Goal: Answer question/provide support: Share knowledge or assist other users

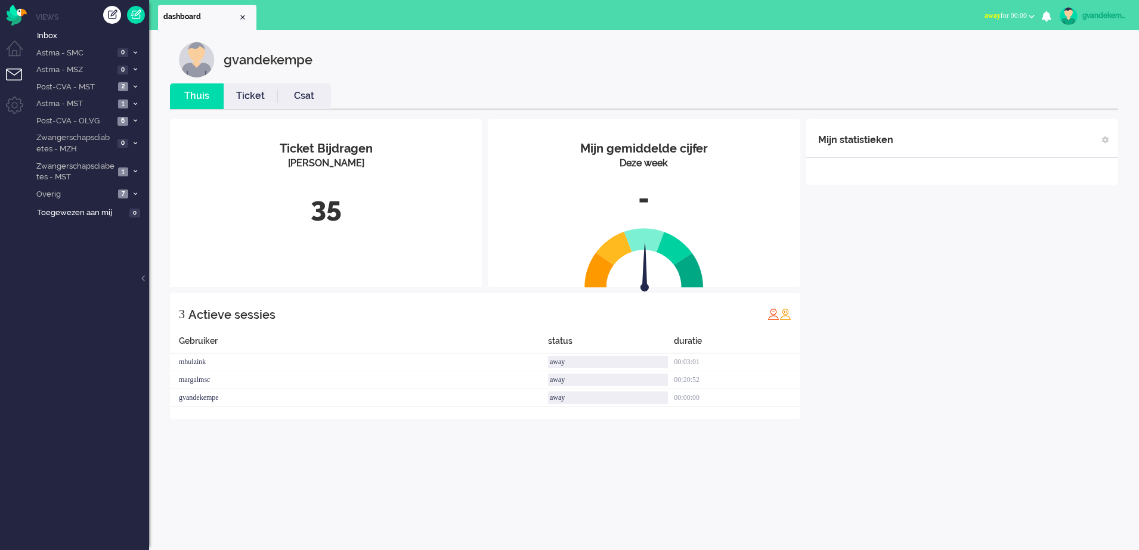
click at [1028, 14] on button "away for 00:00" at bounding box center [1009, 15] width 64 height 17
click at [958, 52] on label "Online" at bounding box center [985, 53] width 94 height 10
click at [1046, 237] on div "Mijn statistieken + Statistieken toevoegen Bel tijd (gemiddelde dag) Wrapup tij…" at bounding box center [962, 269] width 312 height 300
click at [1030, 16] on b "button" at bounding box center [1032, 16] width 6 height 4
click at [954, 54] on label "Online" at bounding box center [985, 53] width 94 height 10
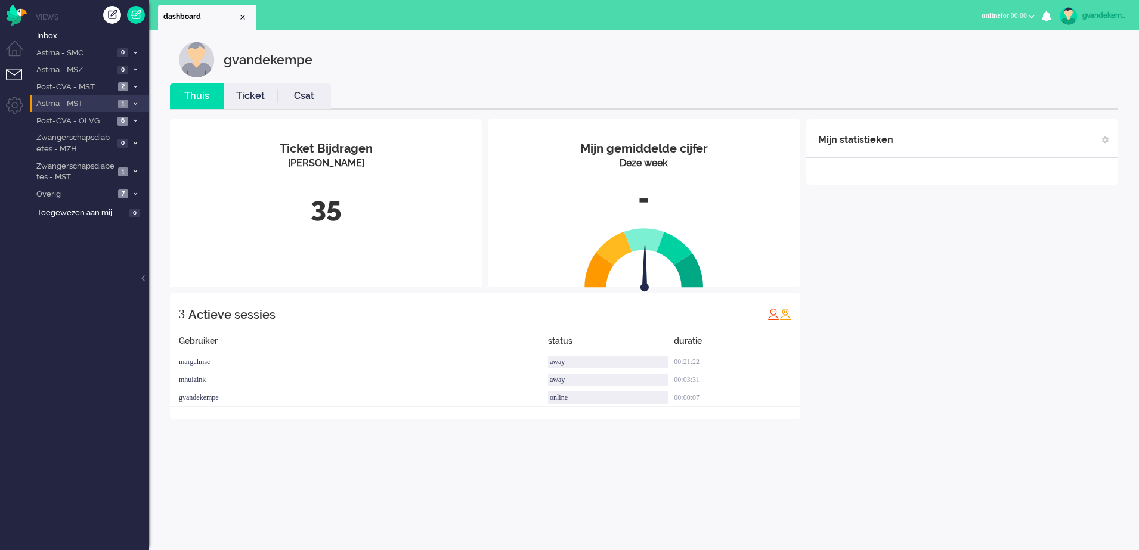
click at [104, 107] on span "Astma - MST" at bounding box center [75, 103] width 80 height 11
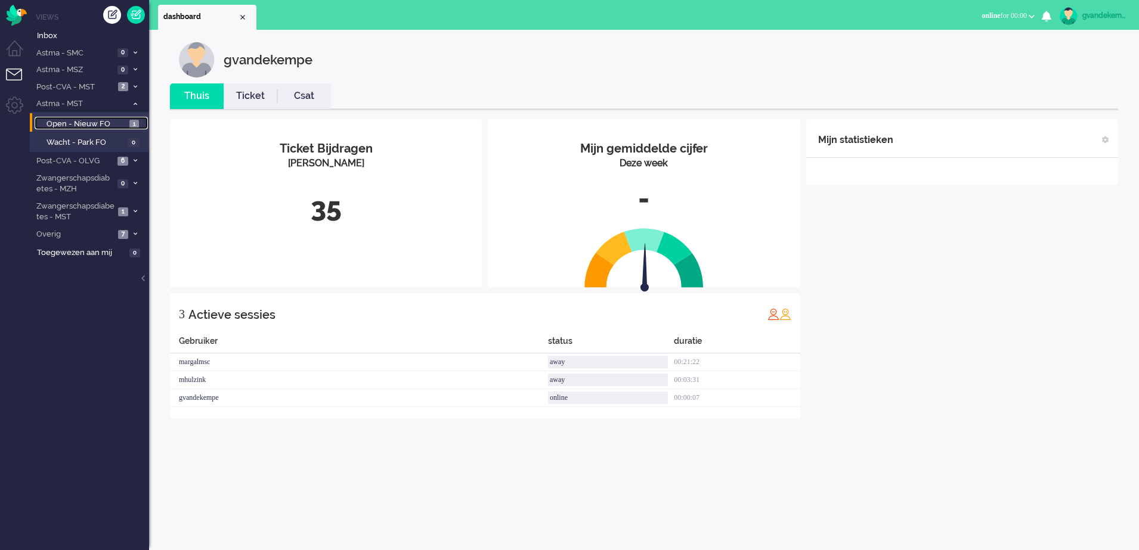
click at [109, 122] on span "Open - Nieuw FO" at bounding box center [87, 124] width 80 height 11
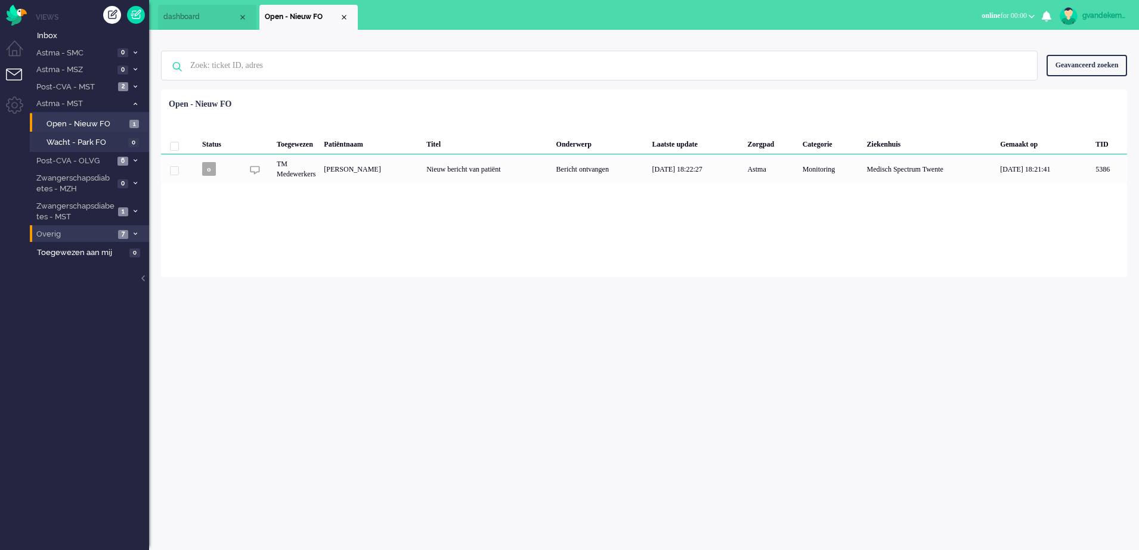
click at [132, 236] on span at bounding box center [135, 234] width 9 height 7
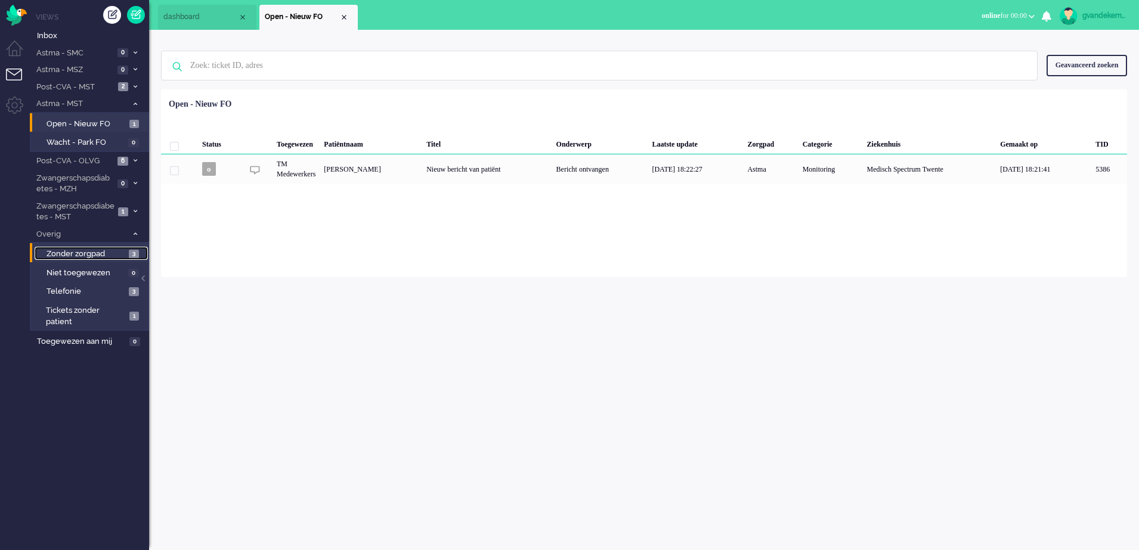
click at [130, 257] on span "3" at bounding box center [134, 254] width 10 height 9
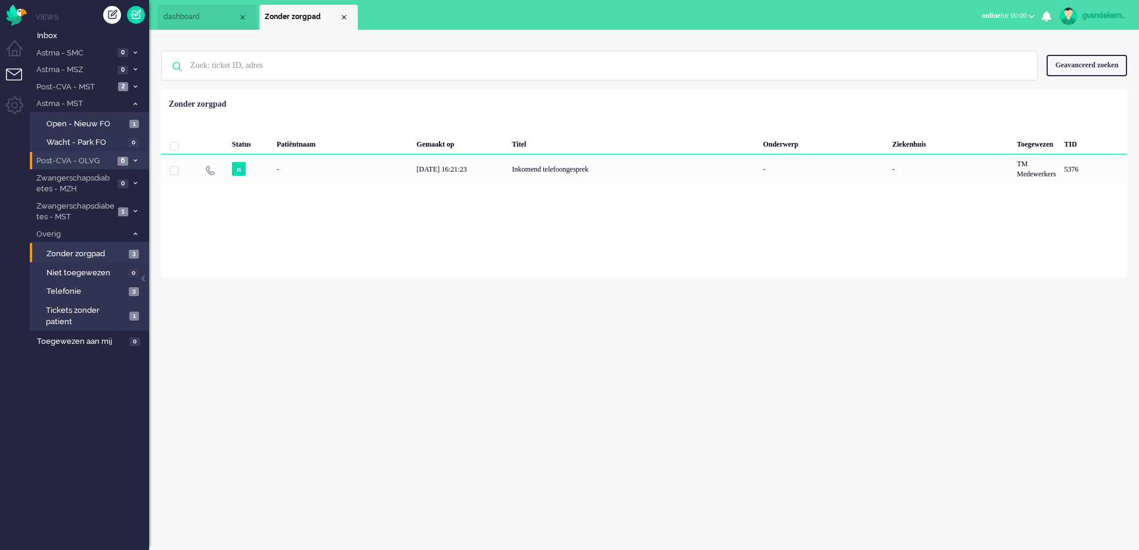
click at [134, 160] on icon at bounding box center [136, 161] width 4 height 4
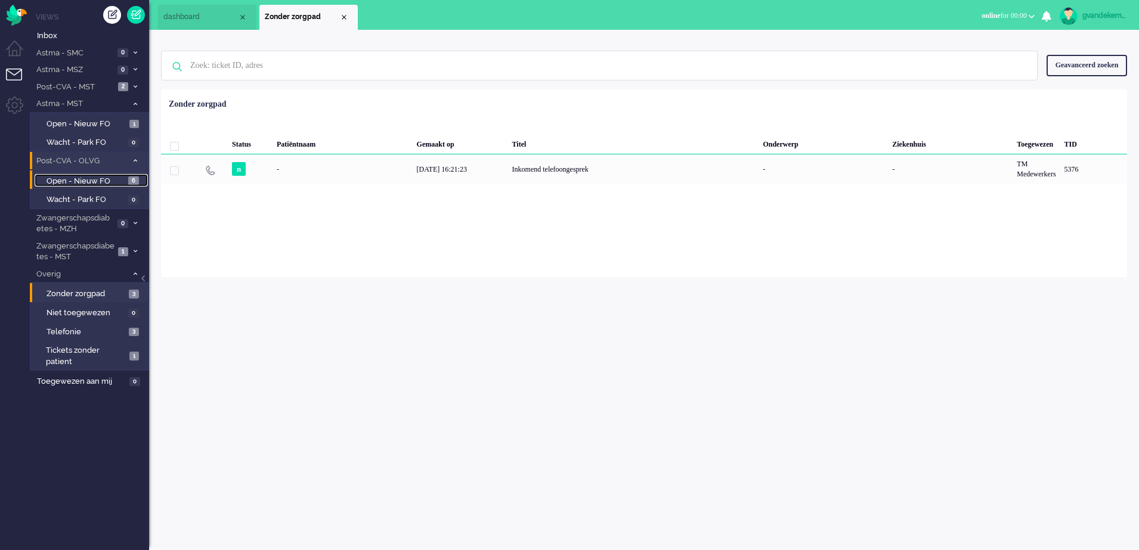
click at [112, 179] on span "Open - Nieuw FO" at bounding box center [86, 181] width 79 height 11
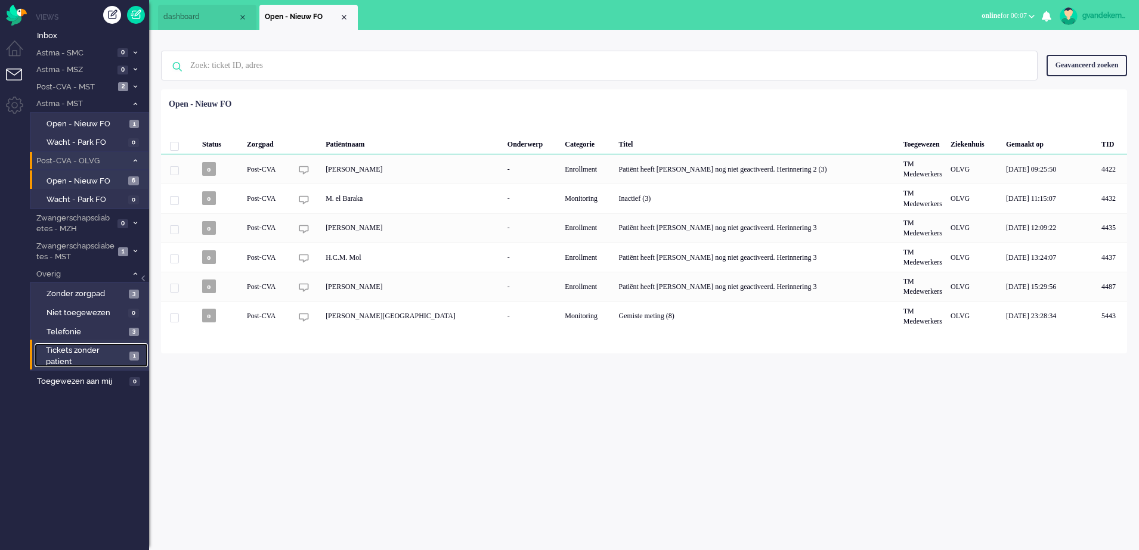
click at [119, 359] on span "Tickets zonder patient" at bounding box center [86, 356] width 80 height 22
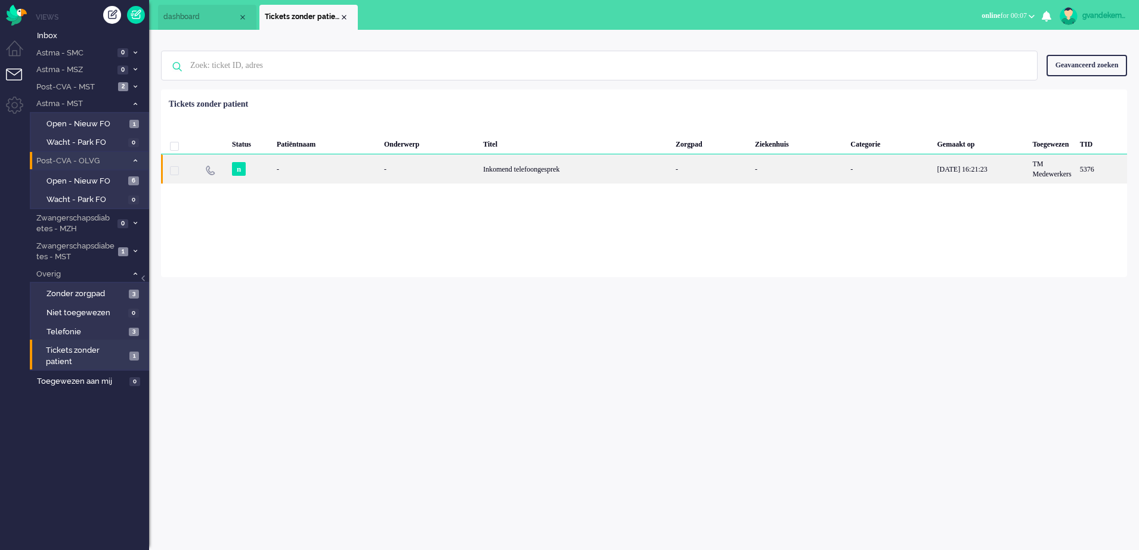
click at [536, 171] on div "Inkomend telefoongesprek" at bounding box center [575, 168] width 193 height 29
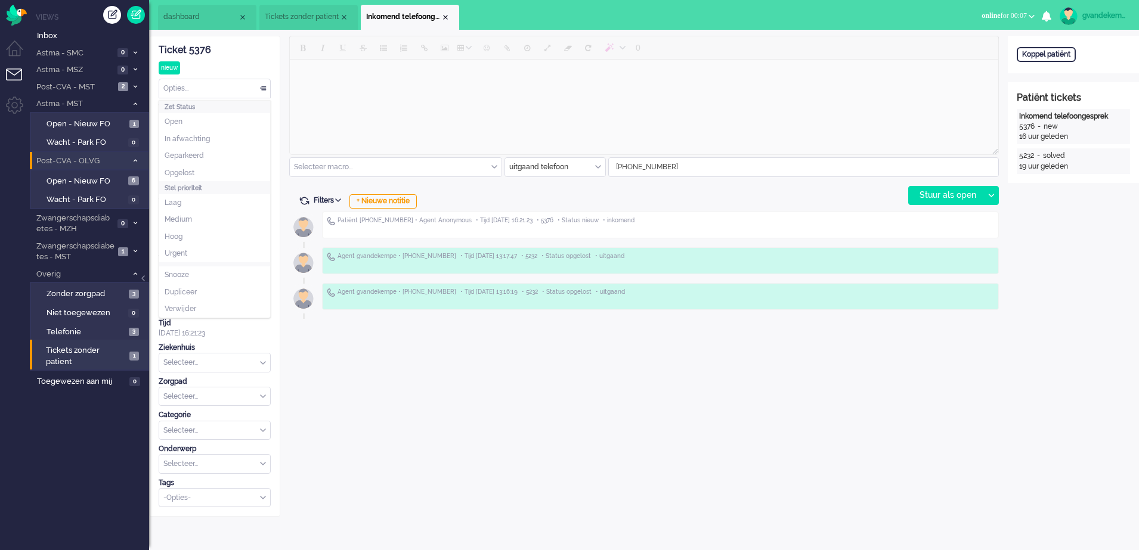
click at [263, 85] on div "Opties..." at bounding box center [214, 88] width 111 height 18
click at [180, 171] on span "Opgelost" at bounding box center [180, 173] width 30 height 10
click at [106, 333] on span "Telefonie" at bounding box center [86, 332] width 79 height 11
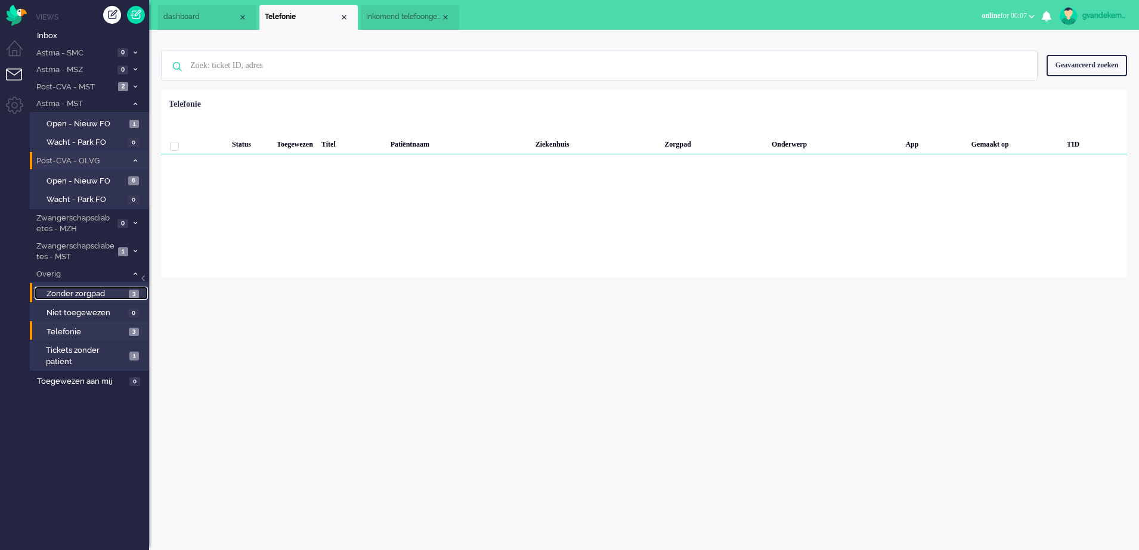
click at [123, 296] on span "Zonder zorgpad" at bounding box center [86, 294] width 79 height 11
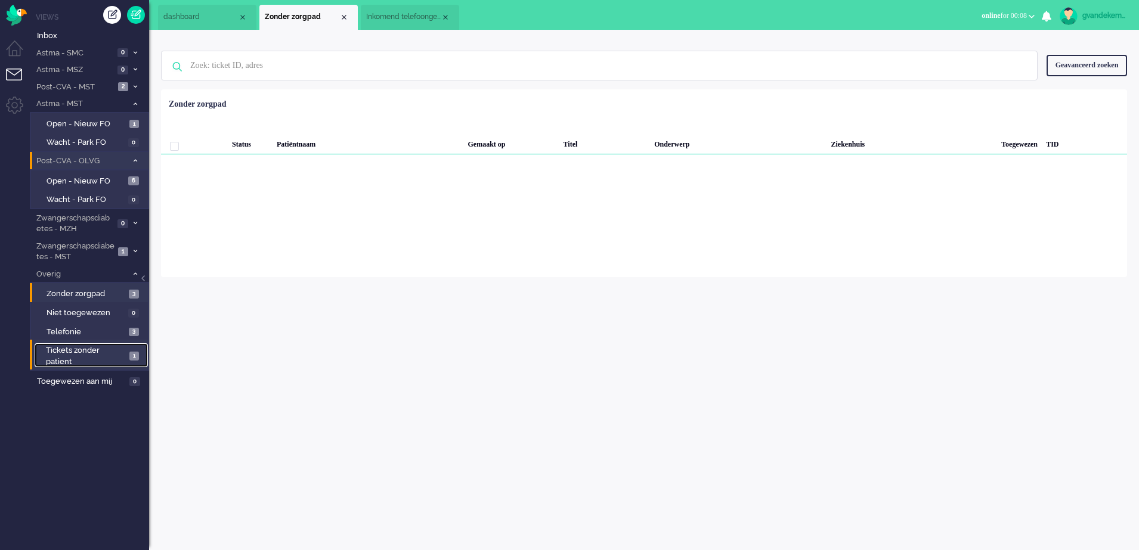
click at [126, 360] on link "Tickets zonder patient 1" at bounding box center [91, 355] width 113 height 24
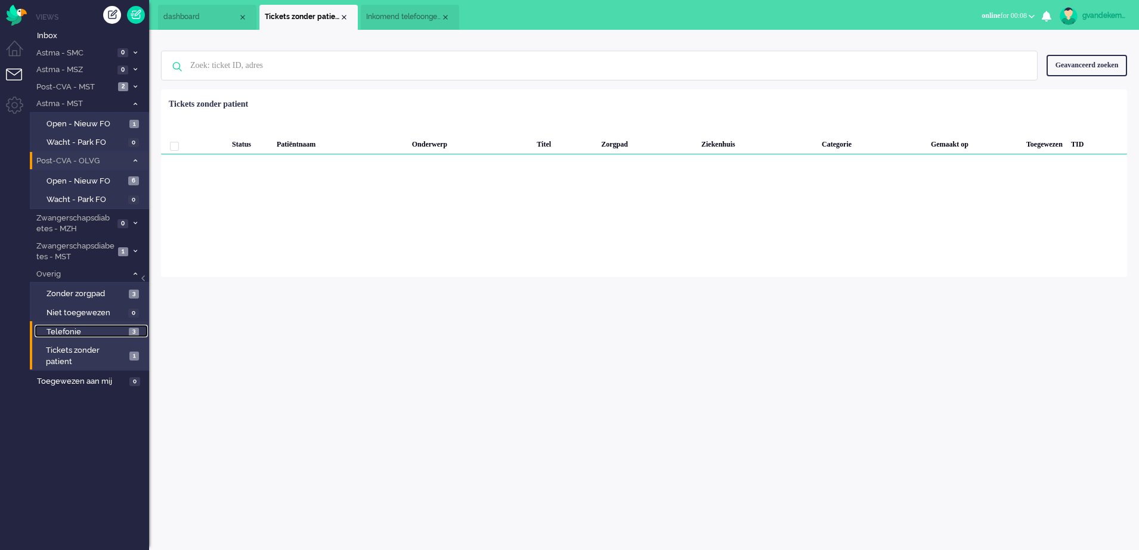
click at [100, 335] on span "Telefonie" at bounding box center [86, 332] width 79 height 11
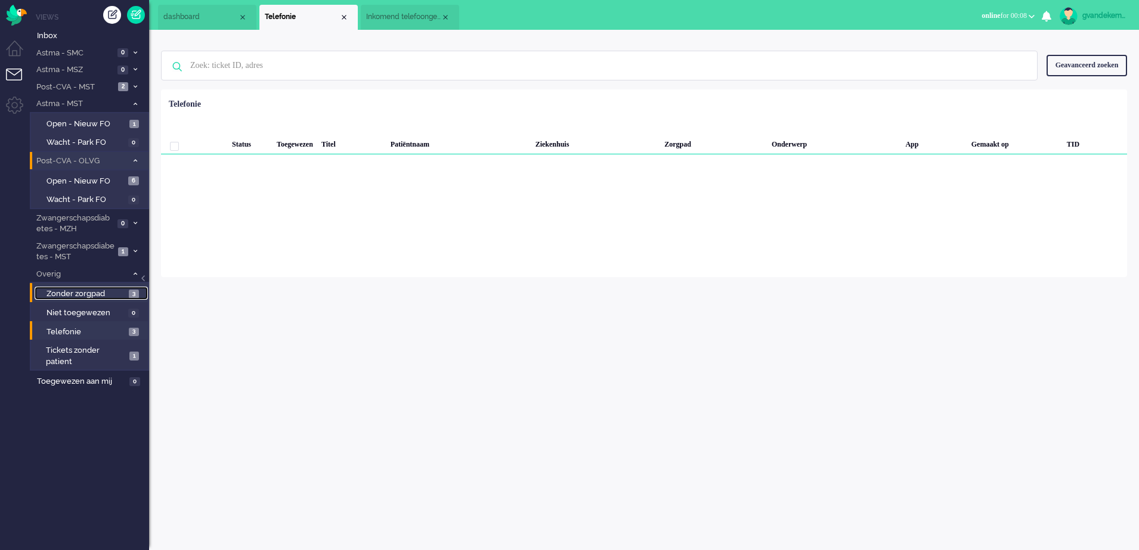
click at [113, 293] on span "Zonder zorgpad" at bounding box center [86, 294] width 79 height 11
click at [412, 18] on span "Inkomend telefoongesprek" at bounding box center [403, 17] width 75 height 10
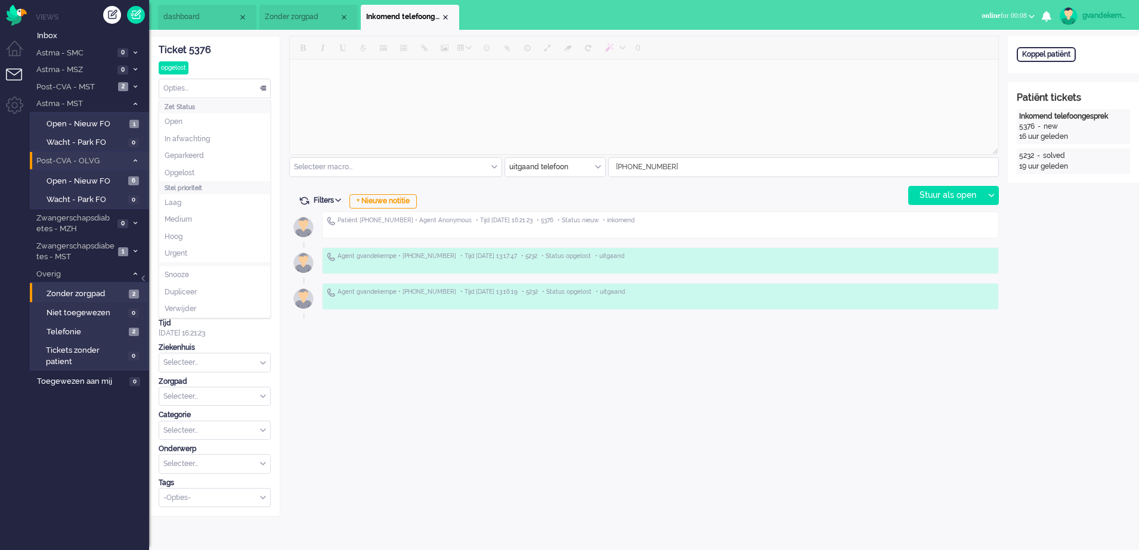
click at [259, 88] on div "Opties..." at bounding box center [214, 88] width 111 height 18
click at [191, 173] on span "Opgelost" at bounding box center [180, 173] width 30 height 10
click at [264, 91] on div "Opties..." at bounding box center [214, 88] width 111 height 18
click at [205, 171] on li "Opgelost" at bounding box center [214, 173] width 111 height 17
click at [446, 14] on div "Close tab" at bounding box center [446, 18] width 10 height 10
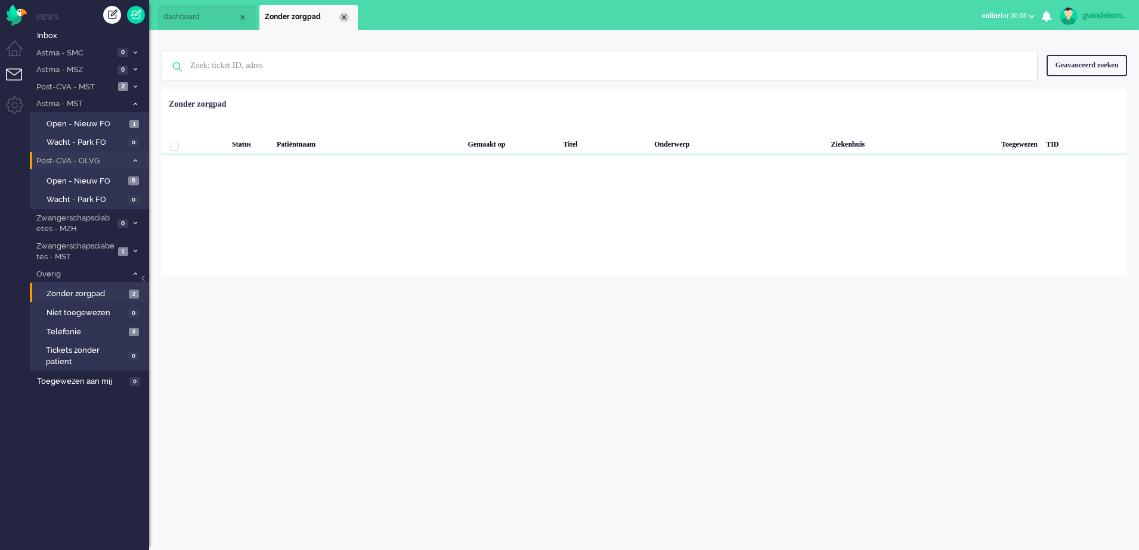
click at [345, 18] on div "Close tab" at bounding box center [344, 18] width 10 height 10
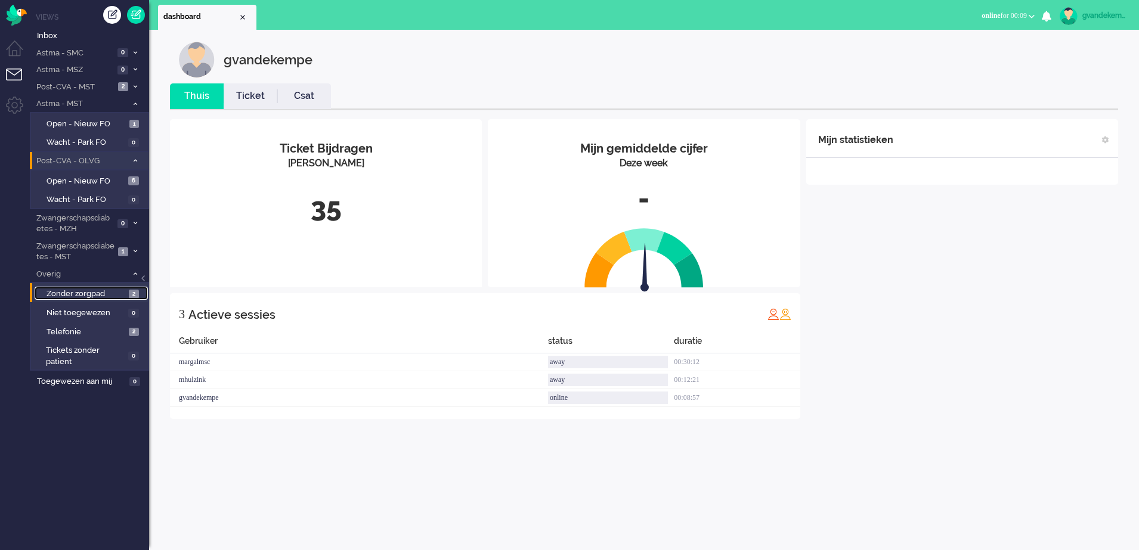
click at [117, 291] on span "Zonder zorgpad" at bounding box center [86, 294] width 79 height 11
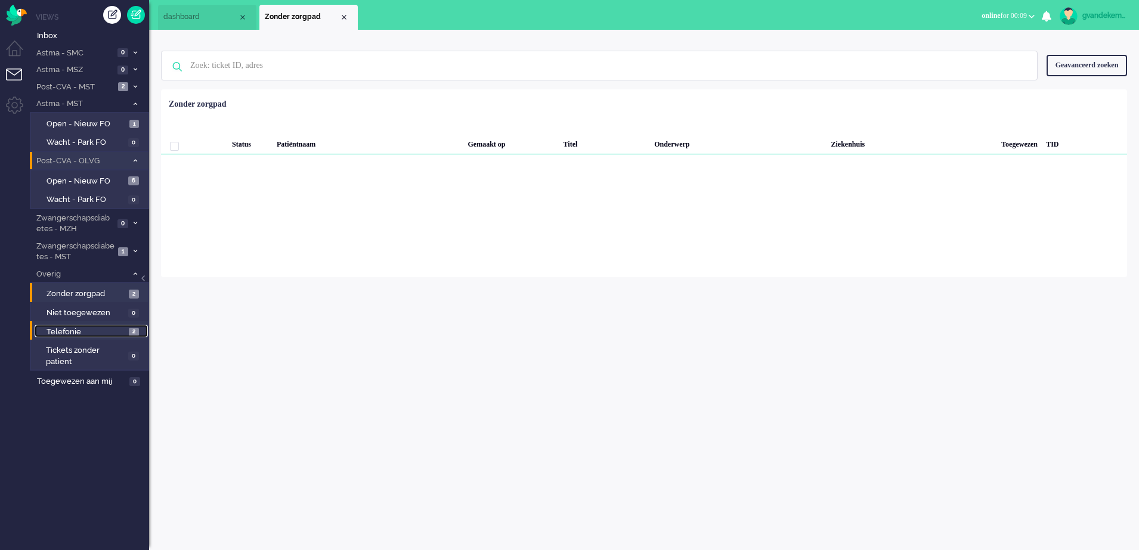
click at [107, 332] on span "Telefonie" at bounding box center [86, 332] width 79 height 11
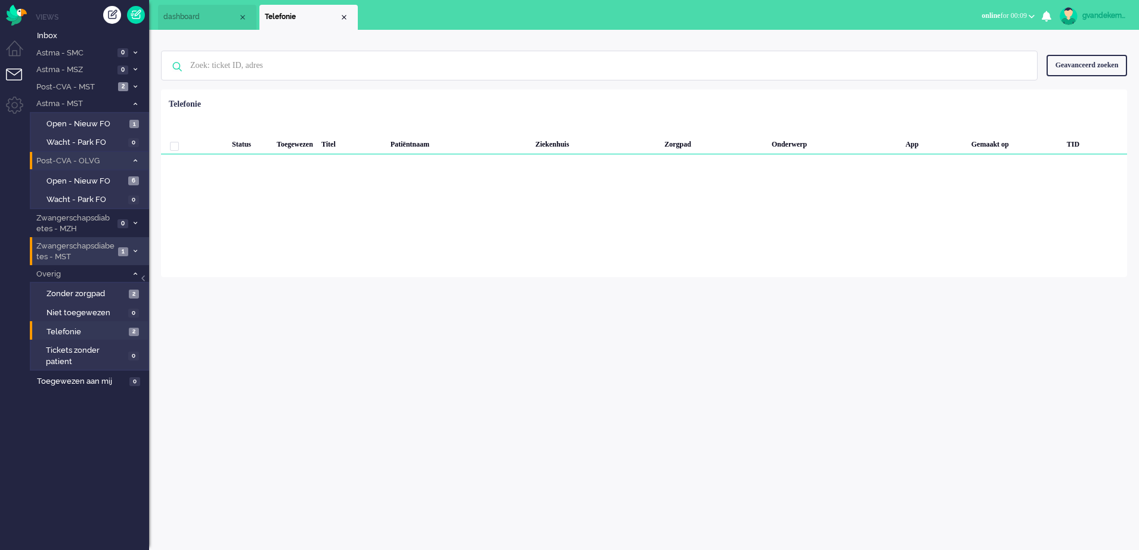
click at [139, 253] on span at bounding box center [135, 252] width 9 height 7
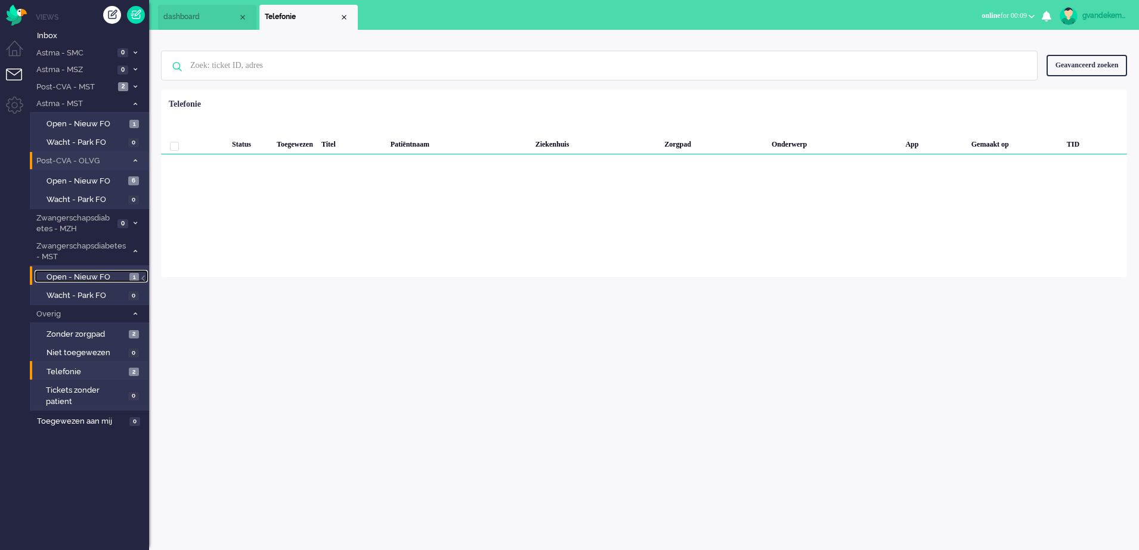
click at [92, 274] on span "Open - Nieuw FO" at bounding box center [87, 277] width 80 height 11
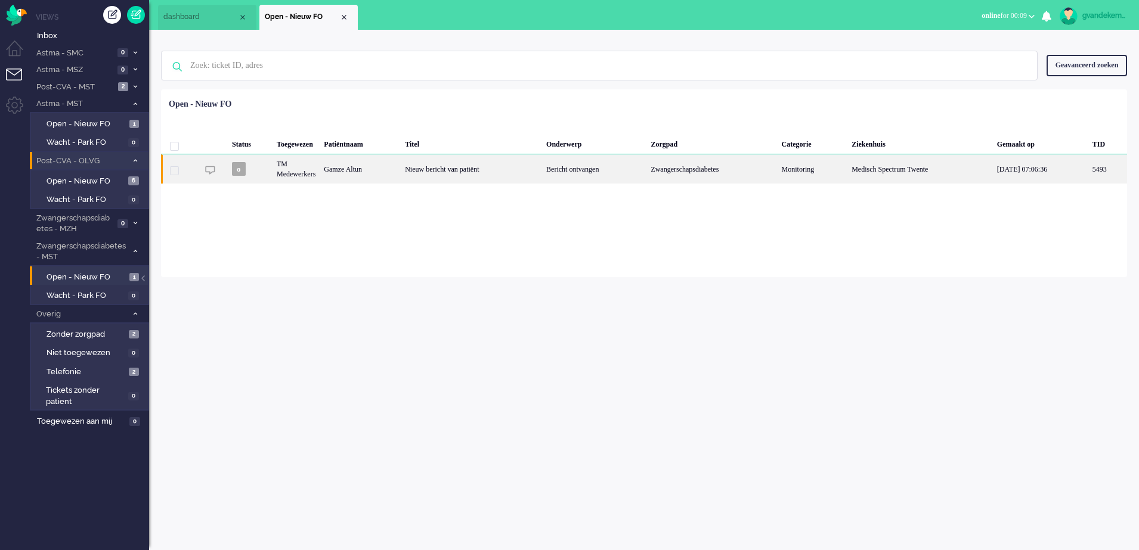
click at [379, 171] on div "Gamze Altun" at bounding box center [360, 168] width 81 height 29
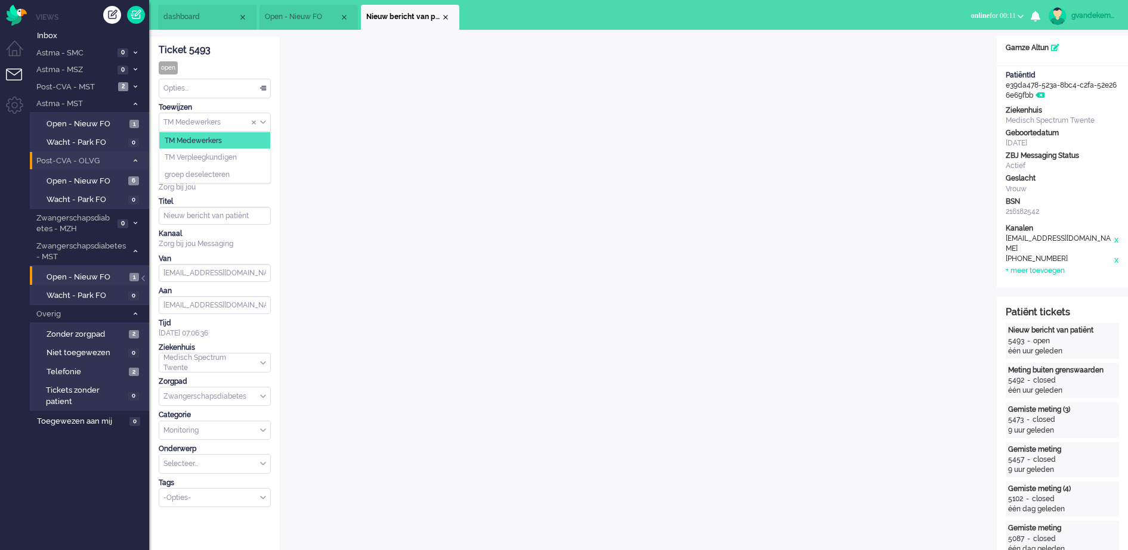
click at [262, 125] on div "TM Medewerkers" at bounding box center [214, 122] width 111 height 18
click at [243, 157] on li "TM Verpleegkundigen" at bounding box center [214, 157] width 111 height 17
click at [444, 19] on div "Close tab" at bounding box center [446, 18] width 10 height 10
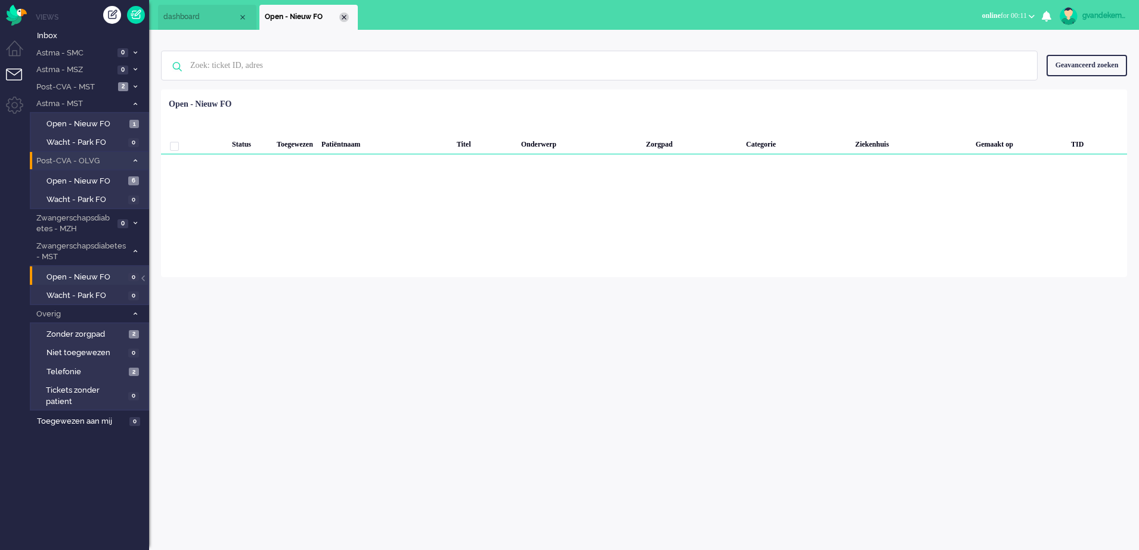
click at [343, 17] on div "Close tab" at bounding box center [344, 18] width 10 height 10
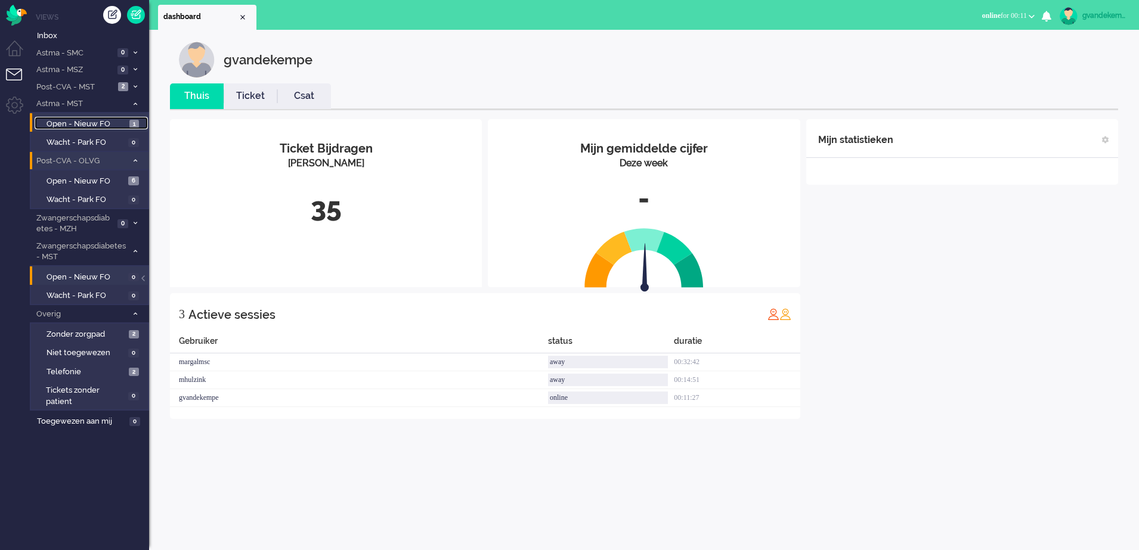
click at [100, 126] on span "Open - Nieuw FO" at bounding box center [87, 124] width 80 height 11
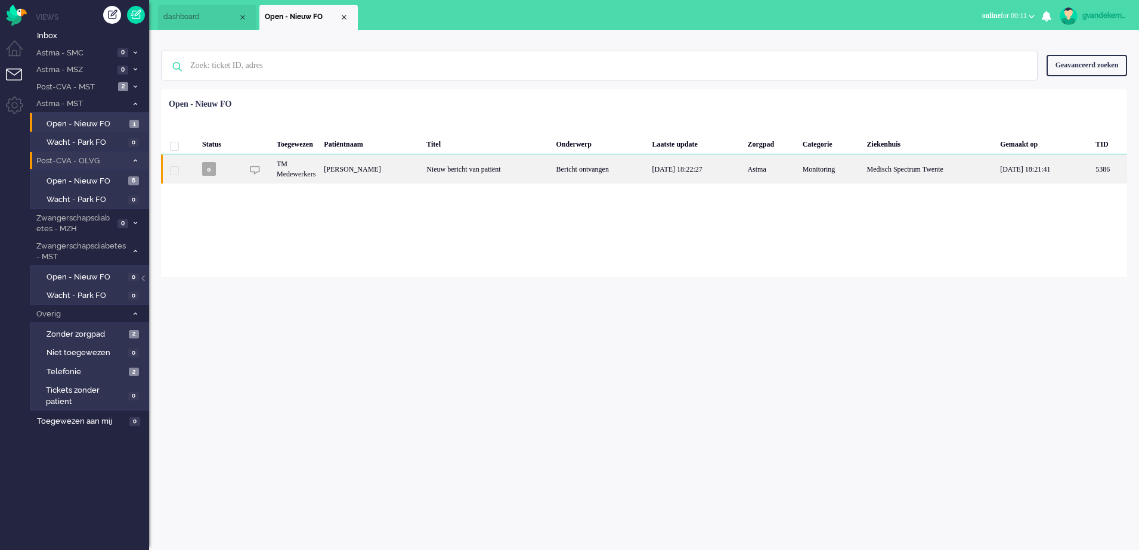
click at [585, 166] on div "Bericht ontvangen" at bounding box center [600, 168] width 96 height 29
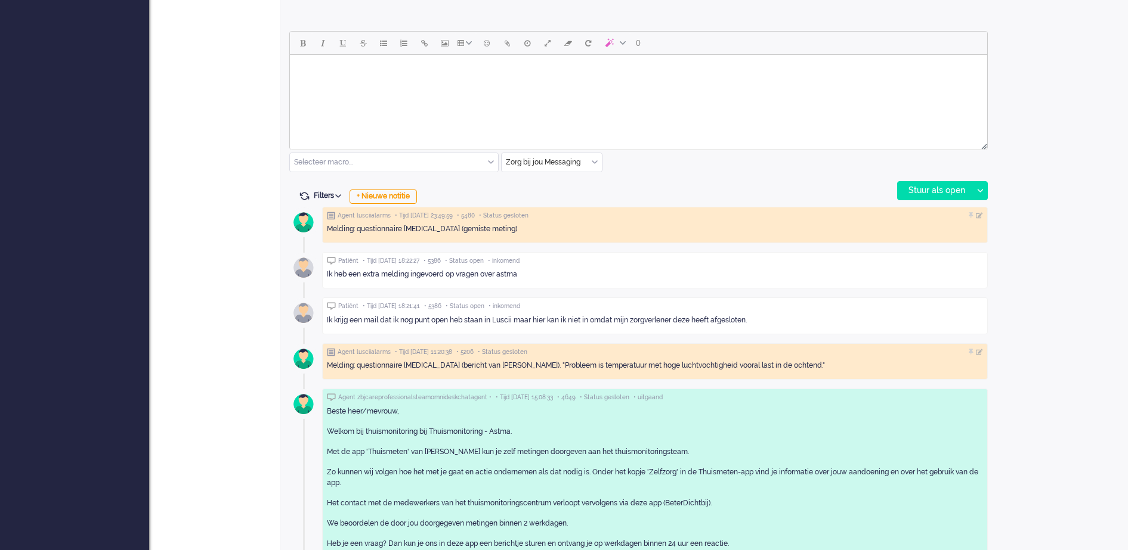
scroll to position [548, 0]
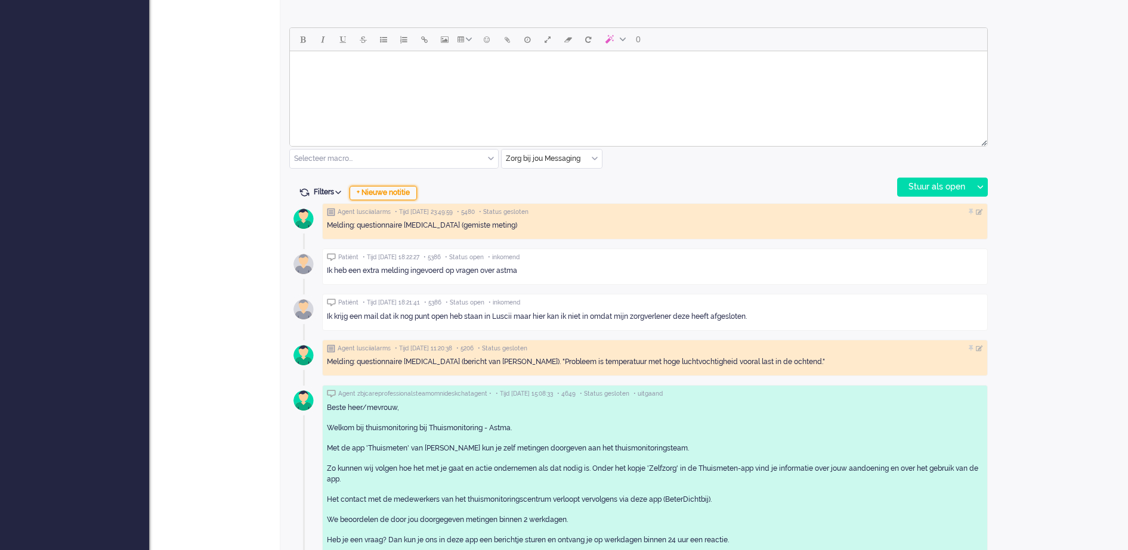
click at [381, 191] on div "+ Nieuwe notitie" at bounding box center [382, 193] width 67 height 14
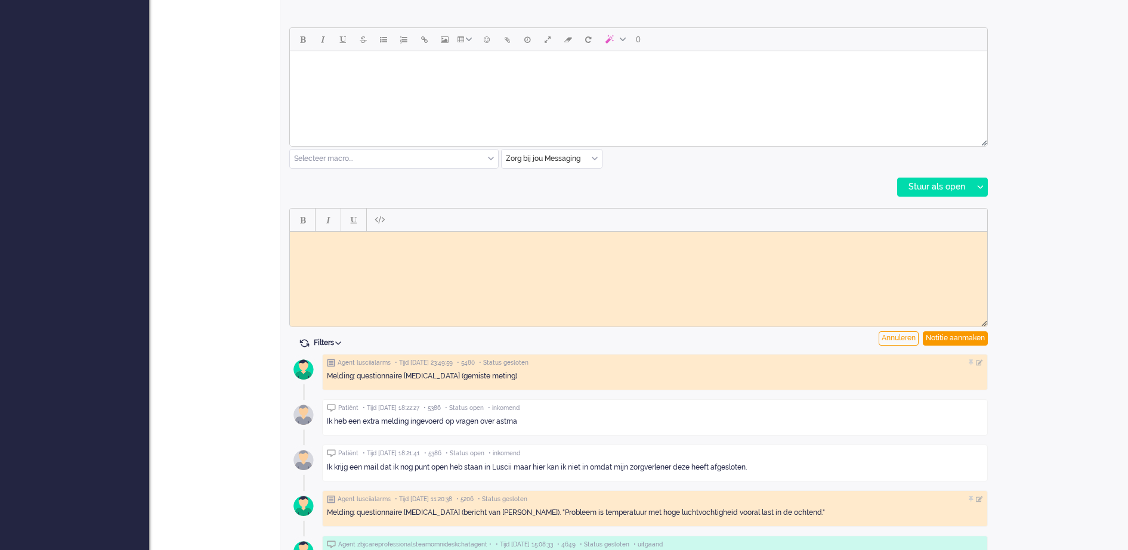
scroll to position [0, 0]
click at [373, 243] on body "Rich Text Area. Press ALT-0 for help." at bounding box center [639, 240] width 688 height 9
click at [950, 336] on div "Notitie aanmaken" at bounding box center [955, 339] width 65 height 14
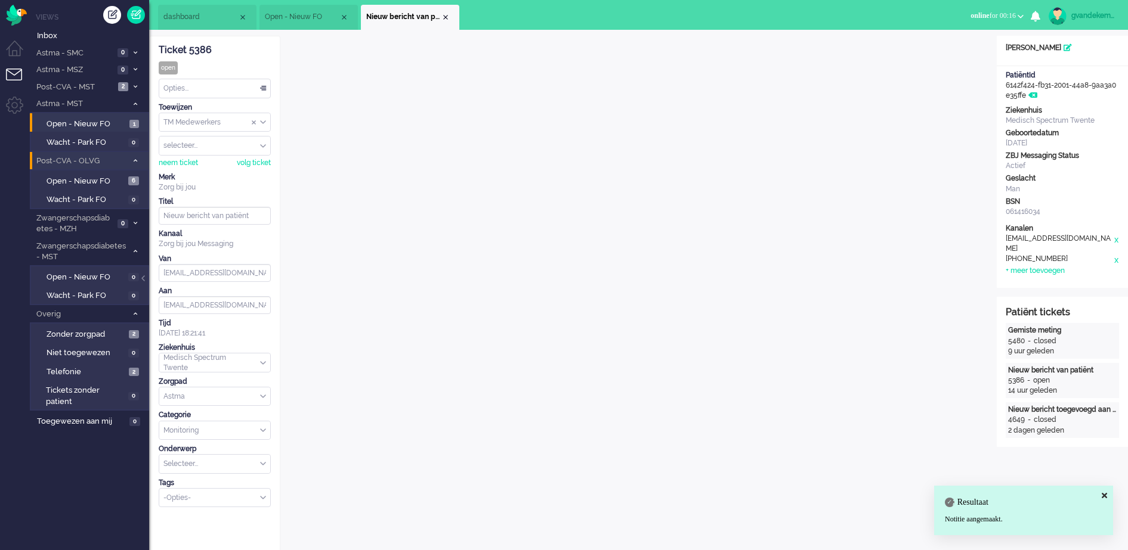
click at [265, 88] on div "Opties..." at bounding box center [214, 88] width 111 height 18
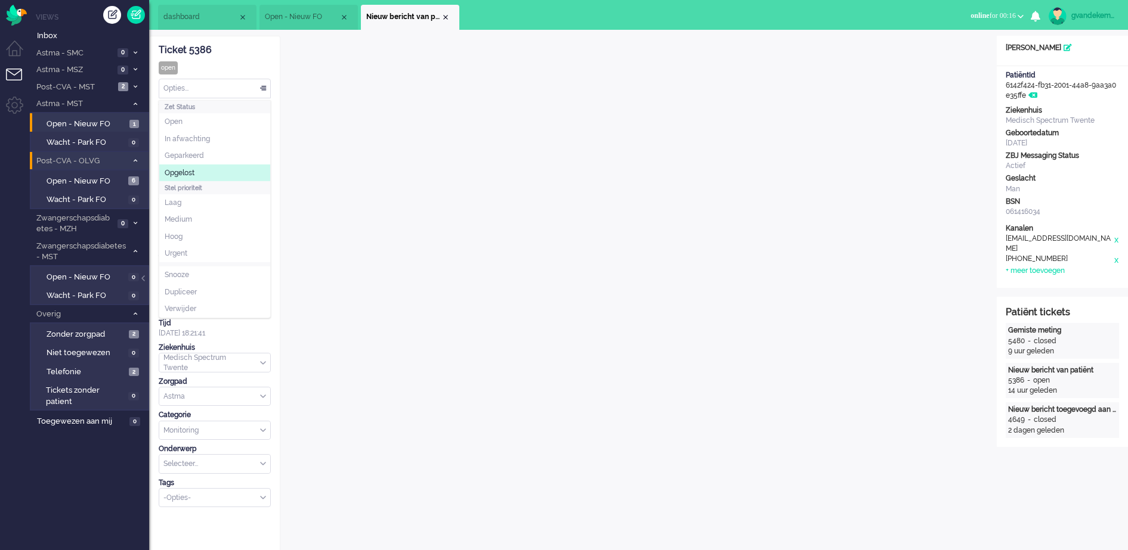
click at [192, 174] on span "Opgelost" at bounding box center [180, 173] width 30 height 10
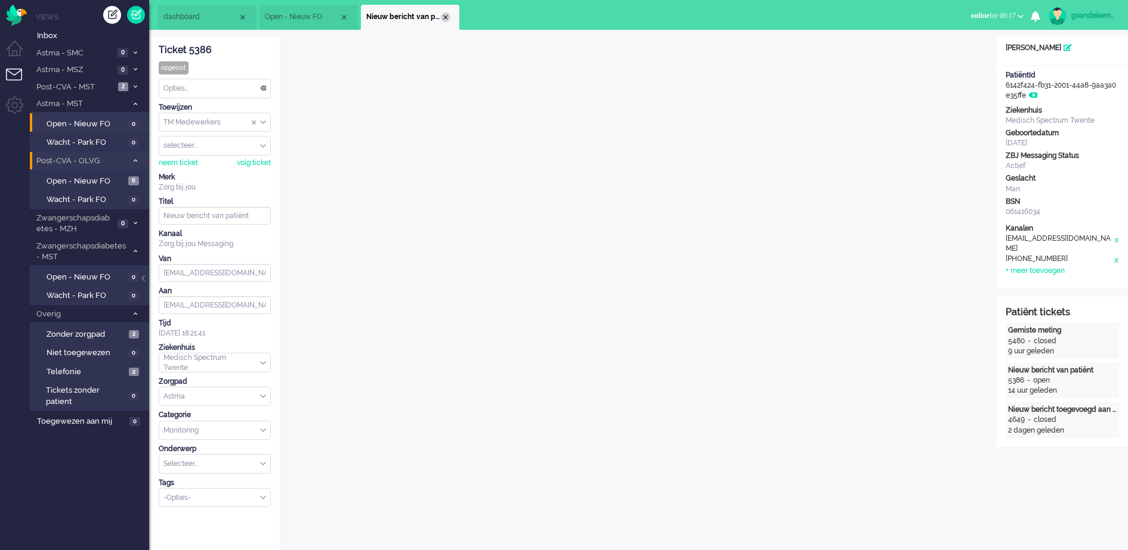
click at [441, 17] on div "Close tab" at bounding box center [446, 18] width 10 height 10
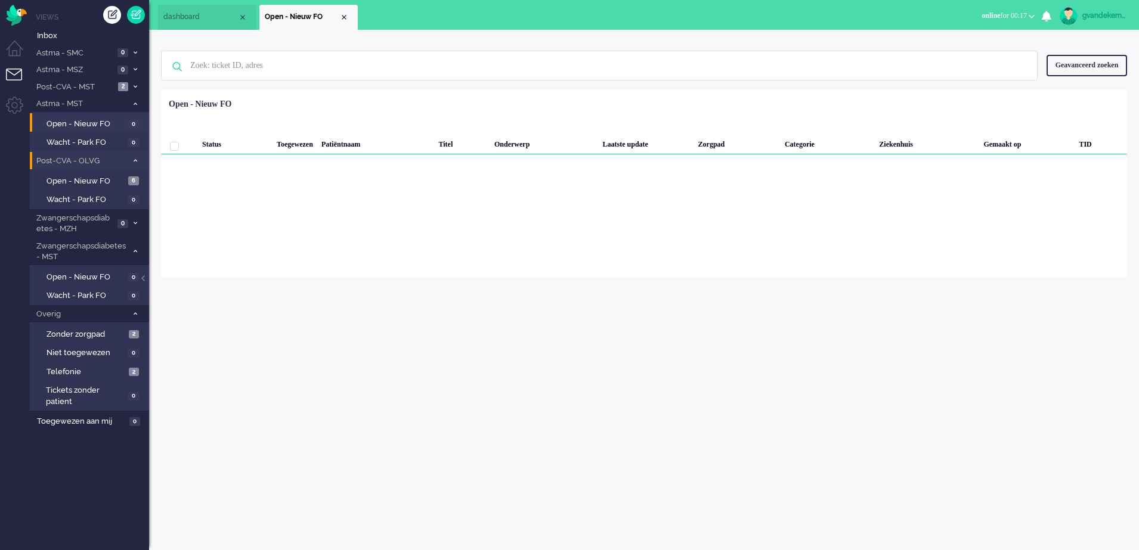
click at [339, 16] on span "Open - Nieuw FO" at bounding box center [302, 17] width 75 height 10
click at [342, 17] on div "Close tab" at bounding box center [344, 18] width 10 height 10
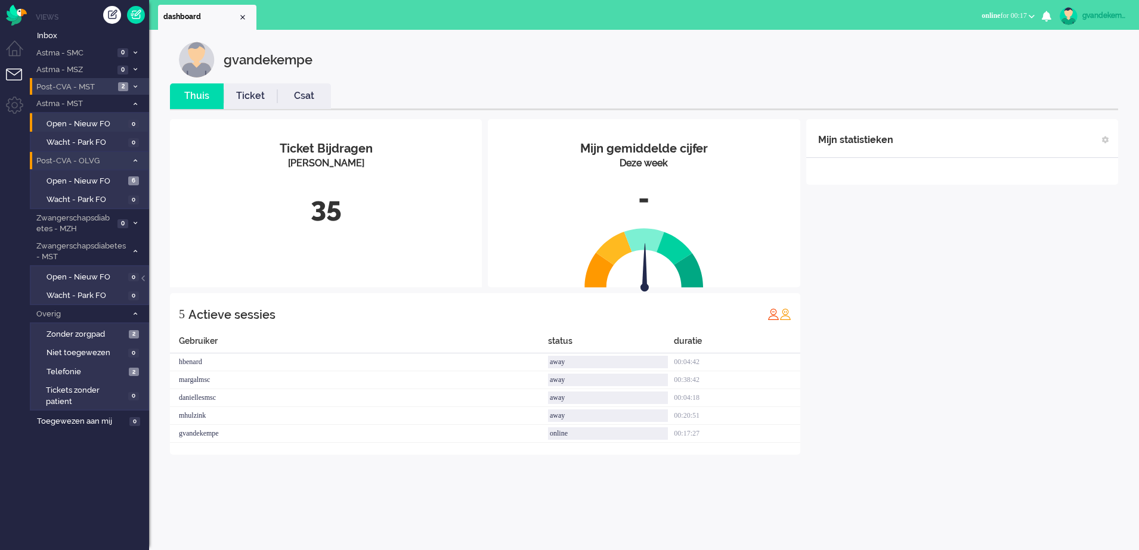
click at [91, 92] on span "Post-CVA - MST" at bounding box center [75, 87] width 80 height 11
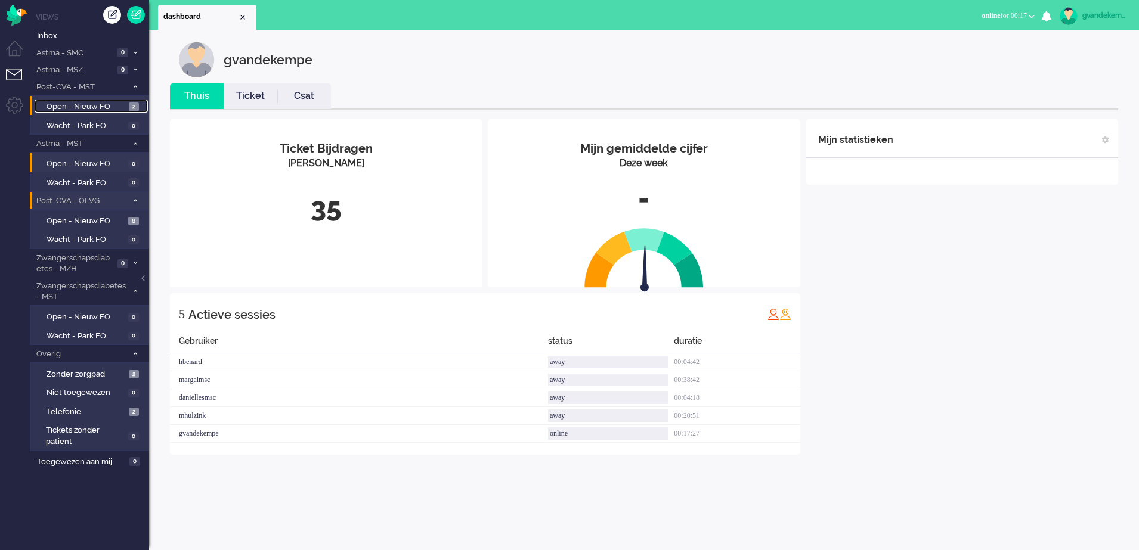
click at [88, 106] on span "Open - Nieuw FO" at bounding box center [86, 106] width 79 height 11
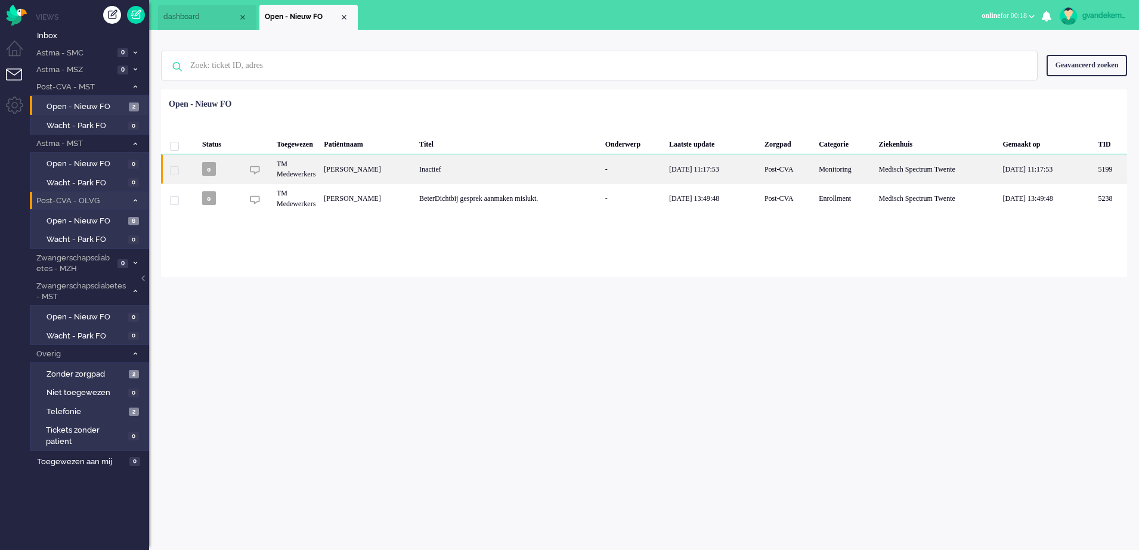
click at [472, 175] on div "Inactief" at bounding box center [508, 168] width 186 height 29
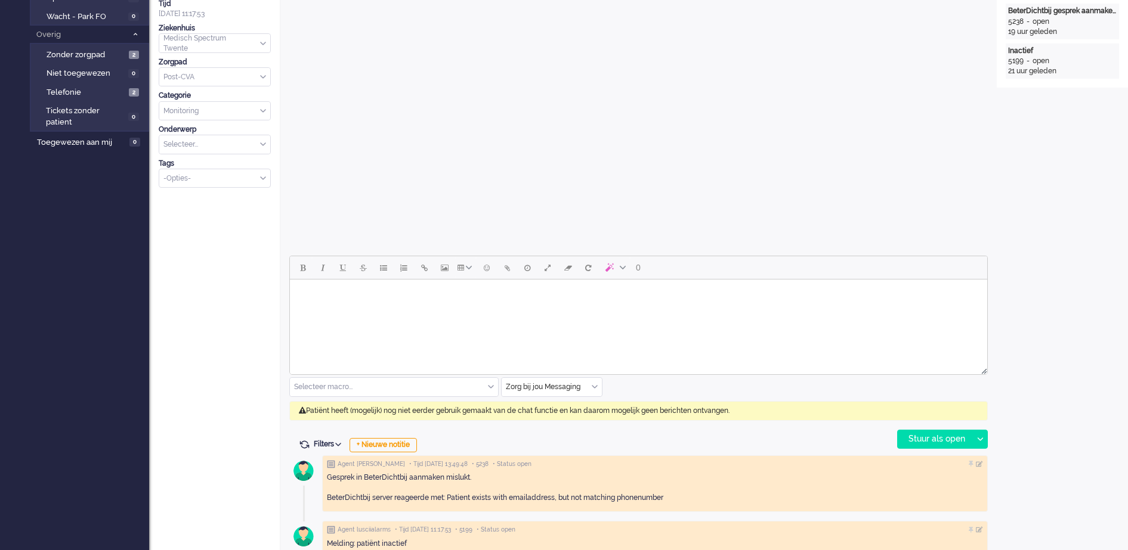
scroll to position [336, 0]
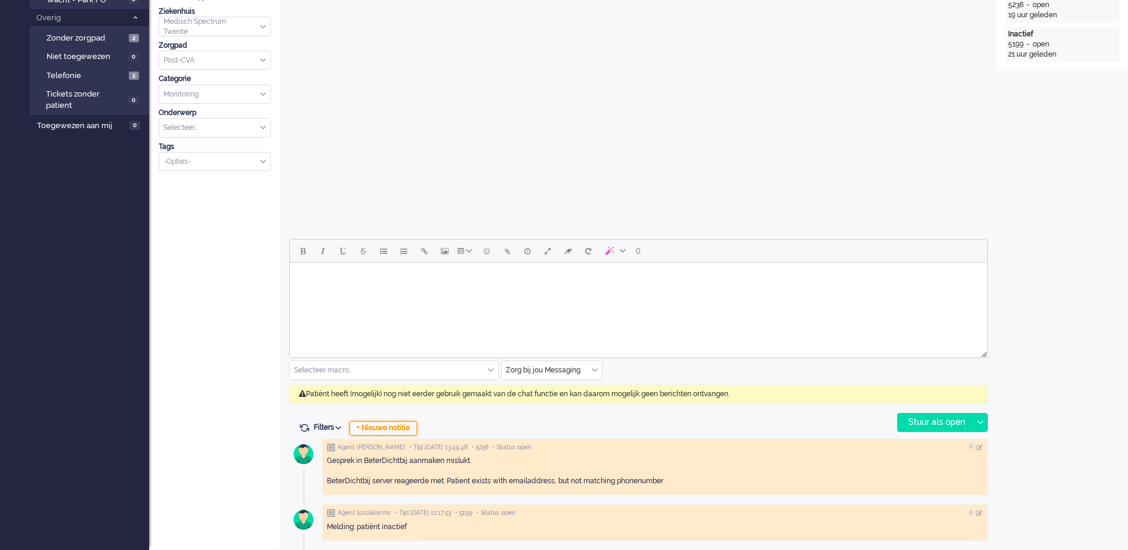
click at [407, 428] on div "+ Nieuwe notitie" at bounding box center [382, 429] width 67 height 14
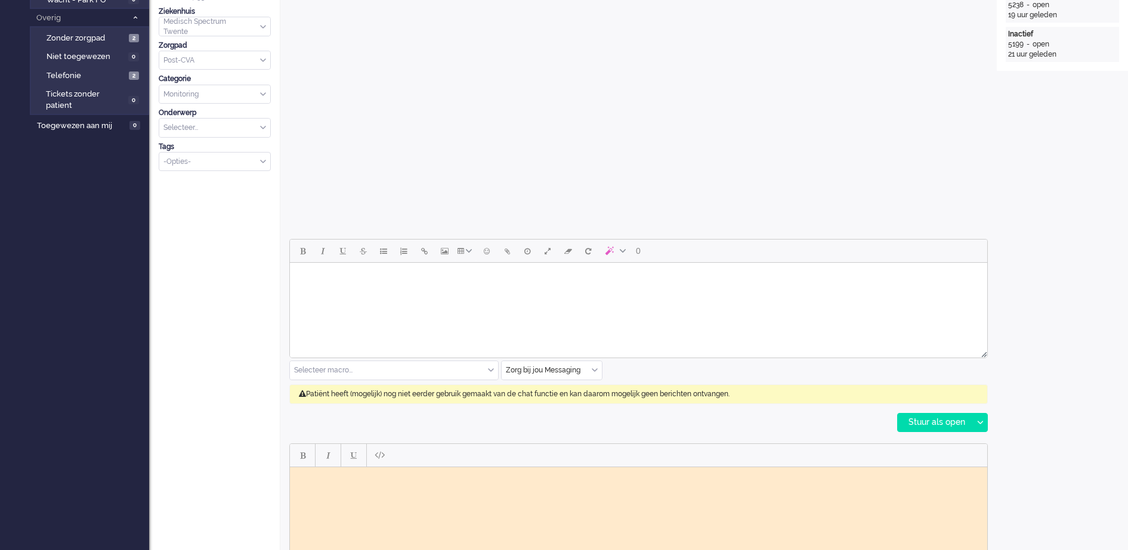
scroll to position [0, 0]
click at [380, 476] on body "Rich Text Area. Press ALT-0 for help." at bounding box center [639, 476] width 688 height 9
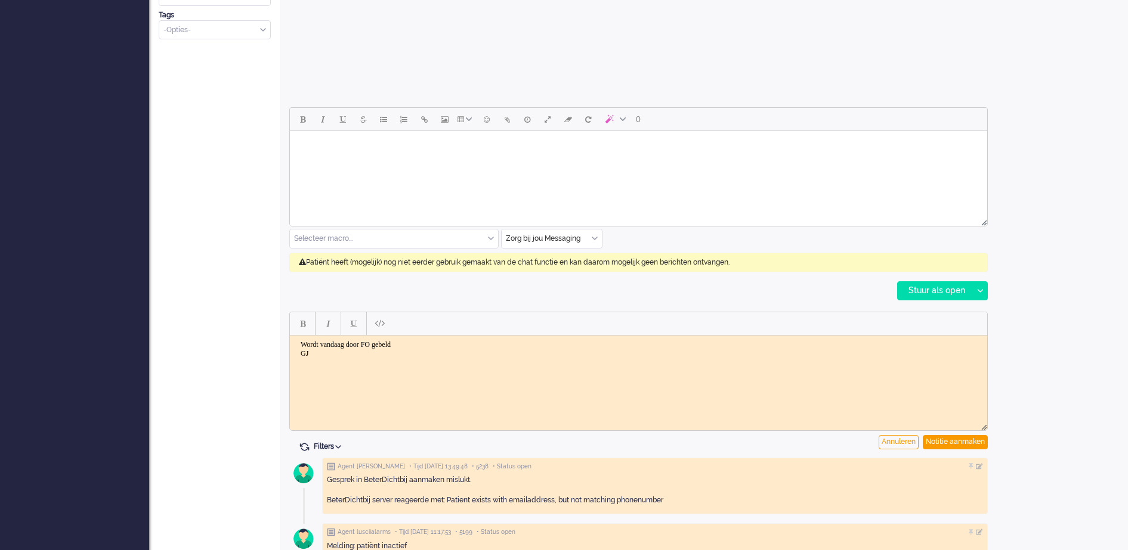
scroll to position [485, 0]
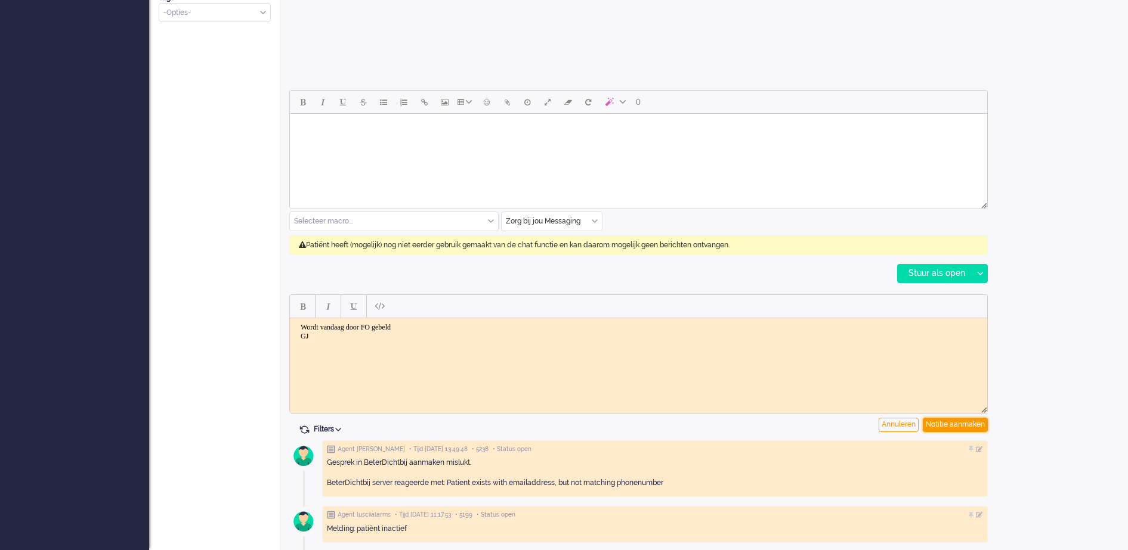
click at [948, 422] on div "Notitie aanmaken" at bounding box center [955, 425] width 65 height 14
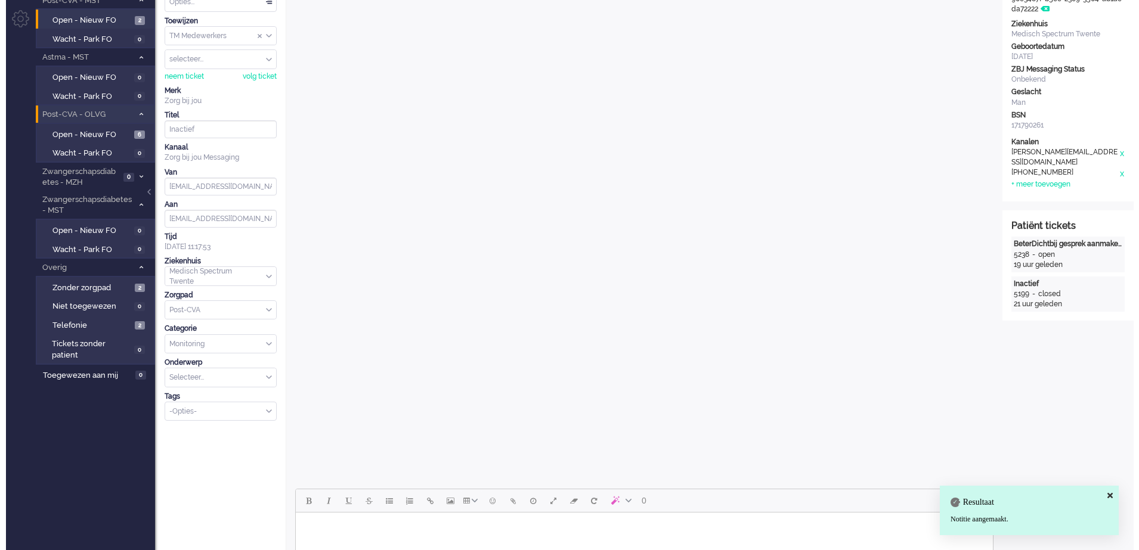
scroll to position [0, 0]
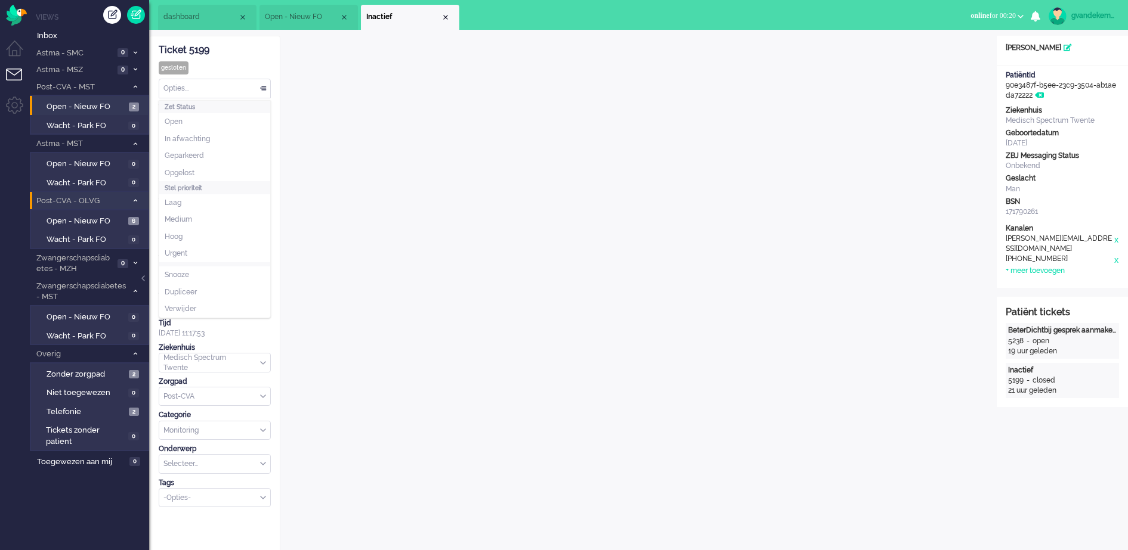
click at [261, 89] on div "Opties..." at bounding box center [214, 88] width 111 height 18
click at [179, 166] on li "Opgelost" at bounding box center [214, 173] width 111 height 17
click at [444, 20] on div "Close tab" at bounding box center [446, 18] width 10 height 10
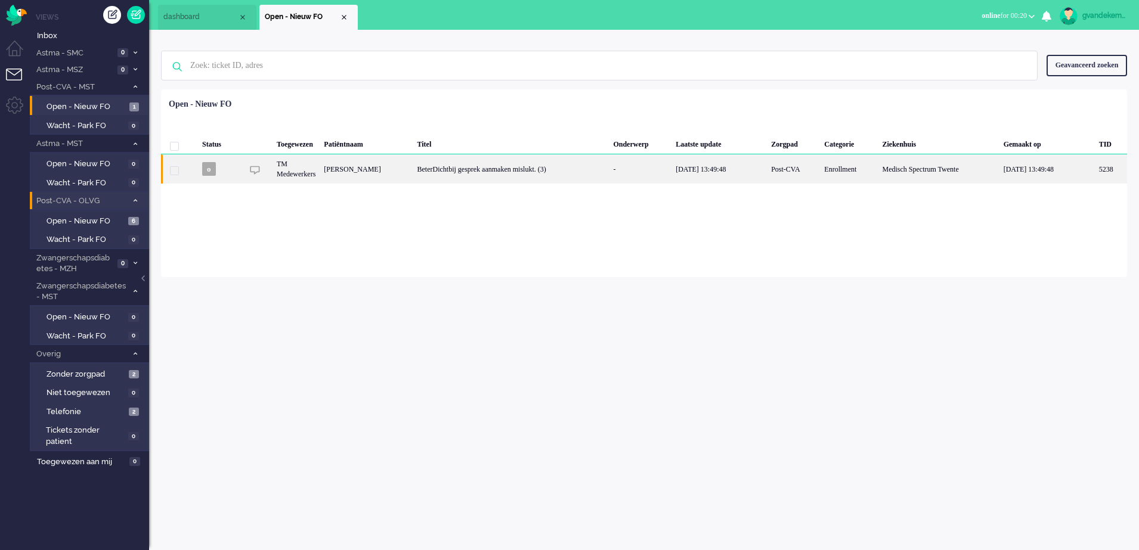
click at [1095, 170] on div "[PERSON_NAME]" at bounding box center [1111, 168] width 32 height 29
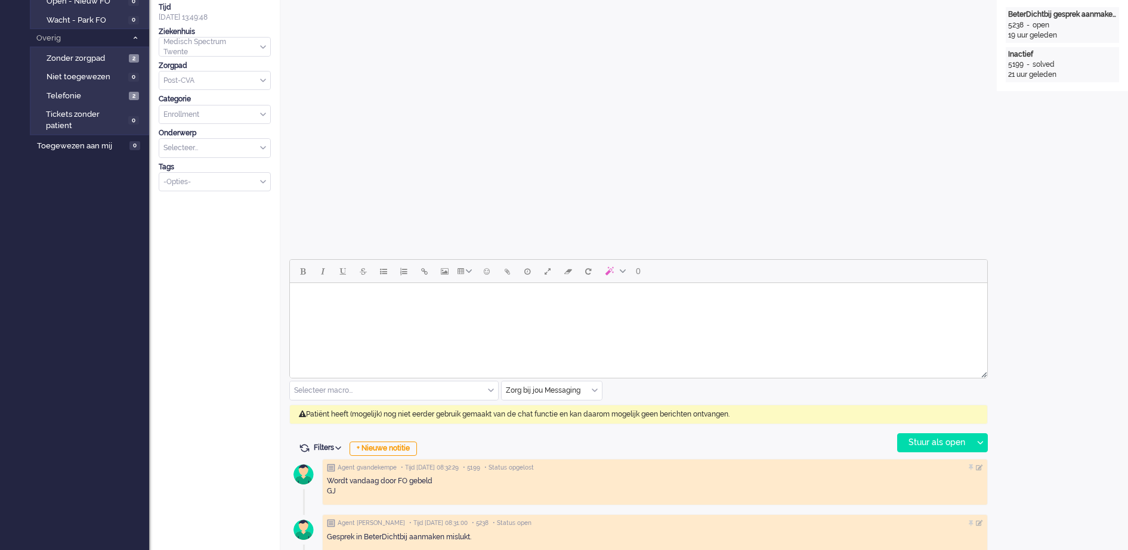
scroll to position [36, 0]
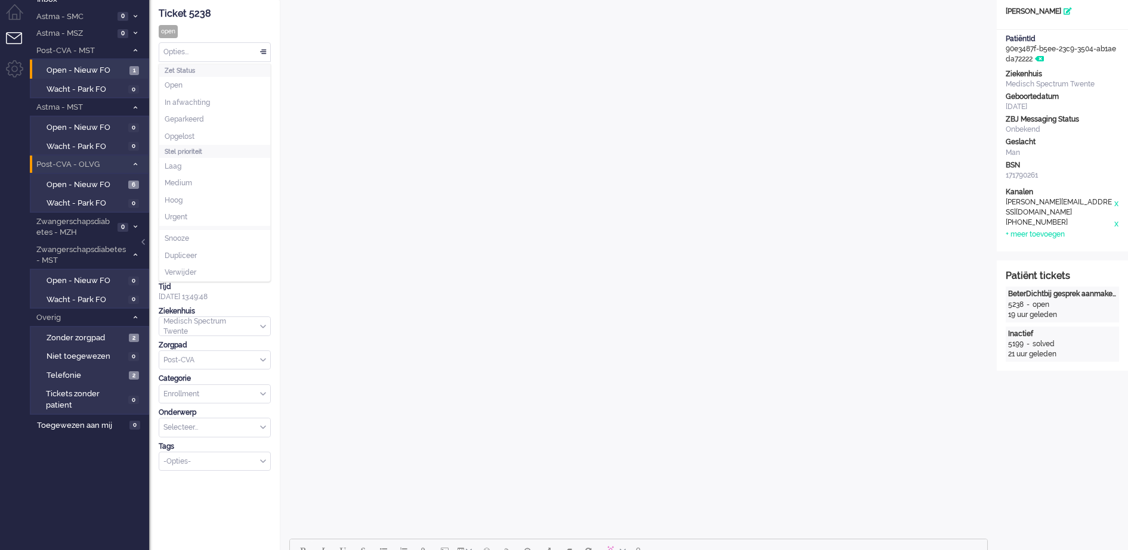
click at [262, 53] on div "Opties..." at bounding box center [214, 52] width 111 height 18
click at [187, 130] on li "Opgelost" at bounding box center [214, 136] width 111 height 17
click at [261, 55] on div "Opties..." at bounding box center [214, 52] width 111 height 18
click at [189, 132] on span "Opgelost" at bounding box center [180, 137] width 30 height 10
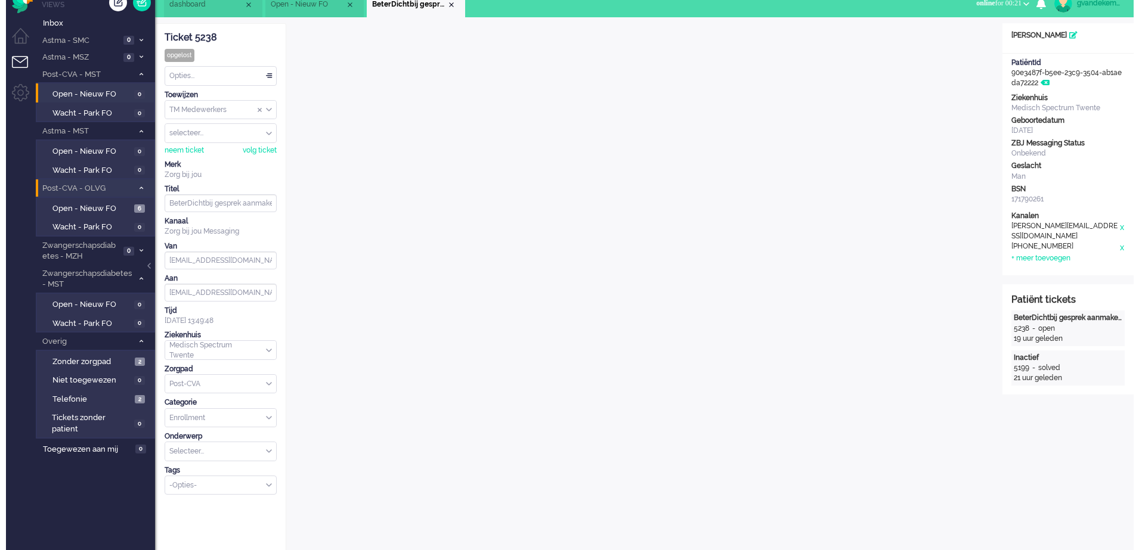
scroll to position [0, 0]
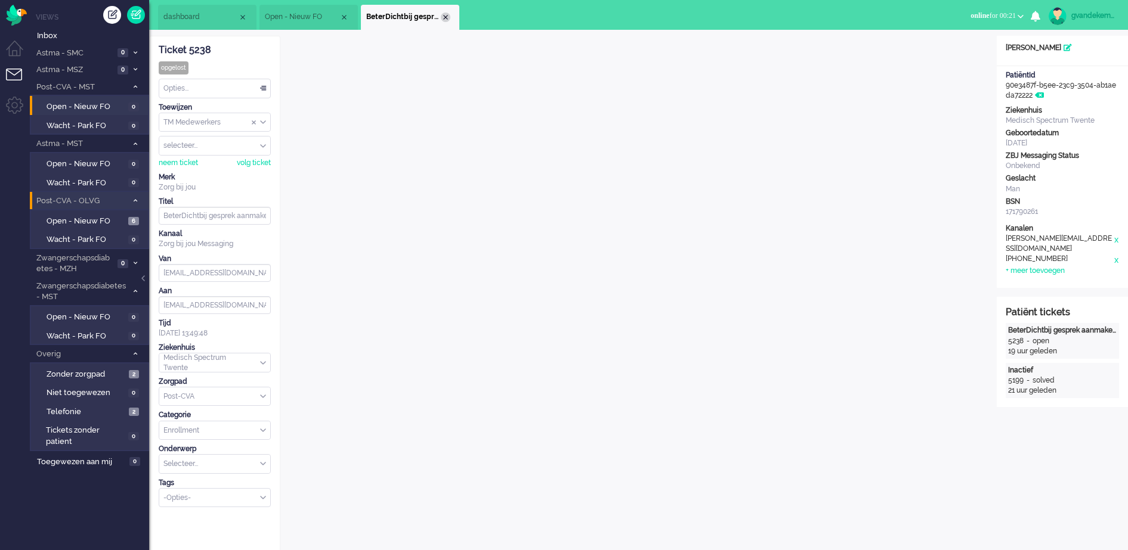
click at [442, 16] on div "Close tab" at bounding box center [446, 18] width 10 height 10
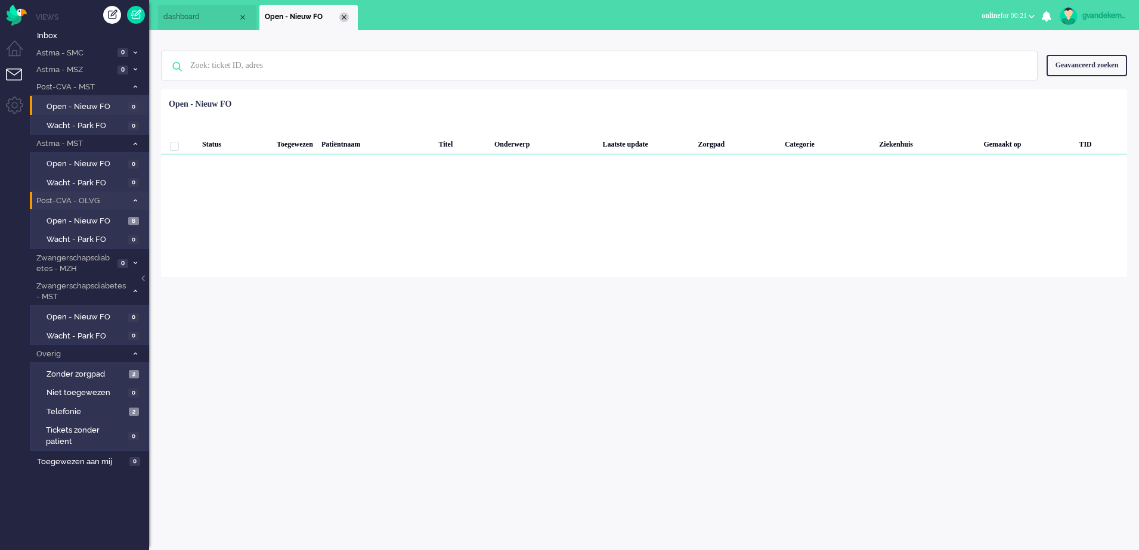
click at [339, 17] on div "Close tab" at bounding box center [344, 18] width 10 height 10
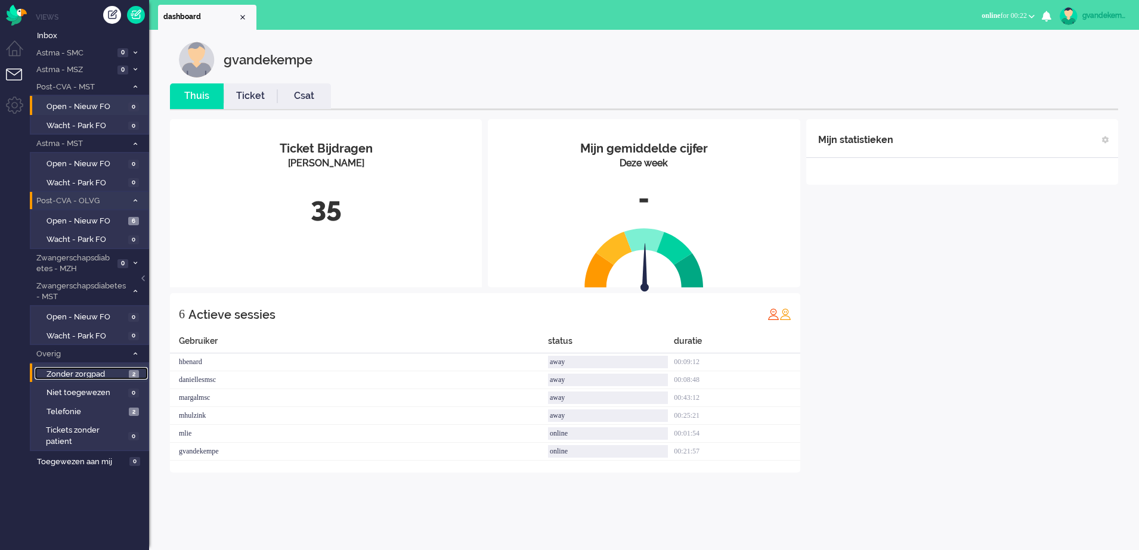
click at [92, 377] on span "Zonder zorgpad" at bounding box center [86, 374] width 79 height 11
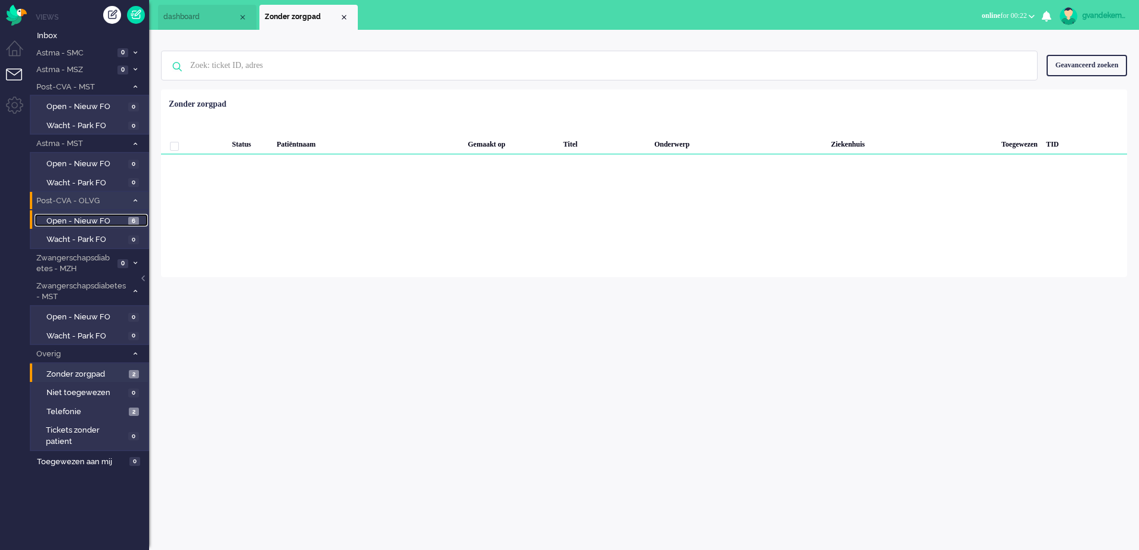
click at [112, 221] on span "Open - Nieuw FO" at bounding box center [86, 221] width 79 height 11
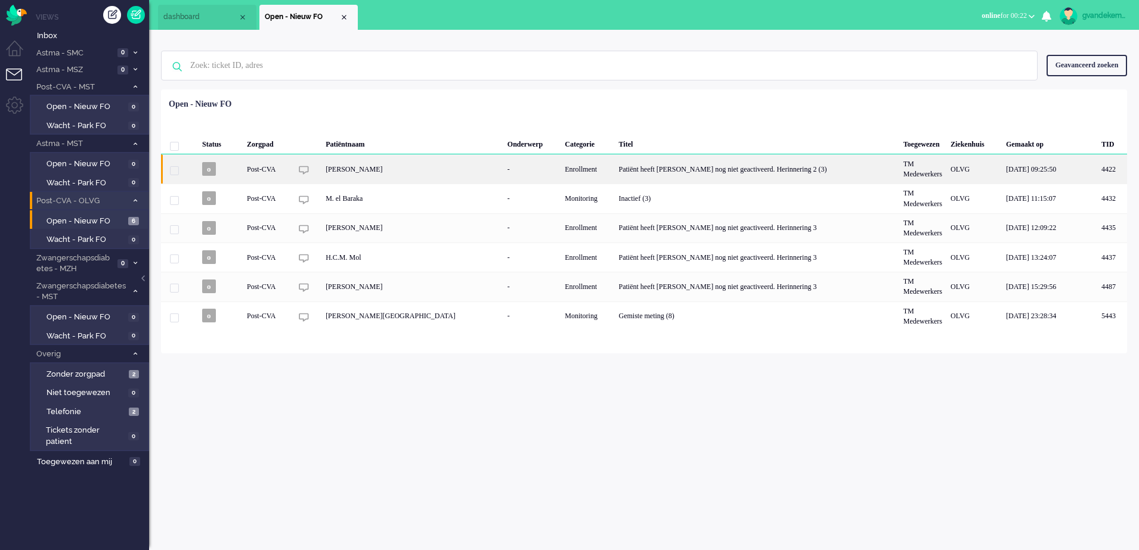
click at [651, 171] on div "Patiënt heeft [PERSON_NAME] nog niet geactiveerd. Herinnering 2 (3)" at bounding box center [757, 168] width 284 height 29
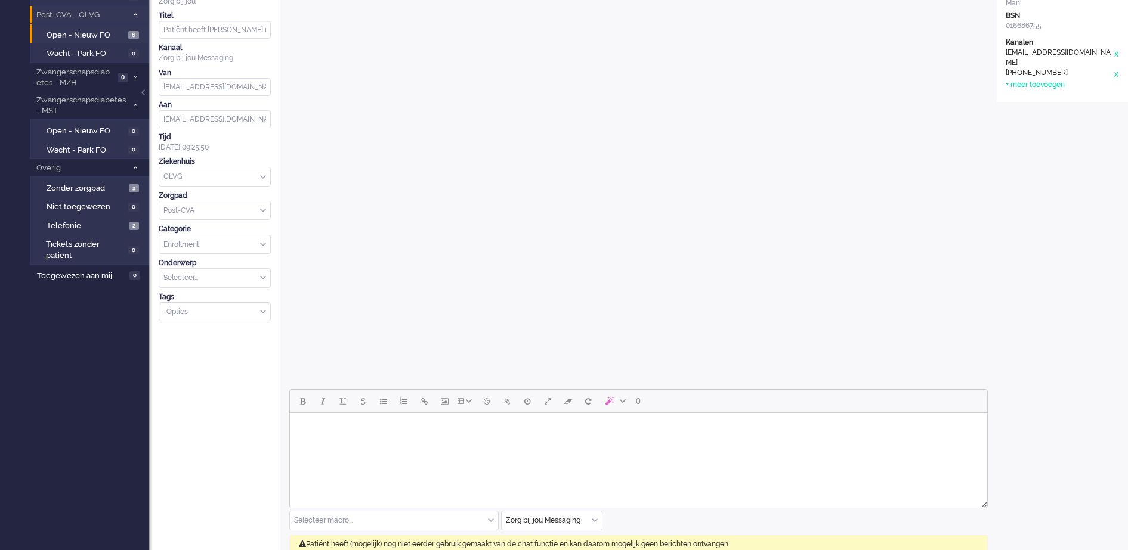
scroll to position [316, 0]
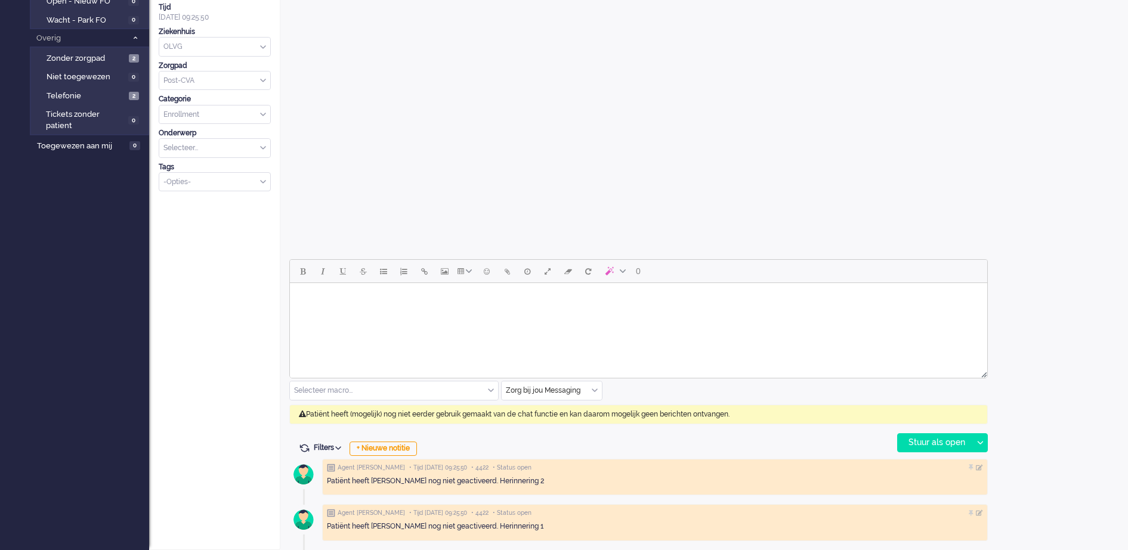
click at [650, 291] on body "Rich Text Area. Press ALT-0 for help." at bounding box center [639, 298] width 688 height 21
paste body "Rich Text Area. Press ALT-0 for help."
drag, startPoint x: 392, startPoint y: 317, endPoint x: 292, endPoint y: 290, distance: 103.7
click at [292, 290] on html "Wordt vandaag door FO gebeld GJ" at bounding box center [638, 302] width 697 height 39
click at [405, 452] on div "+ Nieuwe notitie" at bounding box center [382, 449] width 67 height 14
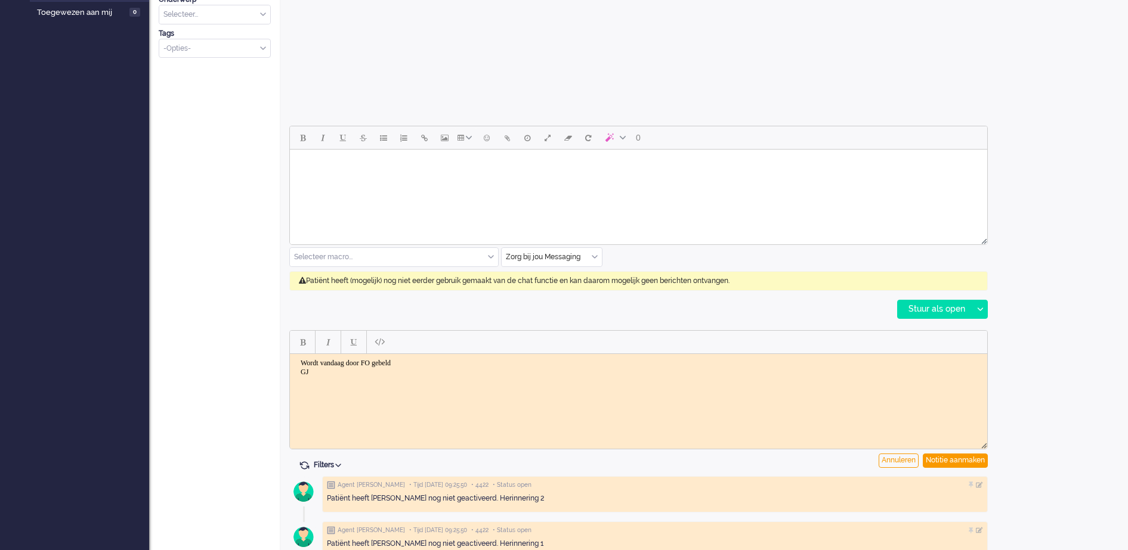
scroll to position [467, 0]
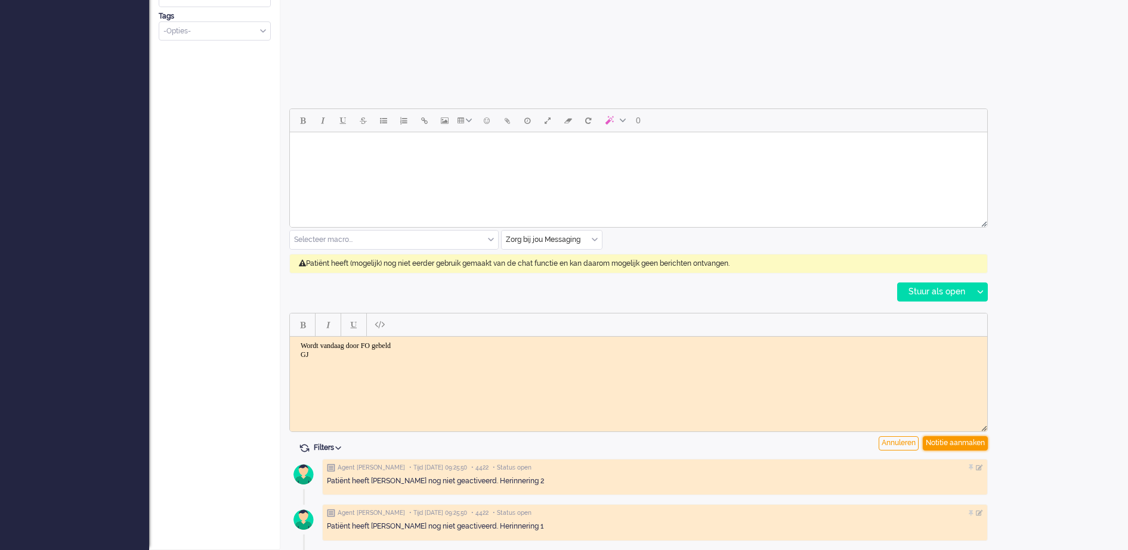
click at [954, 444] on div "Notitie aanmaken" at bounding box center [955, 444] width 65 height 14
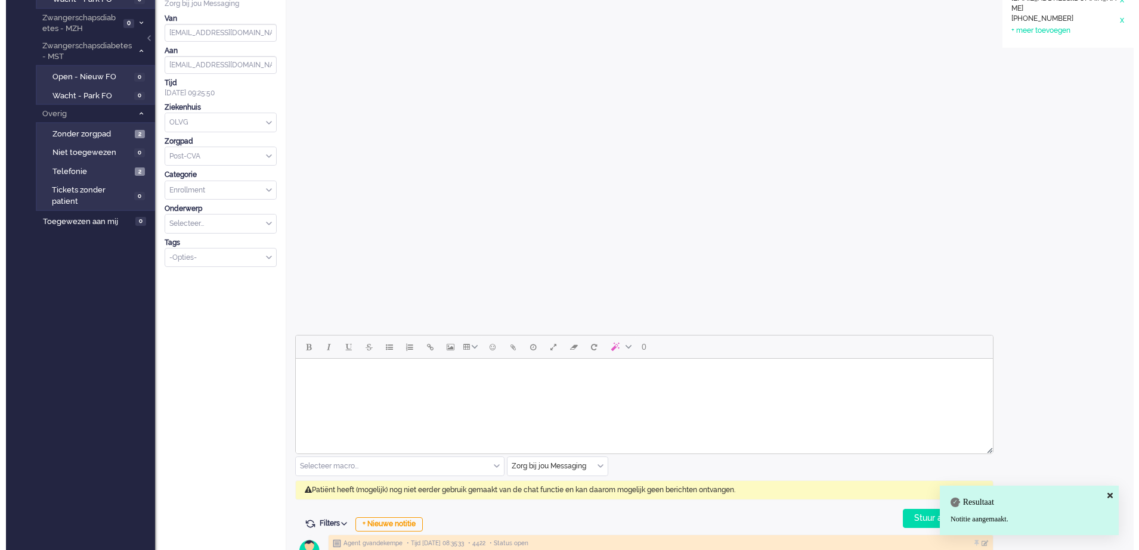
scroll to position [0, 0]
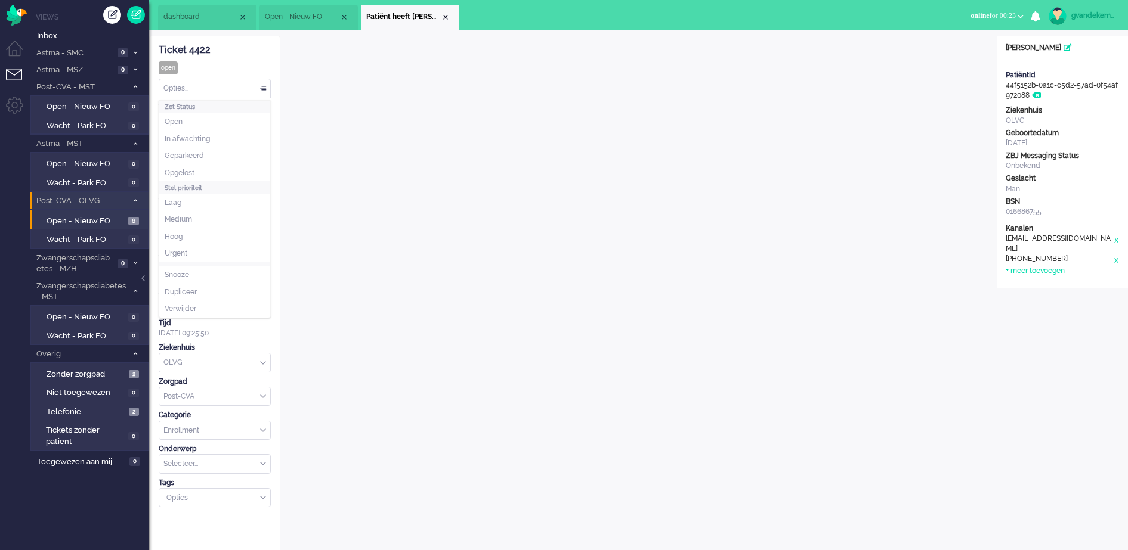
click at [263, 87] on div "Opties..." at bounding box center [214, 88] width 111 height 18
click at [189, 174] on span "Opgelost" at bounding box center [180, 173] width 30 height 10
click at [447, 17] on div "Close tab" at bounding box center [446, 18] width 10 height 10
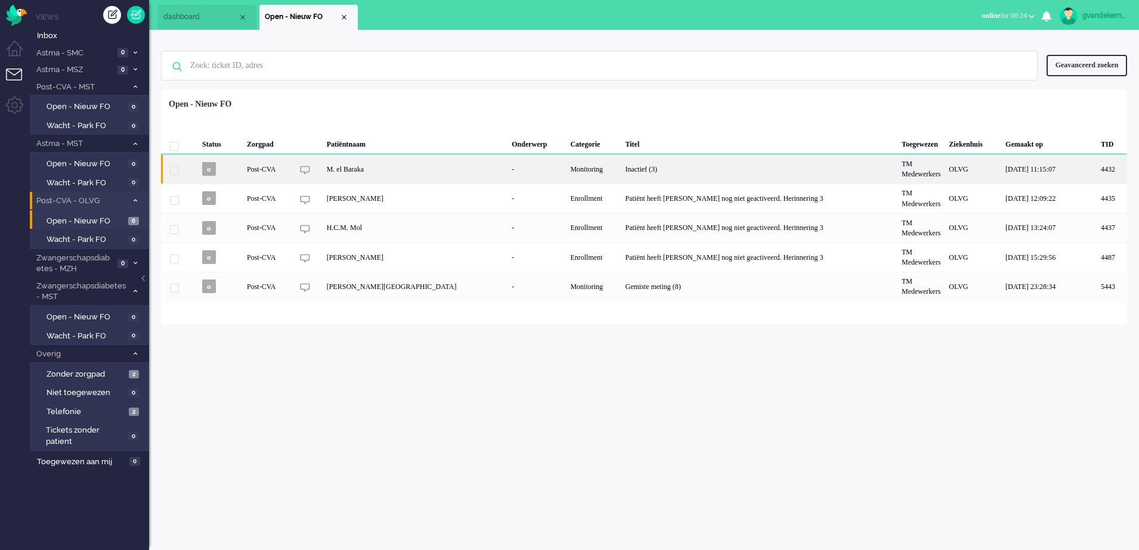
click at [566, 166] on div "Monitoring" at bounding box center [593, 168] width 55 height 29
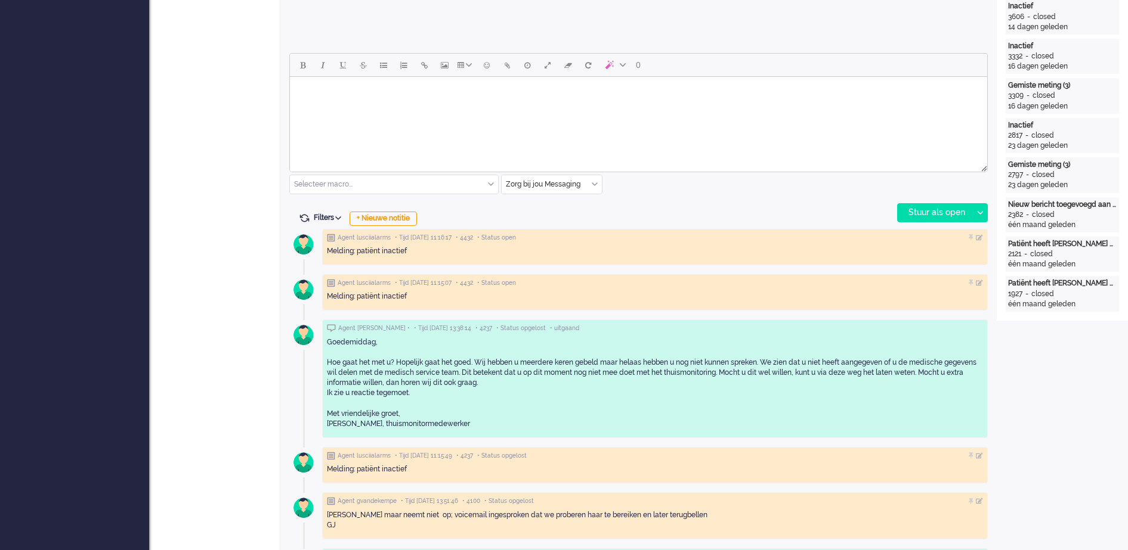
scroll to position [558, 0]
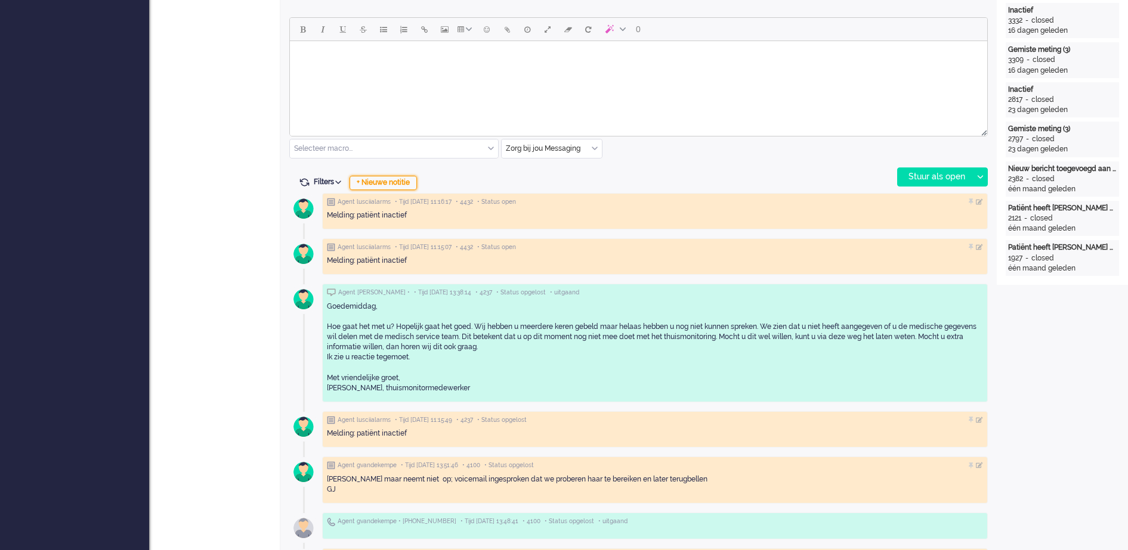
click at [383, 181] on div "+ Nieuwe notitie" at bounding box center [382, 183] width 67 height 14
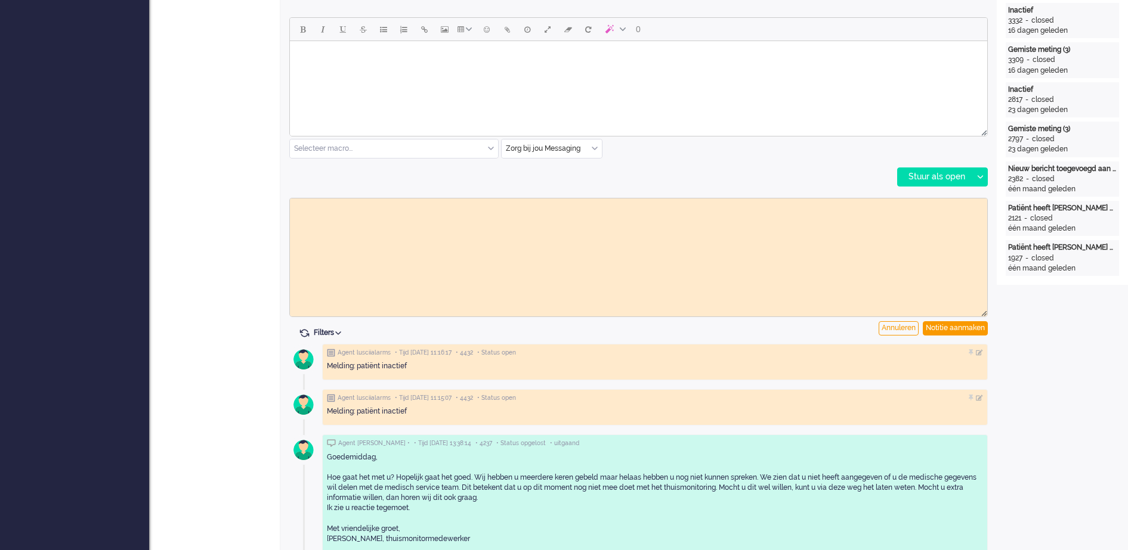
scroll to position [0, 0]
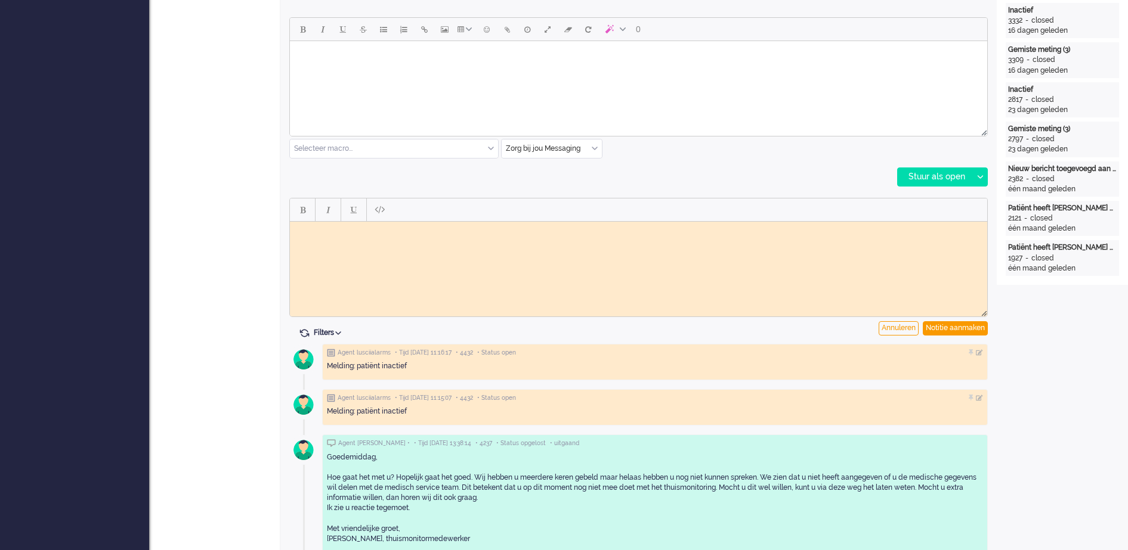
click at [378, 231] on body "Rich Text Area. Press ALT-0 for help." at bounding box center [639, 230] width 688 height 9
click at [977, 332] on div "Notitie aanmaken" at bounding box center [955, 328] width 65 height 14
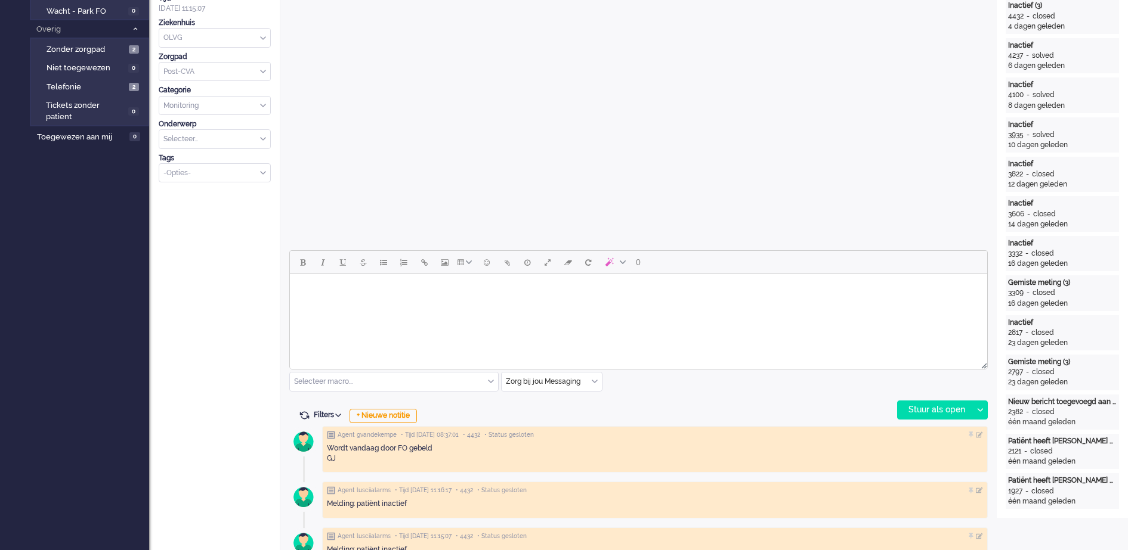
scroll to position [36, 0]
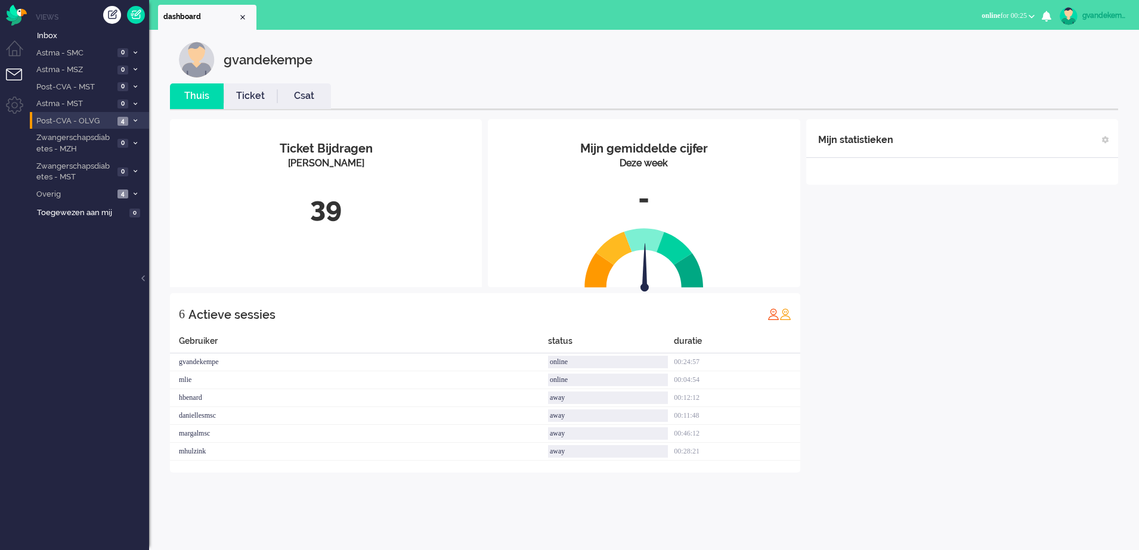
click at [94, 119] on span "Post-CVA - OLVG" at bounding box center [74, 121] width 79 height 11
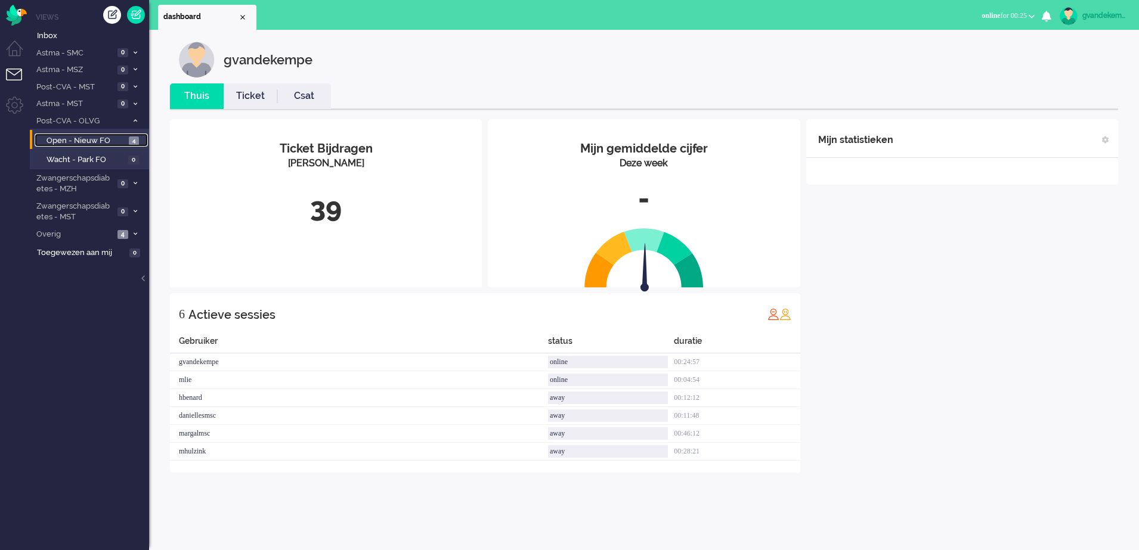
click at [96, 141] on span "Open - Nieuw FO" at bounding box center [86, 140] width 79 height 11
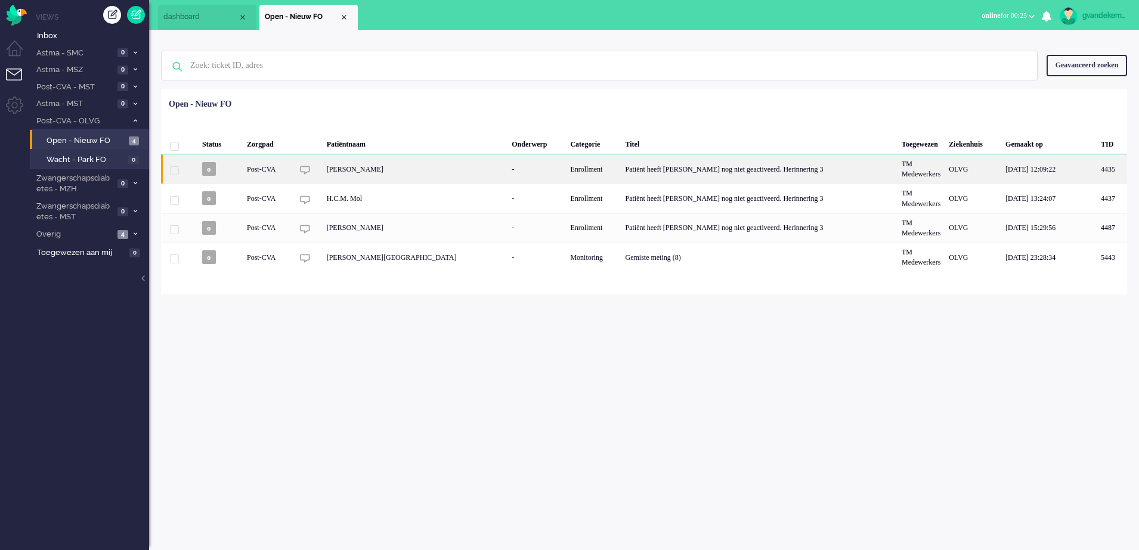
click at [621, 175] on div "Patiënt heeft [PERSON_NAME] nog niet geactiveerd. Herinnering 3" at bounding box center [759, 168] width 277 height 29
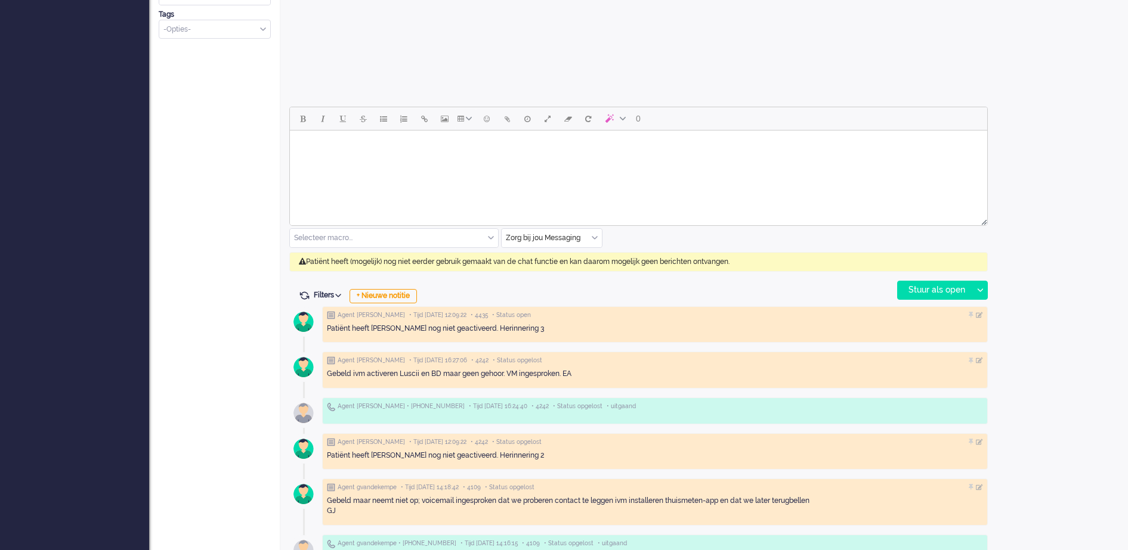
scroll to position [534, 0]
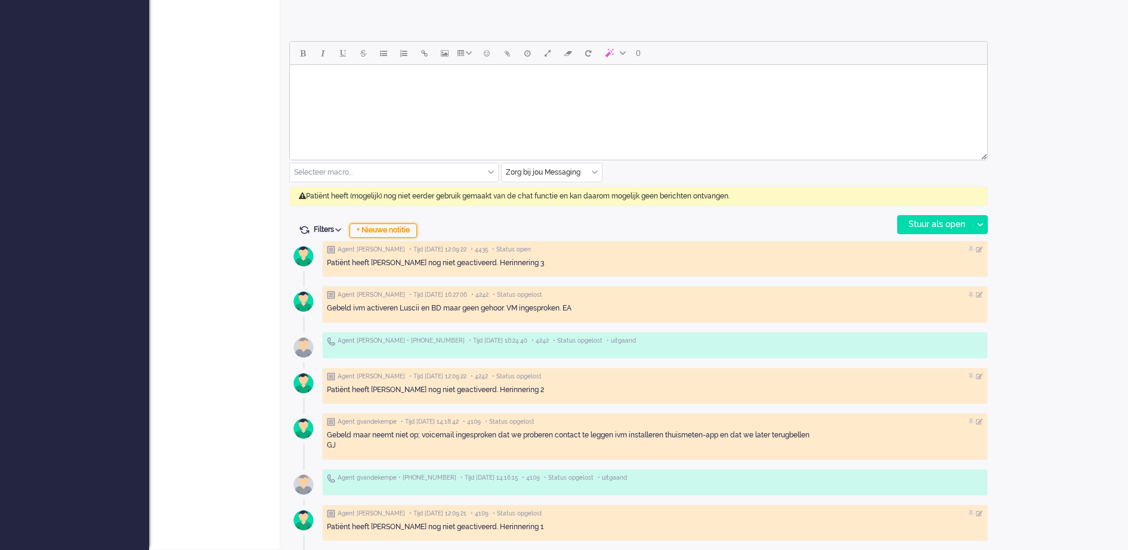
click at [403, 233] on div "+ Nieuwe notitie" at bounding box center [382, 231] width 67 height 14
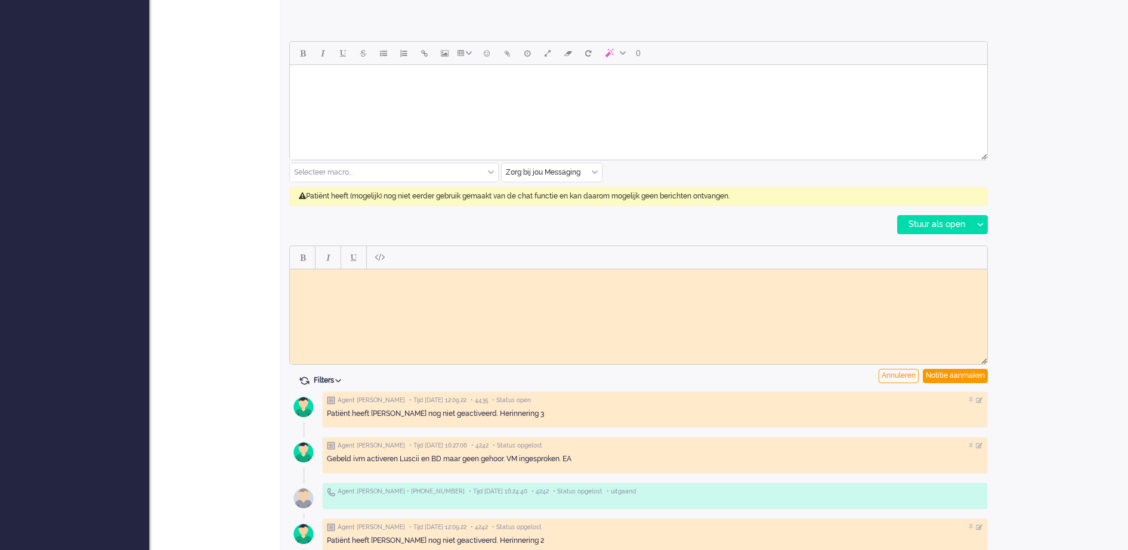
scroll to position [0, 0]
click at [373, 278] on body "Rich Text Area. Press ALT-0 for help." at bounding box center [639, 278] width 688 height 9
click at [959, 371] on div "Notitie aanmaken" at bounding box center [955, 376] width 65 height 14
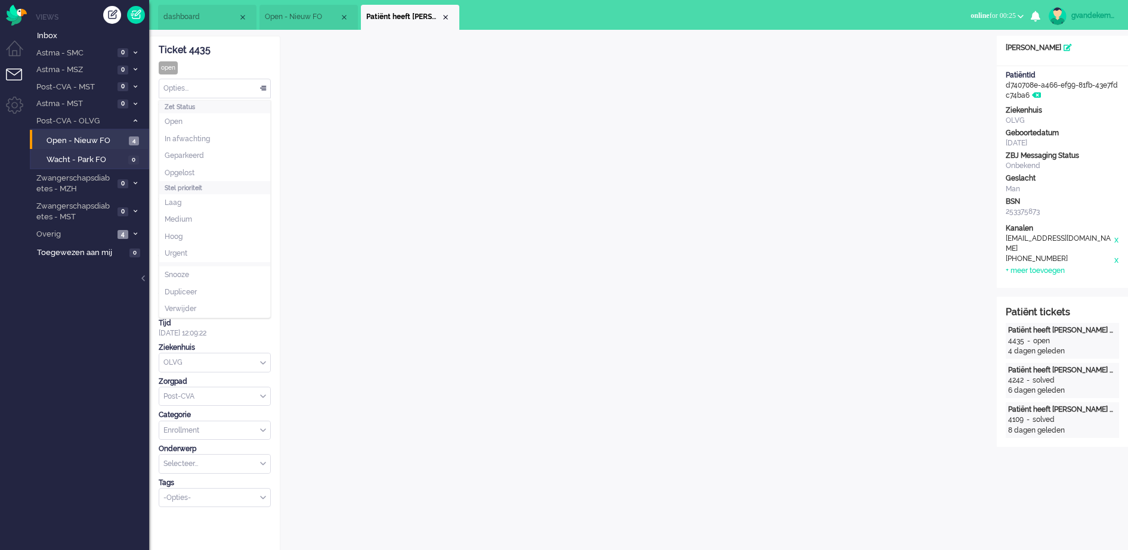
click at [266, 89] on div "Opties..." at bounding box center [214, 88] width 111 height 18
click at [203, 169] on li "Opgelost" at bounding box center [214, 173] width 111 height 17
click at [447, 16] on div "Close tab" at bounding box center [446, 18] width 10 height 10
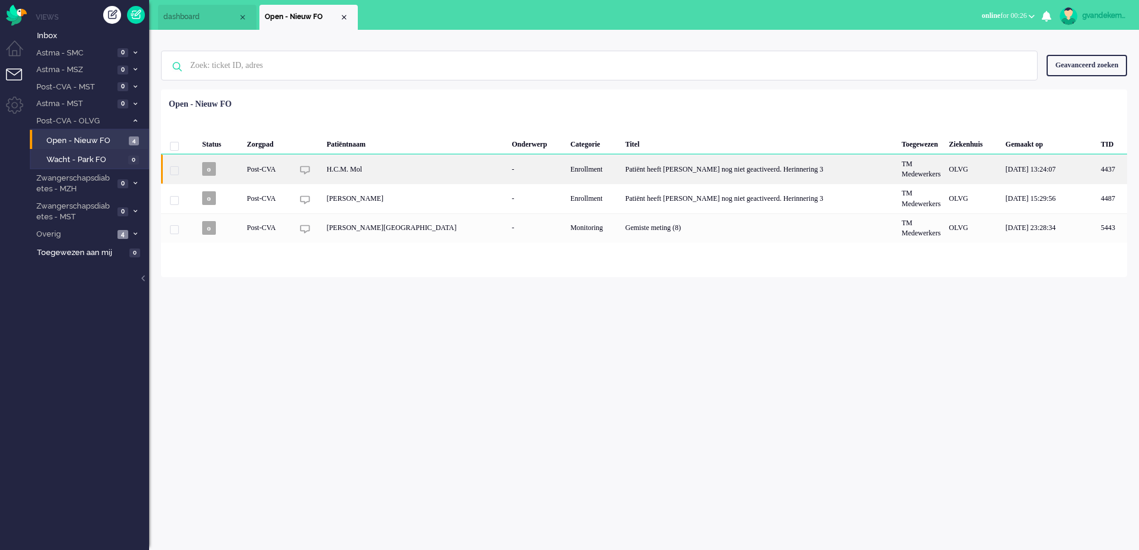
click at [355, 172] on div "H.C.M. Mol" at bounding box center [415, 168] width 185 height 29
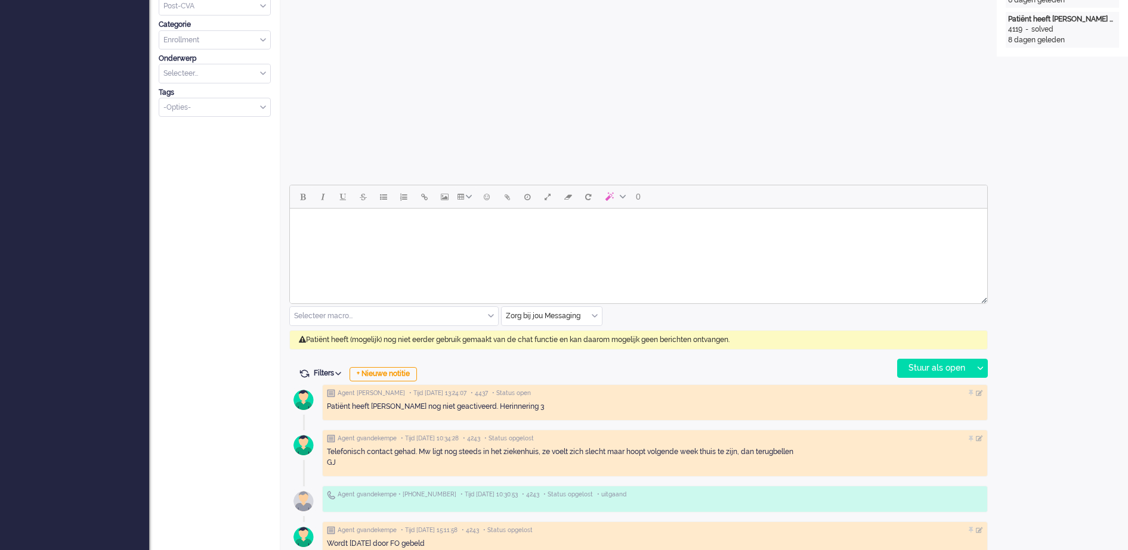
scroll to position [484, 0]
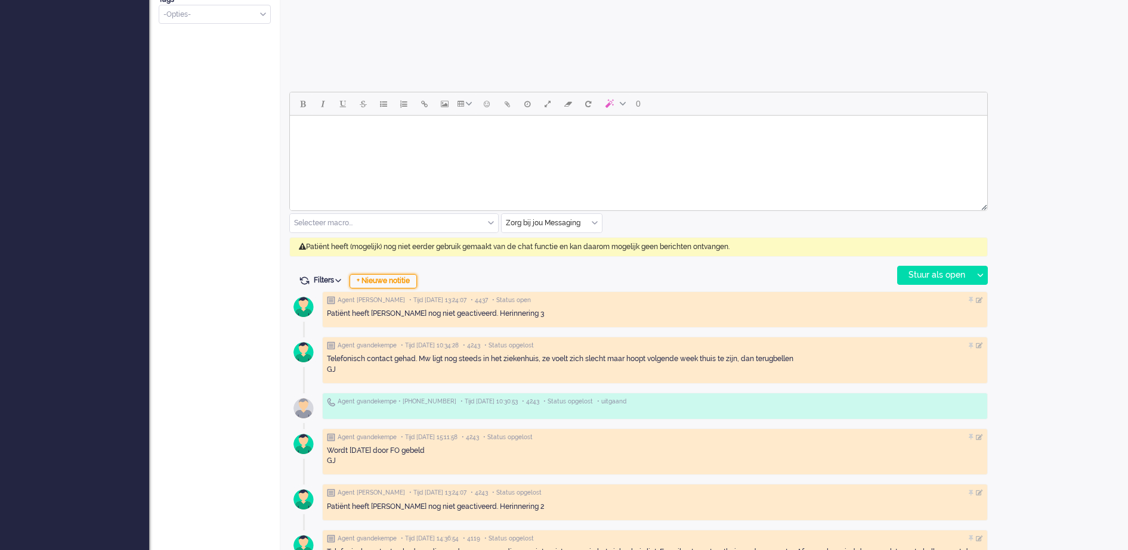
click at [395, 281] on div "+ Nieuwe notitie" at bounding box center [382, 281] width 67 height 14
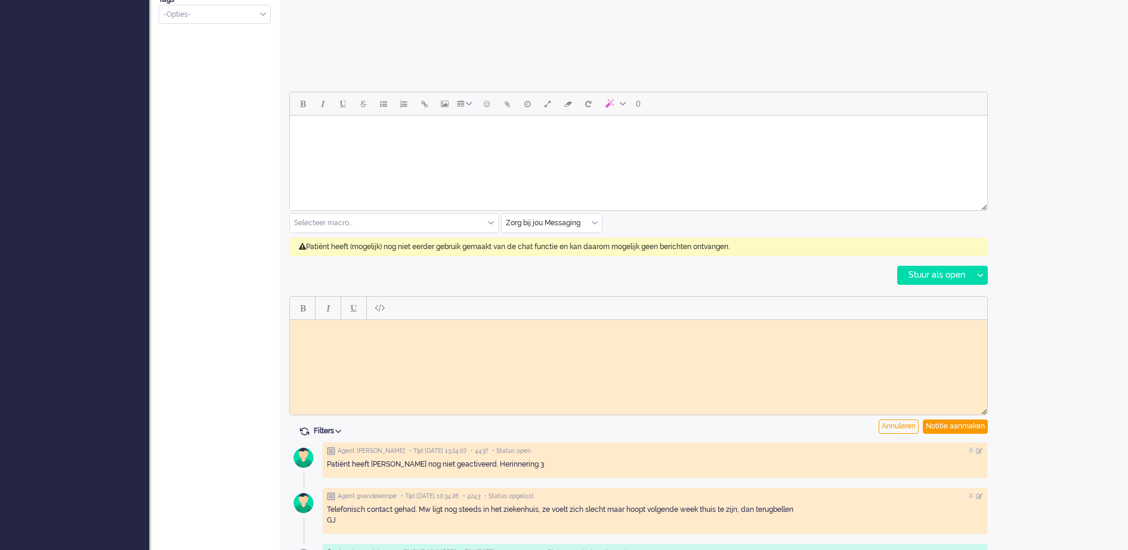
scroll to position [0, 0]
click at [332, 323] on html at bounding box center [638, 329] width 697 height 18
click at [323, 332] on body "Rich Text Area. Press ALT-0 for help." at bounding box center [639, 328] width 688 height 9
paste body "Rich Text Area. Press ALT-0 for help."
click at [946, 425] on div "Notitie aanmaken" at bounding box center [955, 427] width 65 height 14
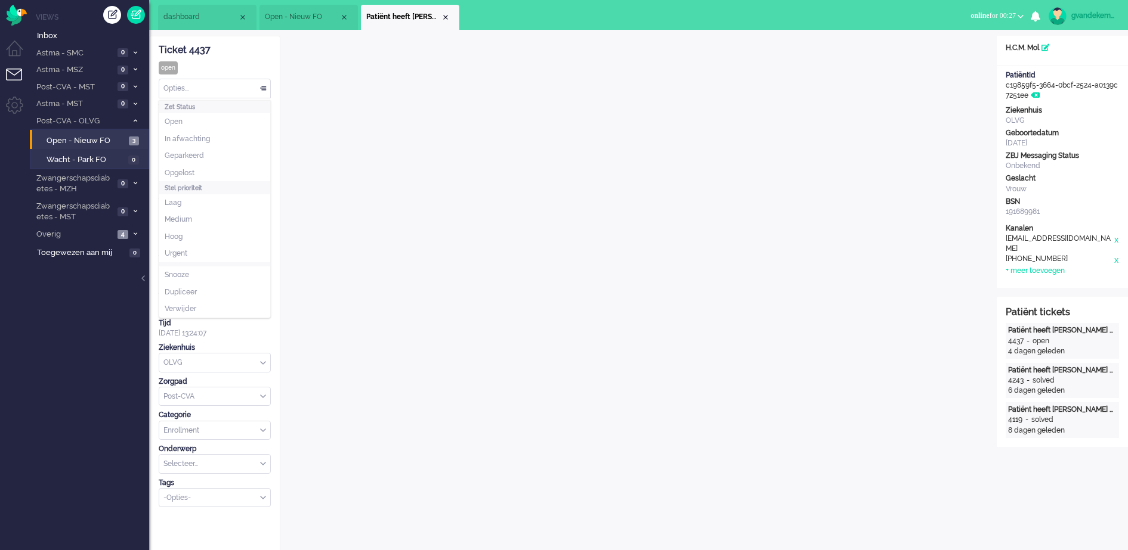
click at [263, 91] on div "Opties..." at bounding box center [214, 88] width 111 height 18
click at [213, 172] on li "Opgelost" at bounding box center [214, 173] width 111 height 17
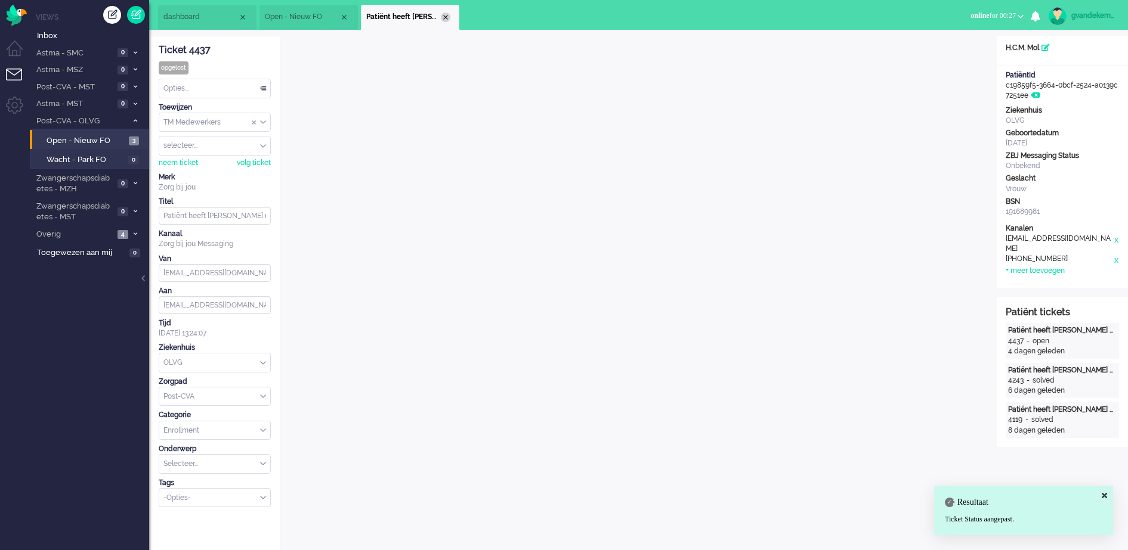
click at [444, 20] on div "Close tab" at bounding box center [446, 18] width 10 height 10
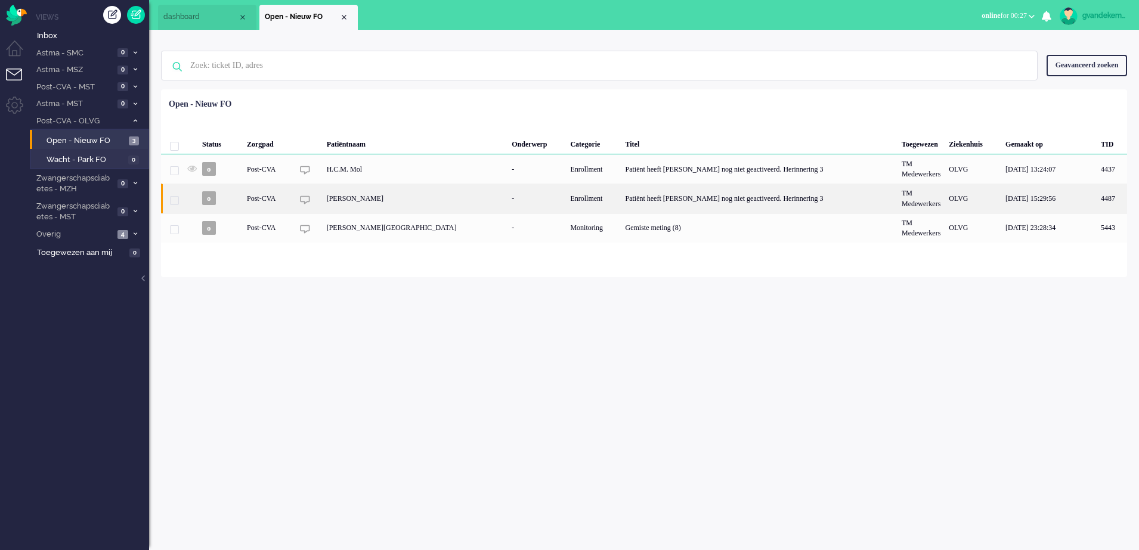
click at [396, 203] on div "[PERSON_NAME]" at bounding box center [415, 198] width 185 height 29
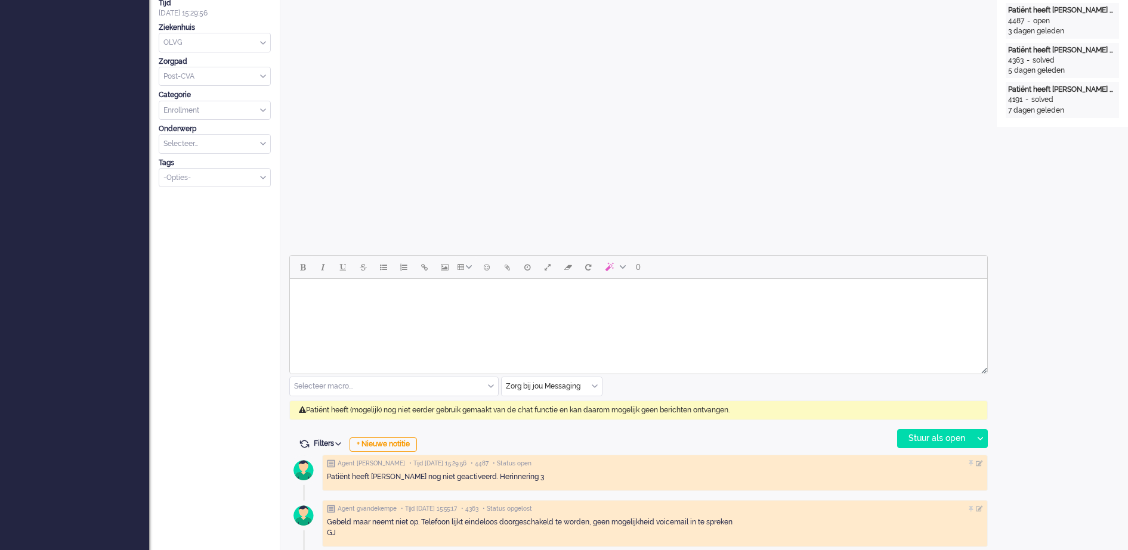
scroll to position [540, 0]
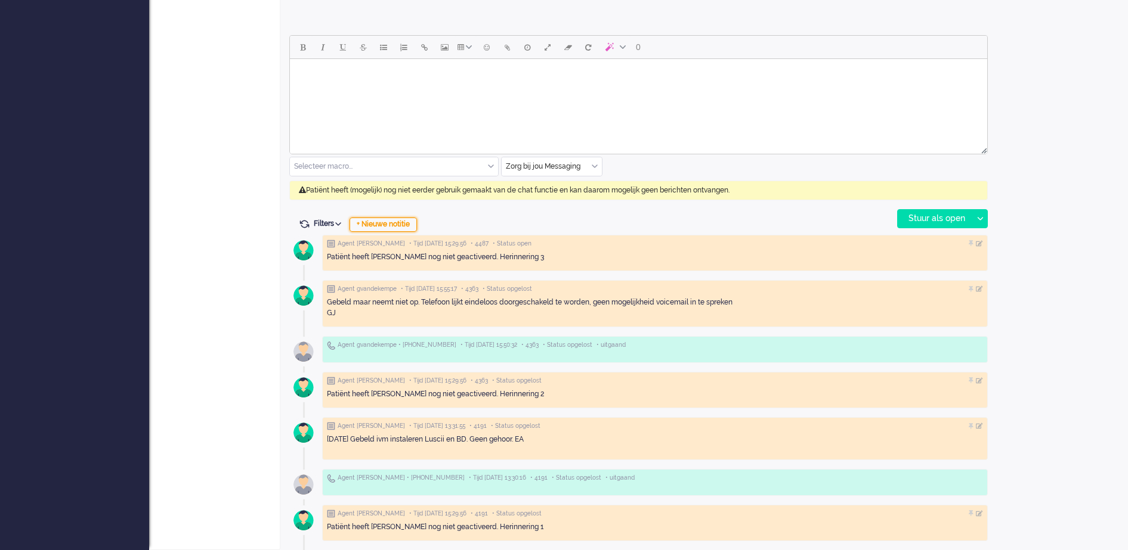
click at [403, 225] on div "+ Nieuwe notitie" at bounding box center [382, 225] width 67 height 14
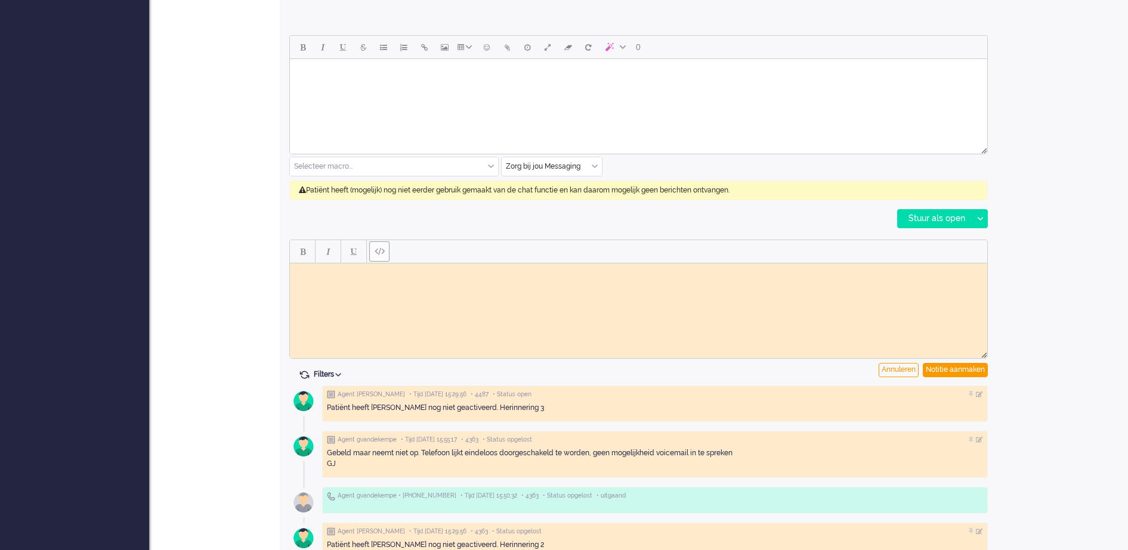
scroll to position [0, 0]
click at [355, 273] on body "Rich Text Area. Press ALT-0 for help." at bounding box center [639, 272] width 688 height 9
click at [950, 368] on div "Notitie aanmaken" at bounding box center [955, 370] width 65 height 14
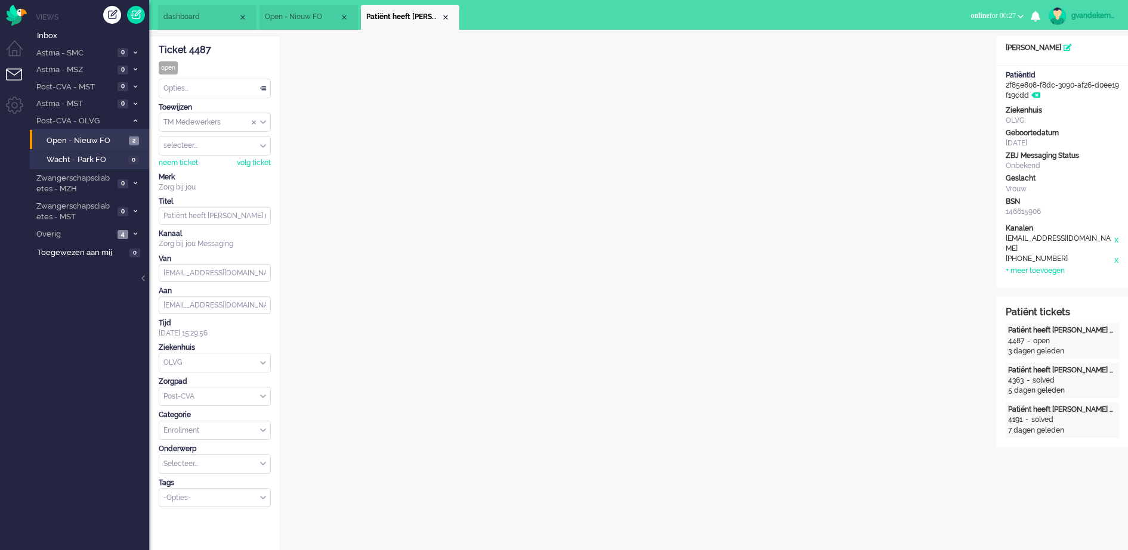
click at [262, 86] on div "Opties..." at bounding box center [214, 88] width 111 height 18
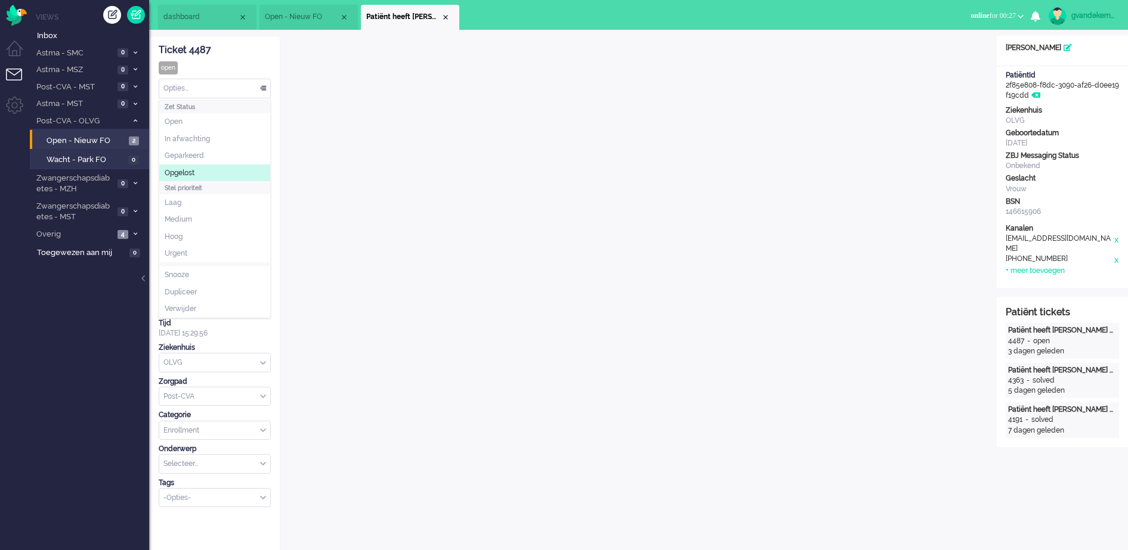
click at [219, 173] on li "Opgelost" at bounding box center [214, 173] width 111 height 17
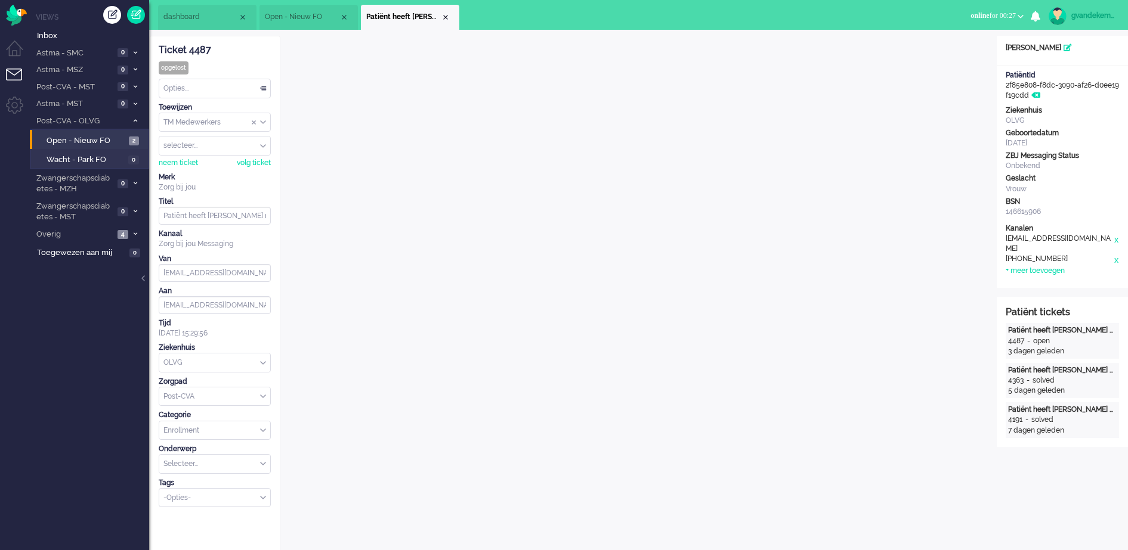
click at [445, 11] on li "Patiënt heeft [PERSON_NAME] nog niet geactiveerd. Herinnering 3" at bounding box center [410, 17] width 98 height 25
click at [449, 19] on div "Close tab" at bounding box center [446, 18] width 10 height 10
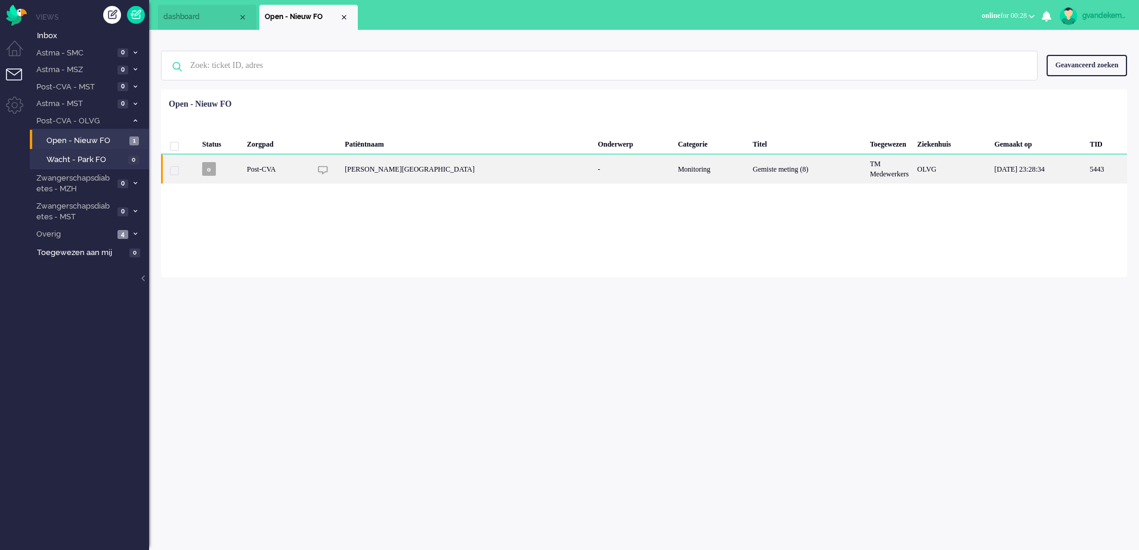
click at [445, 169] on div "[PERSON_NAME][GEOGRAPHIC_DATA]" at bounding box center [467, 168] width 253 height 29
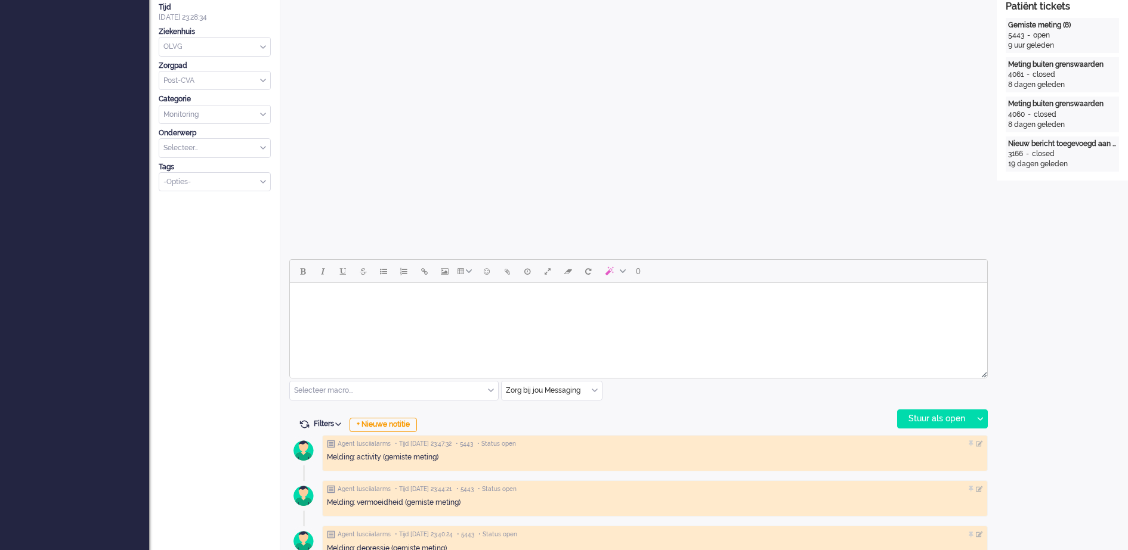
scroll to position [36, 0]
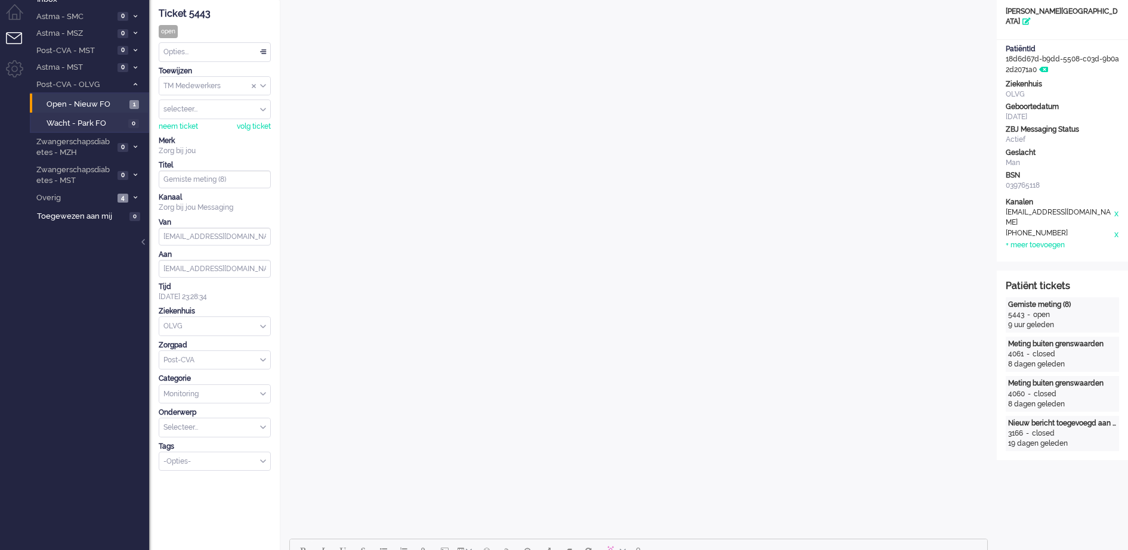
drag, startPoint x: 445, startPoint y: 169, endPoint x: 1082, endPoint y: 483, distance: 709.4
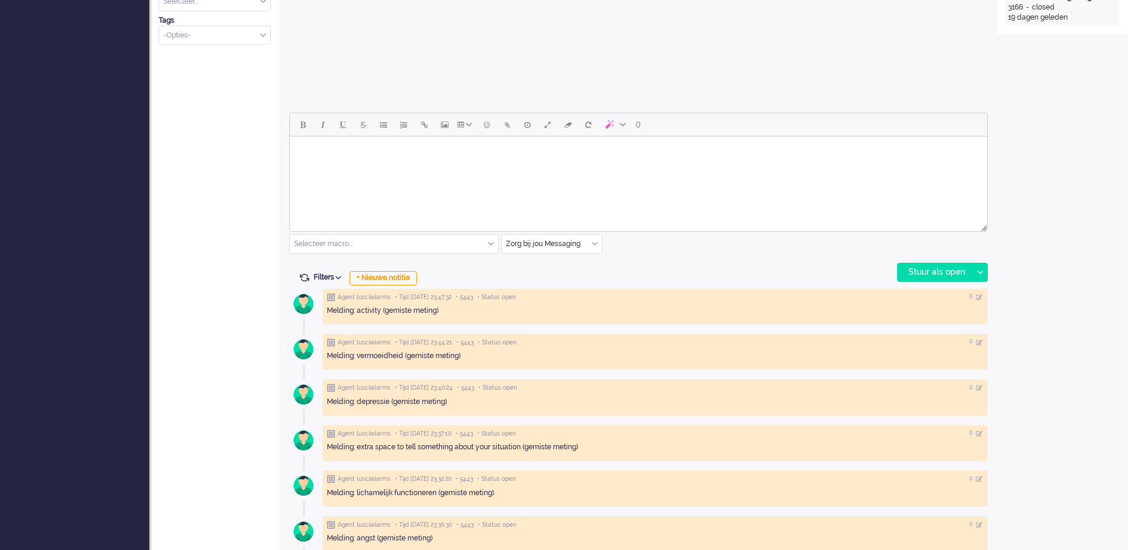
scroll to position [522, 0]
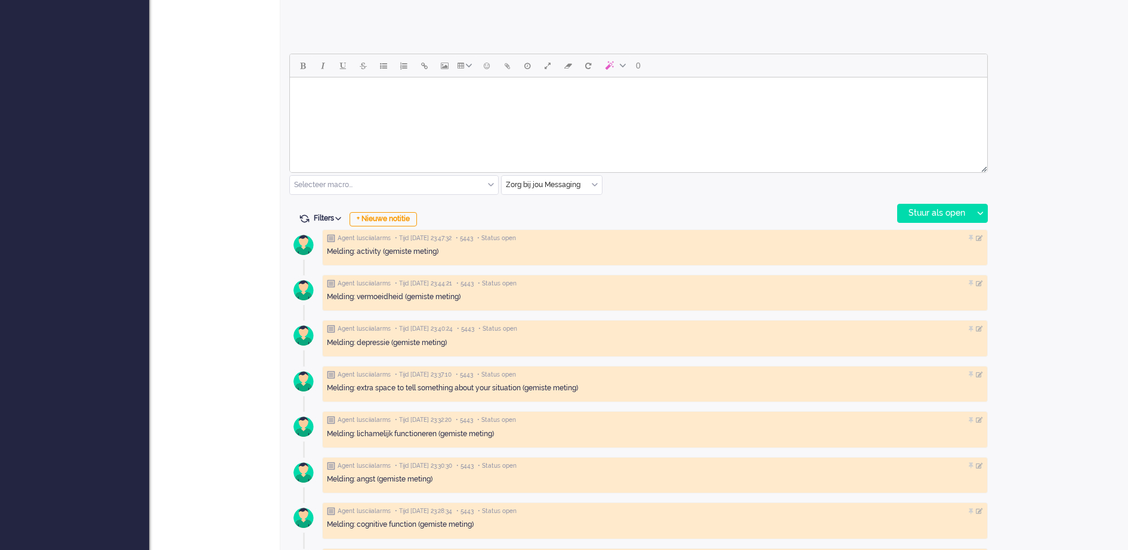
click at [637, 95] on body "Rich Text Area. Press ALT-0 for help." at bounding box center [639, 92] width 688 height 21
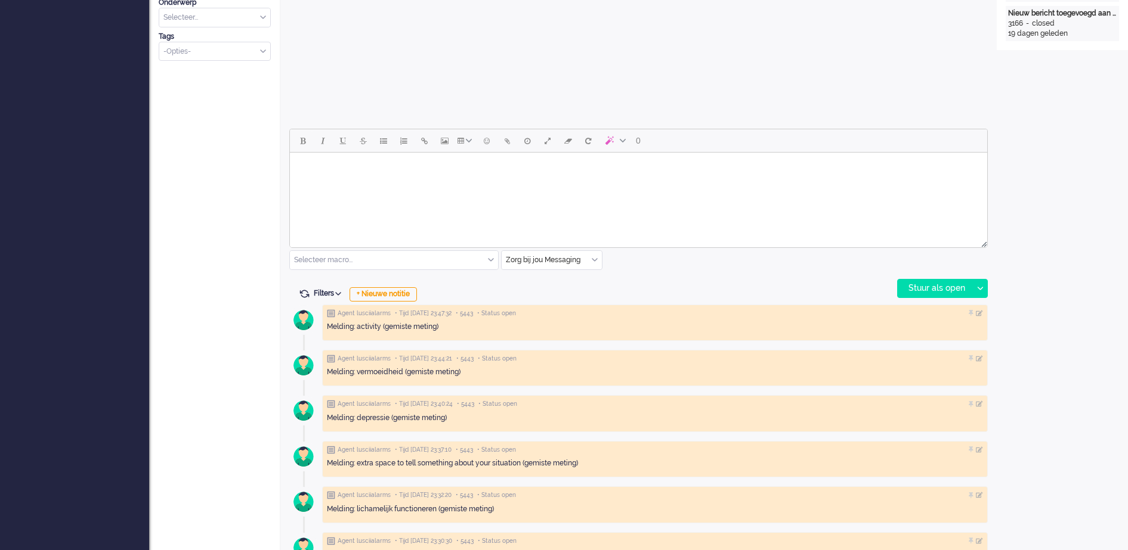
scroll to position [447, 0]
click at [485, 164] on body "Rich Text Area. Press ALT-0 for help." at bounding box center [639, 167] width 688 height 21
paste body "Rich Text Area. Press ALT-0 for help."
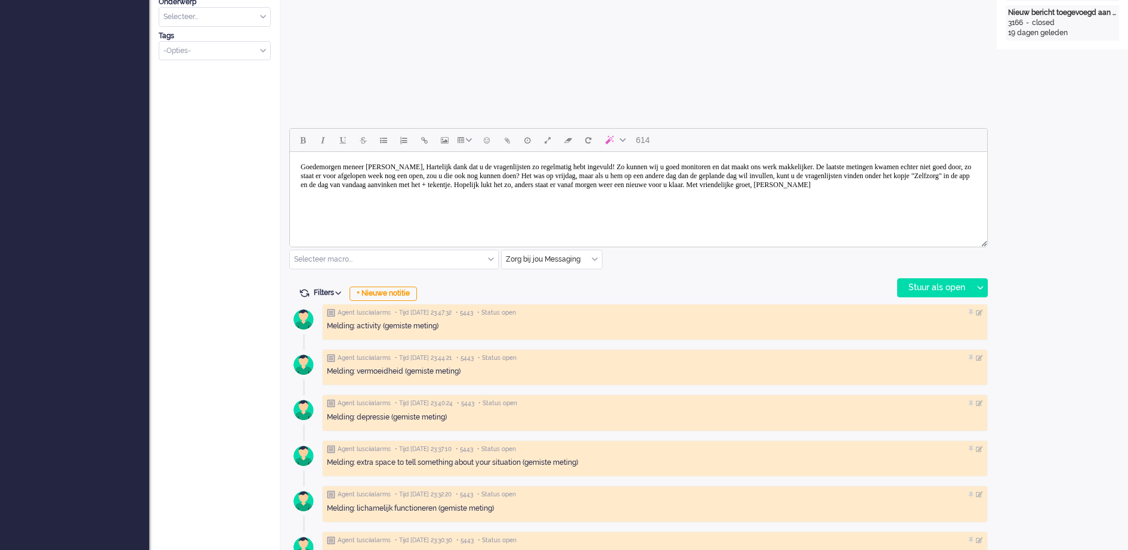
click at [432, 168] on body "Goedemorgen meneer [PERSON_NAME], Hartelijk dank dat u de vragenlijsten zo rege…" at bounding box center [639, 176] width 688 height 39
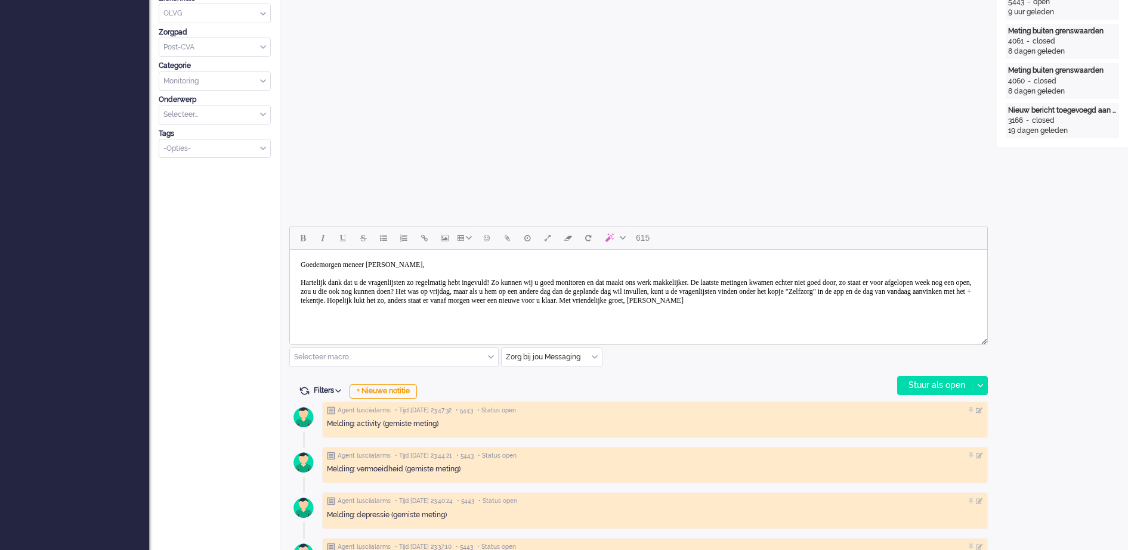
scroll to position [373, 0]
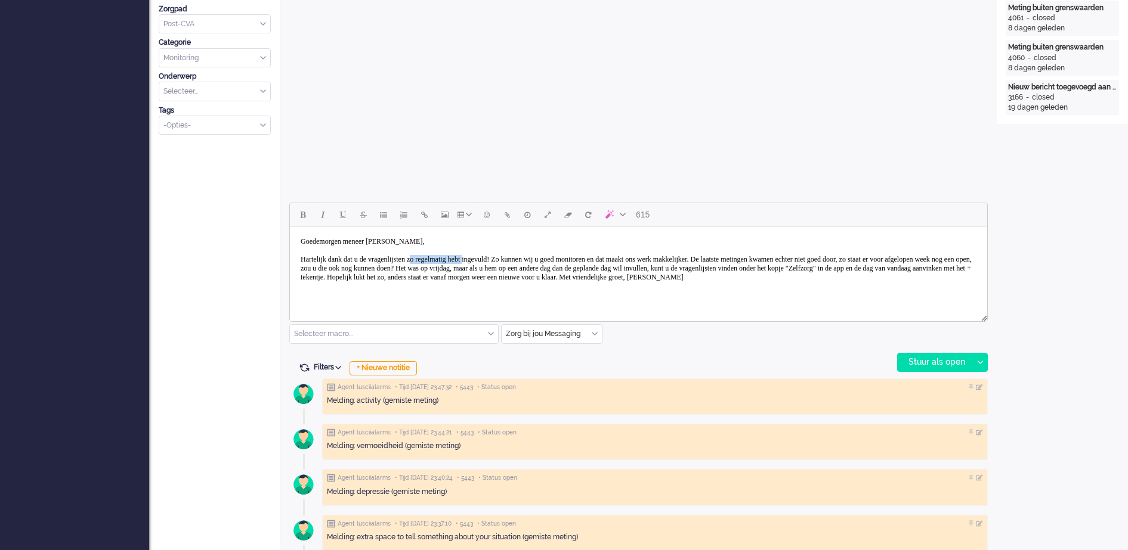
drag, startPoint x: 437, startPoint y: 262, endPoint x: 504, endPoint y: 261, distance: 66.8
click at [504, 261] on body "Goedemorgen meneer [PERSON_NAME], Hartelijk dank dat u de vragenlijsten zo rege…" at bounding box center [639, 259] width 688 height 57
drag, startPoint x: 384, startPoint y: 241, endPoint x: 425, endPoint y: 231, distance: 41.7
click at [425, 231] on body "Goedemorgen meneer [PERSON_NAME], Hartelijk dank dat u de vragenlijsten ingevul…" at bounding box center [639, 259] width 688 height 57
click at [583, 266] on body "Goedemorgen meneer [PERSON_NAME], Hartelijk dank dat u de vragenlijsten ingevul…" at bounding box center [639, 259] width 688 height 57
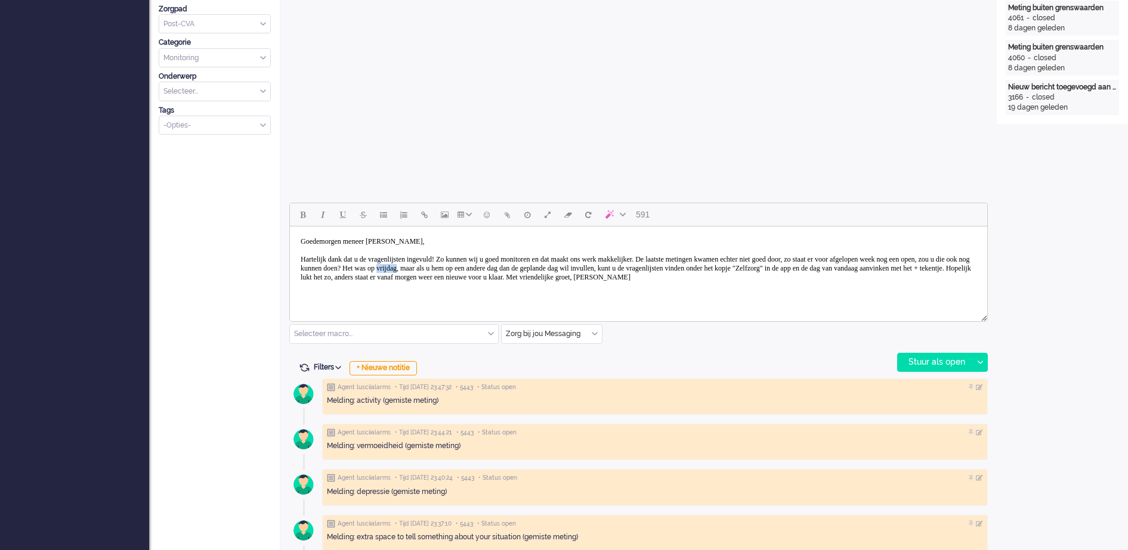
click at [583, 266] on body "Goedemorgen meneer [PERSON_NAME], Hartelijk dank dat u de vragenlijsten ingevul…" at bounding box center [639, 259] width 688 height 57
click at [807, 281] on body "Goedemorgen meneer [PERSON_NAME], Hartelijk dank dat u de vragenlijsten ingevul…" at bounding box center [639, 259] width 688 height 57
click at [322, 285] on body "Goedemorgen meneer [PERSON_NAME], Hartelijk dank dat u de vragenlijsten ingevul…" at bounding box center [639, 259] width 688 height 57
click at [382, 304] on body "Goedemorgen meneer [PERSON_NAME], Hartelijk dank dat u de vragenlijsten ingevul…" at bounding box center [639, 268] width 688 height 75
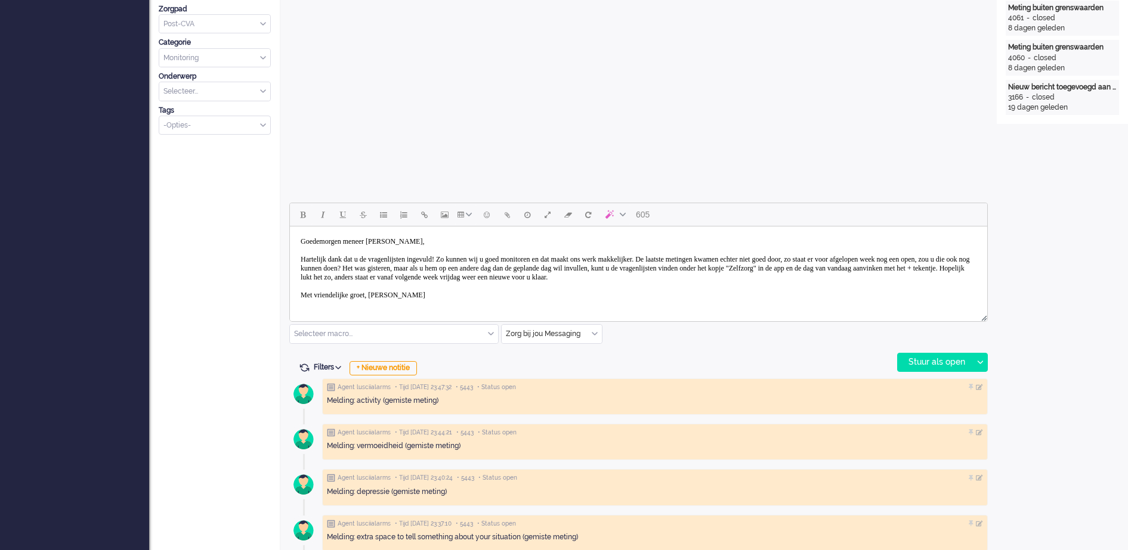
click at [384, 304] on body "Goedemorgen meneer [PERSON_NAME], Hartelijk dank dat u de vragenlijsten ingevul…" at bounding box center [639, 268] width 688 height 75
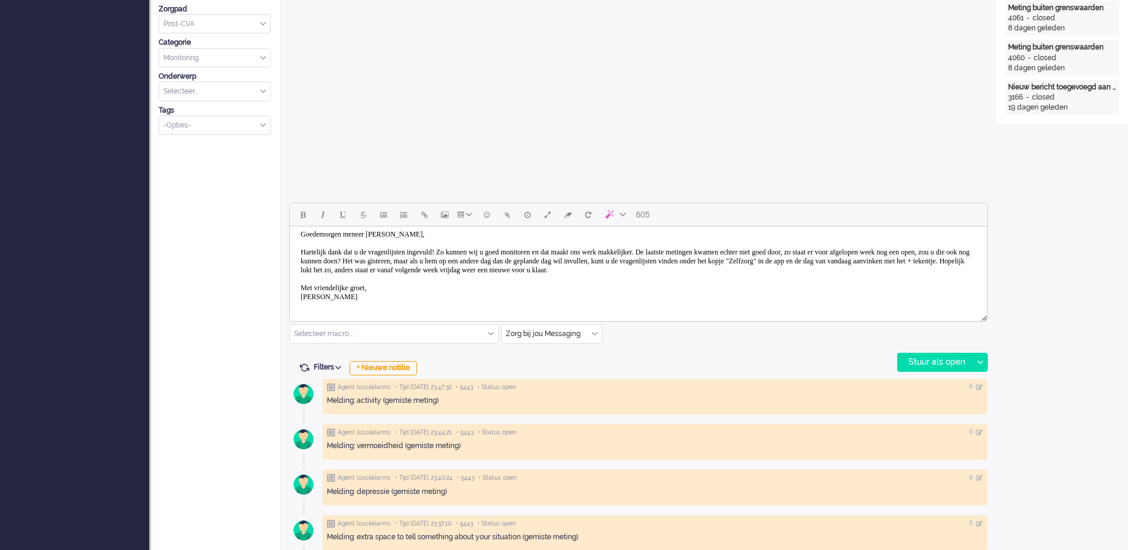
click at [868, 255] on body "Goedemorgen meneer [PERSON_NAME], Hartelijk dank dat u de vragenlijsten ingevul…" at bounding box center [639, 265] width 688 height 83
click at [825, 247] on body "Goedemorgen meneer [PERSON_NAME], Hartelijk dank dat u de vragenlijsten ingevul…" at bounding box center [639, 265] width 688 height 83
click at [826, 256] on body "Goedemorgen meneer [PERSON_NAME], Hartelijk dank dat u de vragenlijsten ingevul…" at bounding box center [639, 265] width 688 height 83
click at [794, 253] on body "Goedemorgen meneer [PERSON_NAME], Hartelijk dank dat u de vragenlijsten ingevul…" at bounding box center [639, 265] width 688 height 83
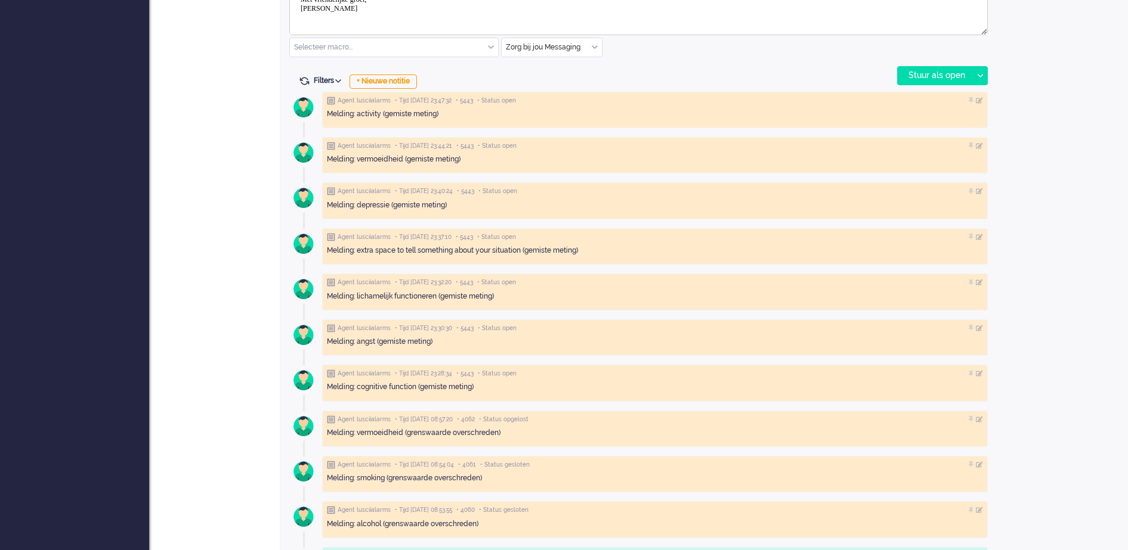
scroll to position [671, 0]
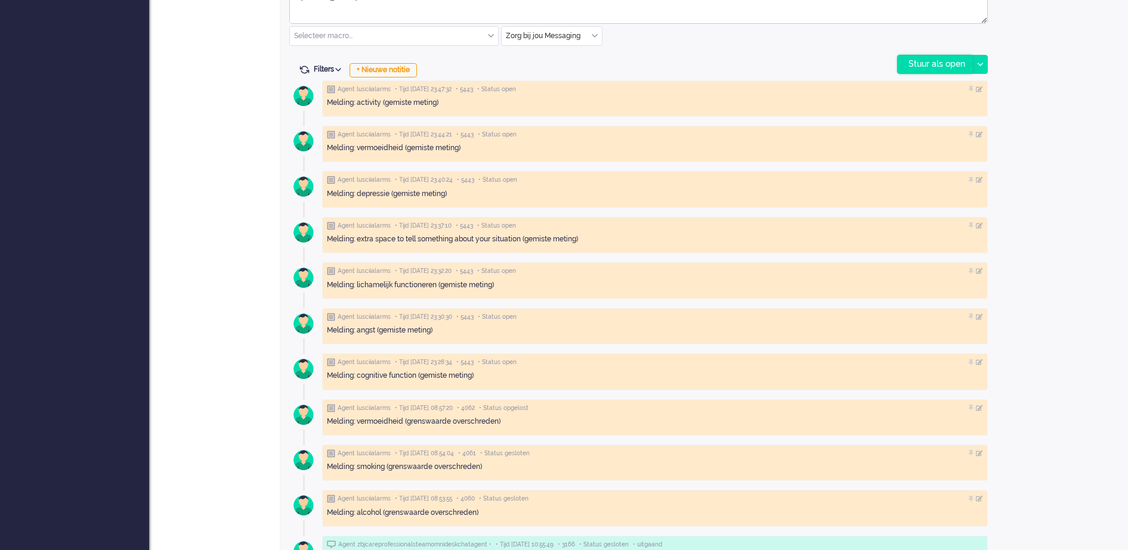
click at [961, 66] on div "Stuur als open" at bounding box center [934, 64] width 75 height 18
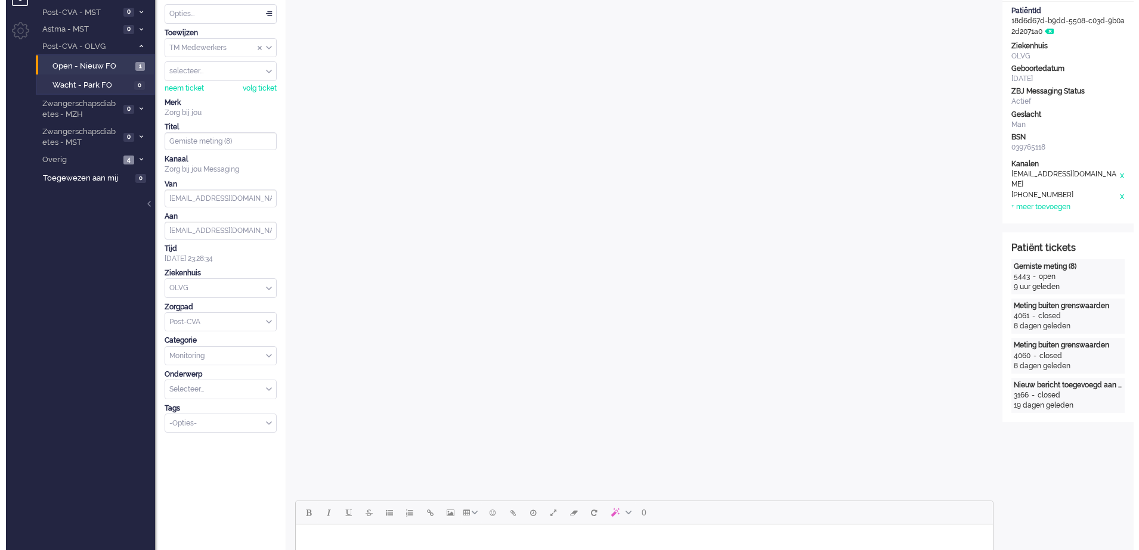
scroll to position [0, 0]
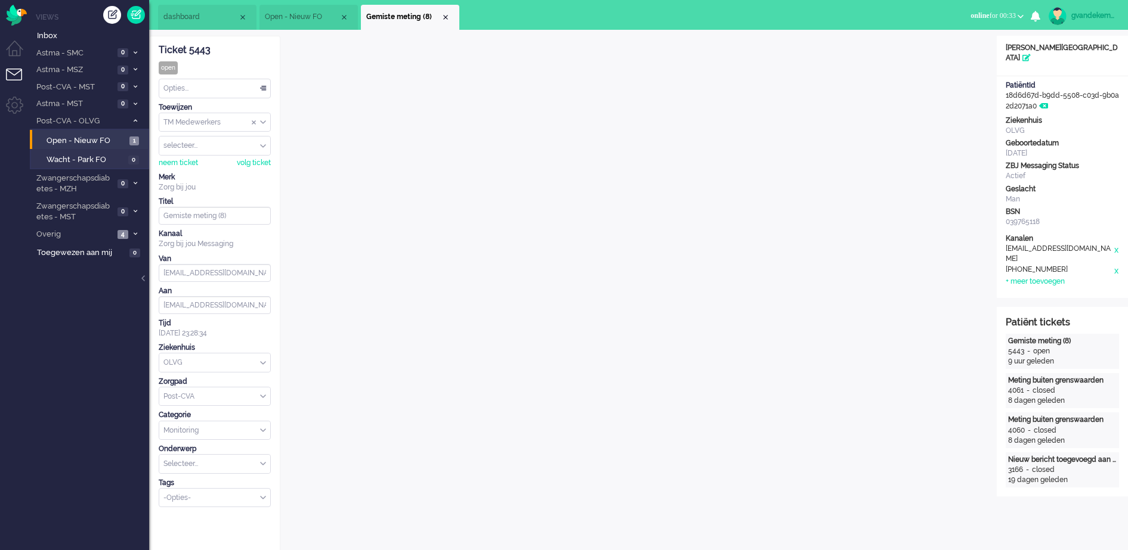
click at [261, 87] on div "Opties..." at bounding box center [214, 88] width 111 height 18
click at [206, 169] on li "Opgelost" at bounding box center [214, 173] width 111 height 17
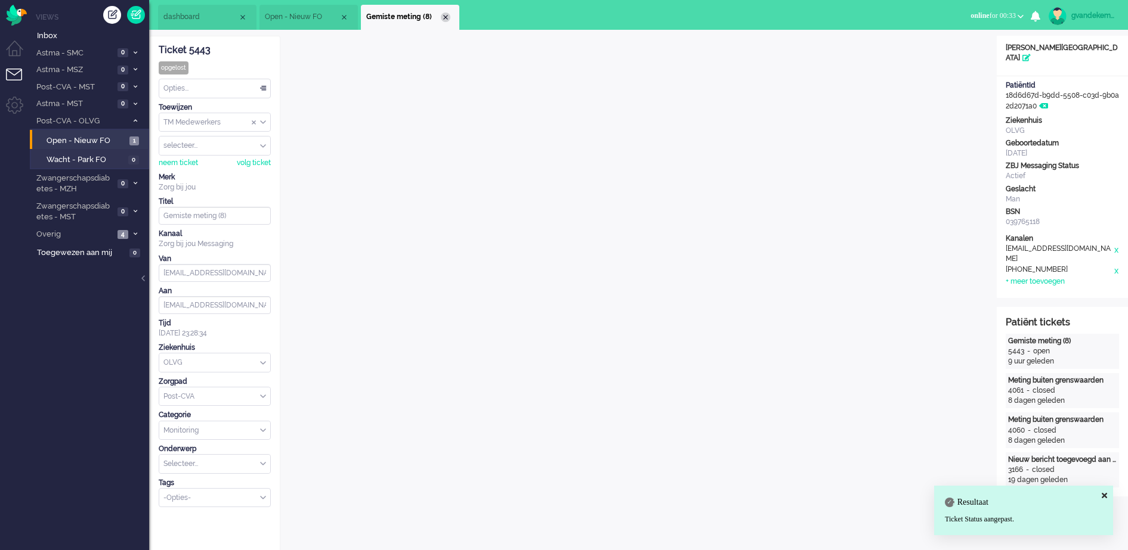
click at [447, 16] on div "Close tab" at bounding box center [446, 18] width 10 height 10
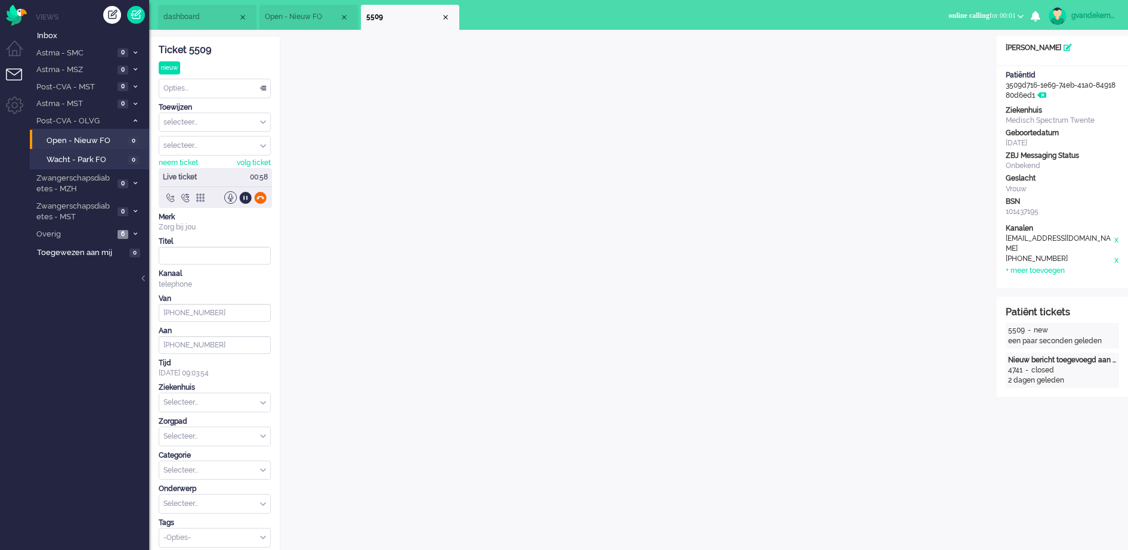
click at [262, 196] on div at bounding box center [260, 197] width 13 height 13
type input "[PHONE_NUMBER]"
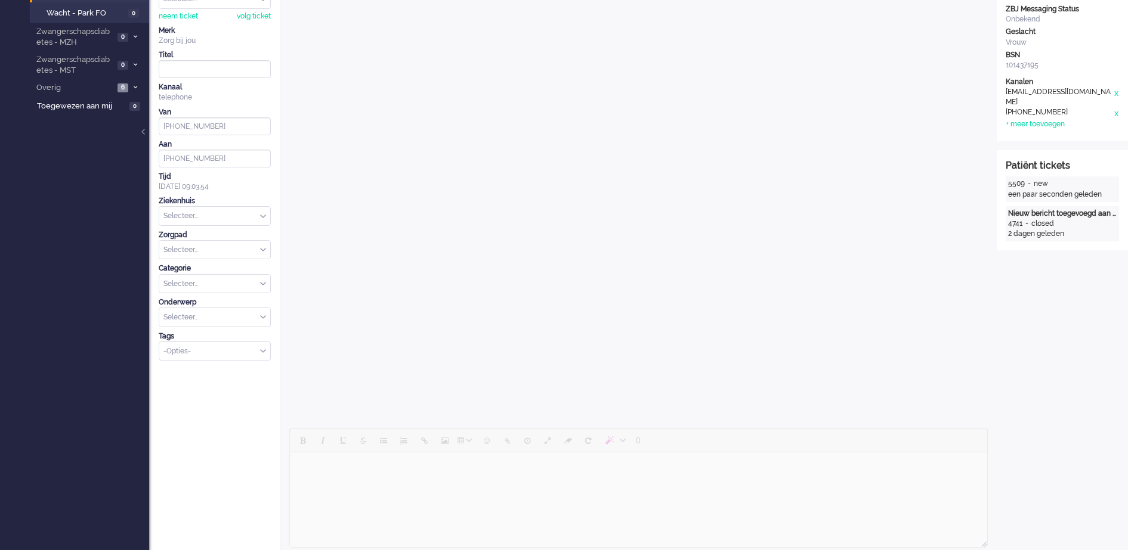
scroll to position [476, 0]
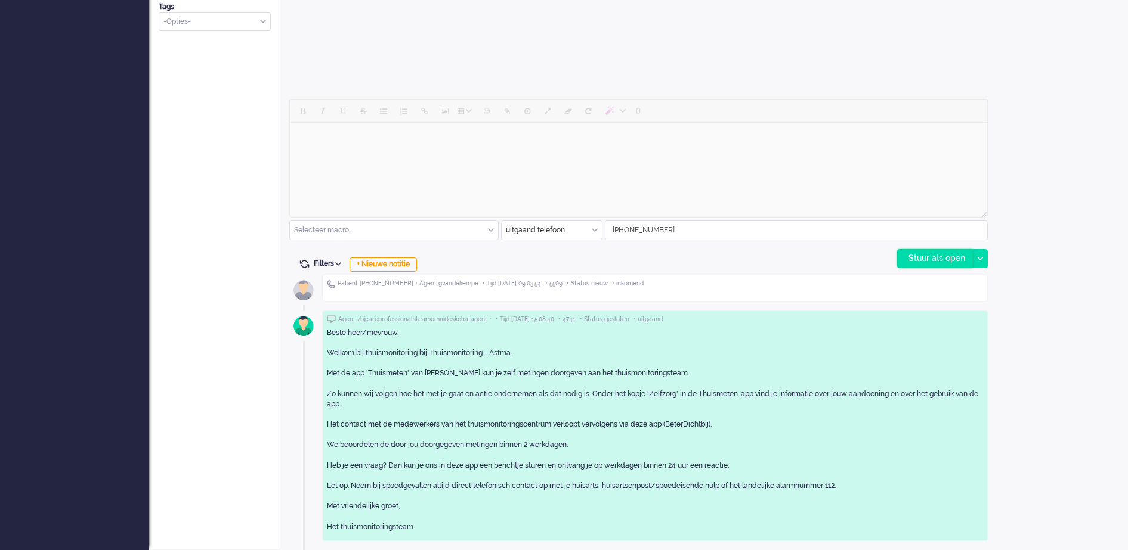
click at [936, 262] on div "Stuur als open" at bounding box center [934, 259] width 75 height 18
type input "Inkomend telefoongesprek"
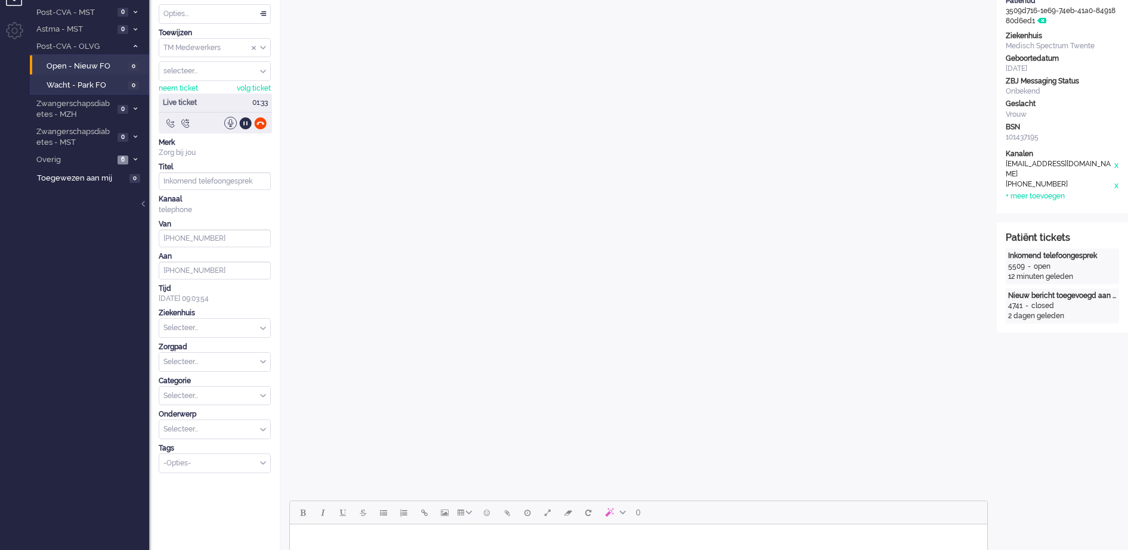
scroll to position [0, 0]
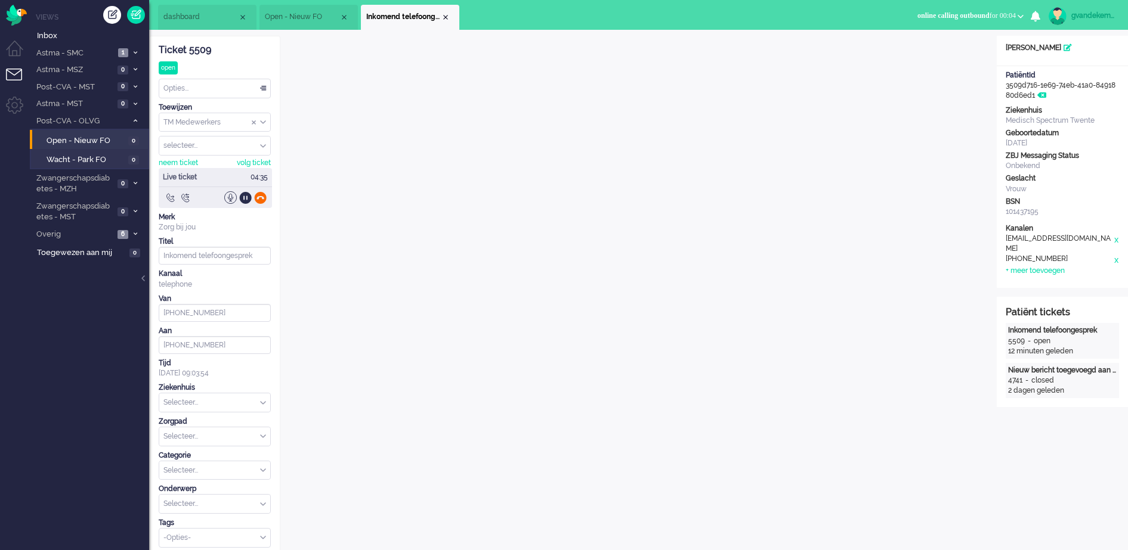
click at [264, 199] on div at bounding box center [260, 197] width 13 height 13
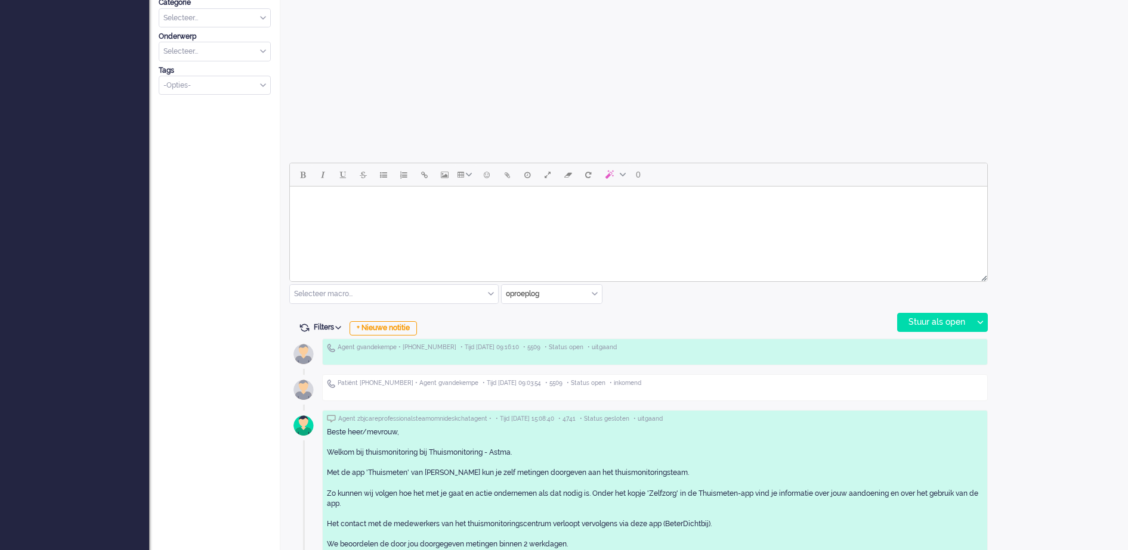
scroll to position [447, 0]
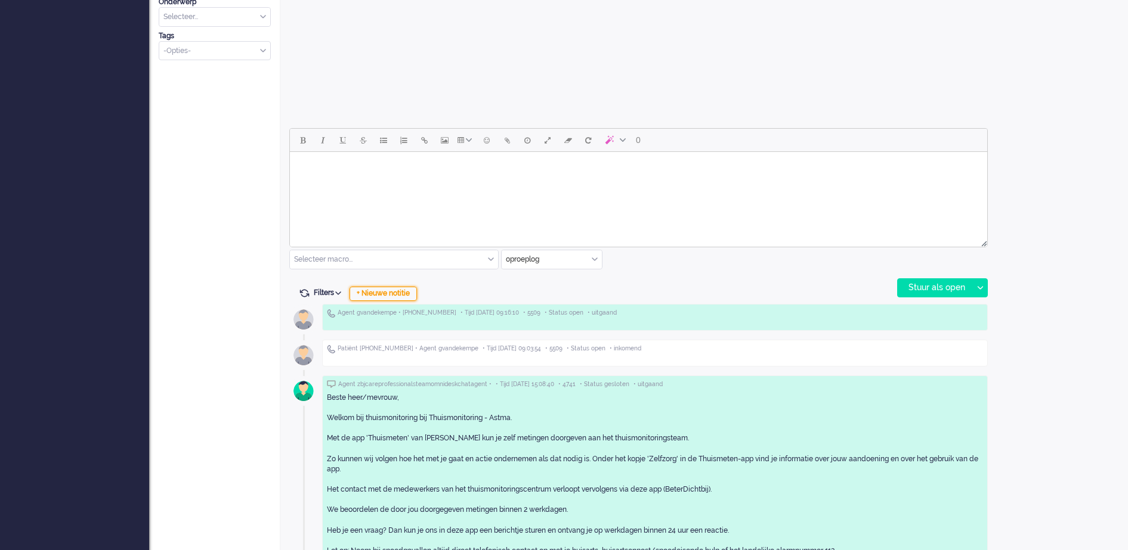
click at [407, 293] on div "+ Nieuwe notitie" at bounding box center [382, 294] width 67 height 14
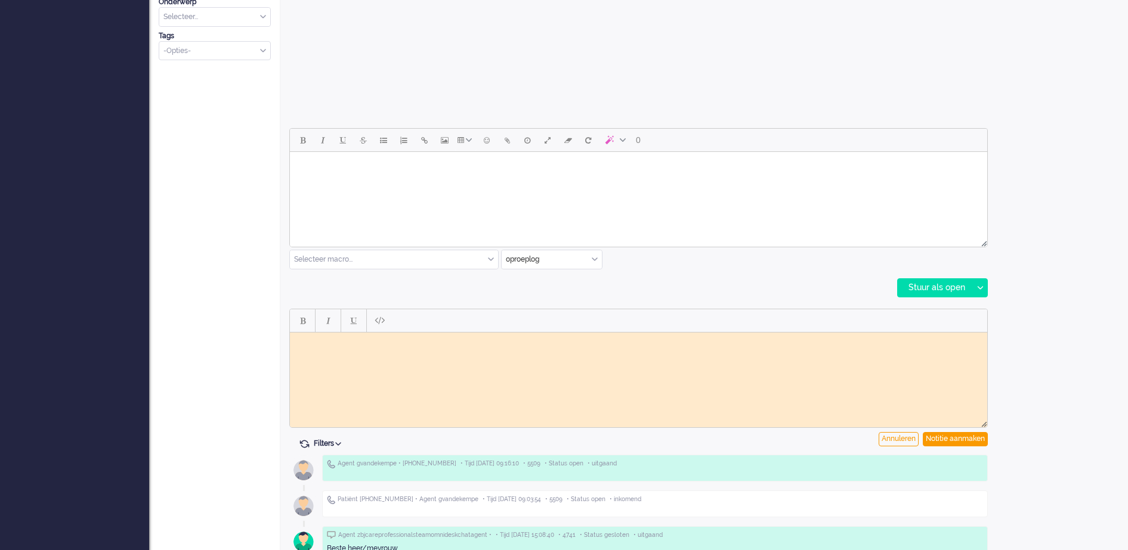
scroll to position [0, 0]
click at [471, 347] on html at bounding box center [638, 341] width 697 height 18
click at [739, 342] on body "Patient belde omdat ze niet meeer in Luscii kon. Instellingen lijken in orde. […" at bounding box center [639, 341] width 688 height 9
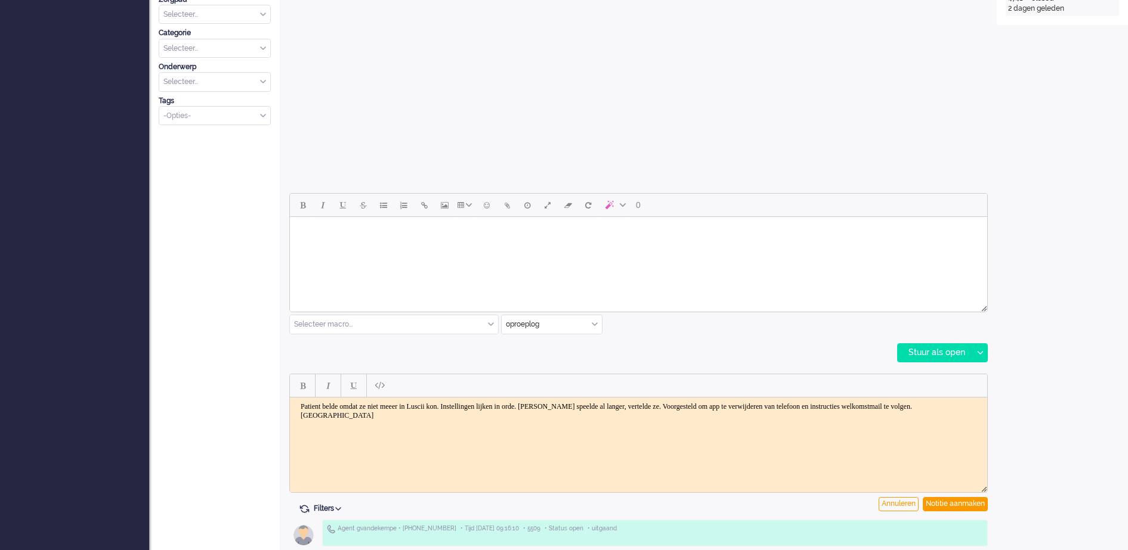
scroll to position [663, 0]
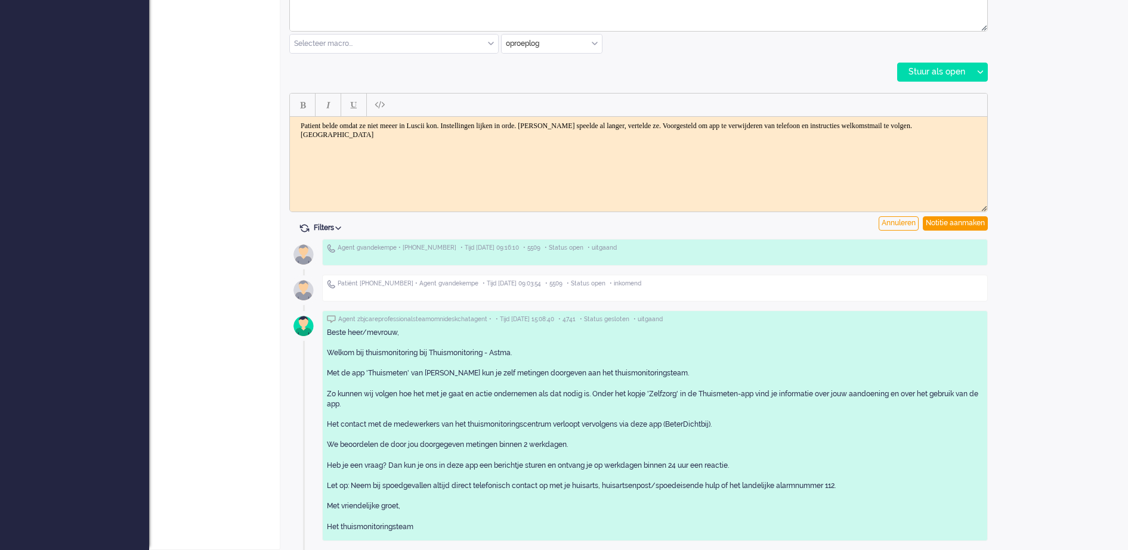
click at [425, 136] on body "Patient belde omdat ze niet meeer in Luscii kon. Instellingen lijken in orde. […" at bounding box center [639, 130] width 688 height 18
click at [954, 220] on div "Notitie aanmaken" at bounding box center [955, 223] width 65 height 14
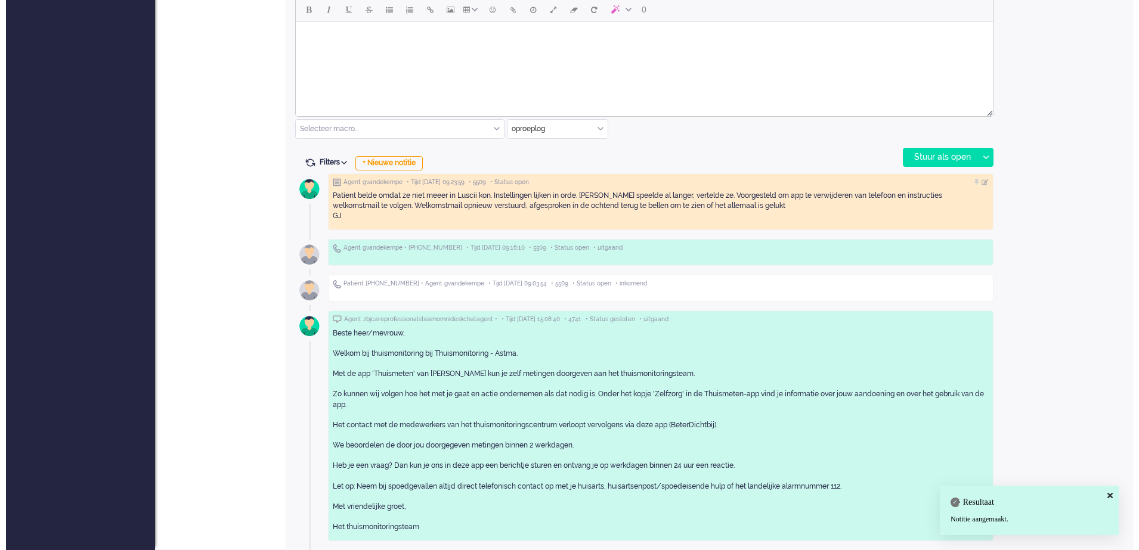
scroll to position [0, 0]
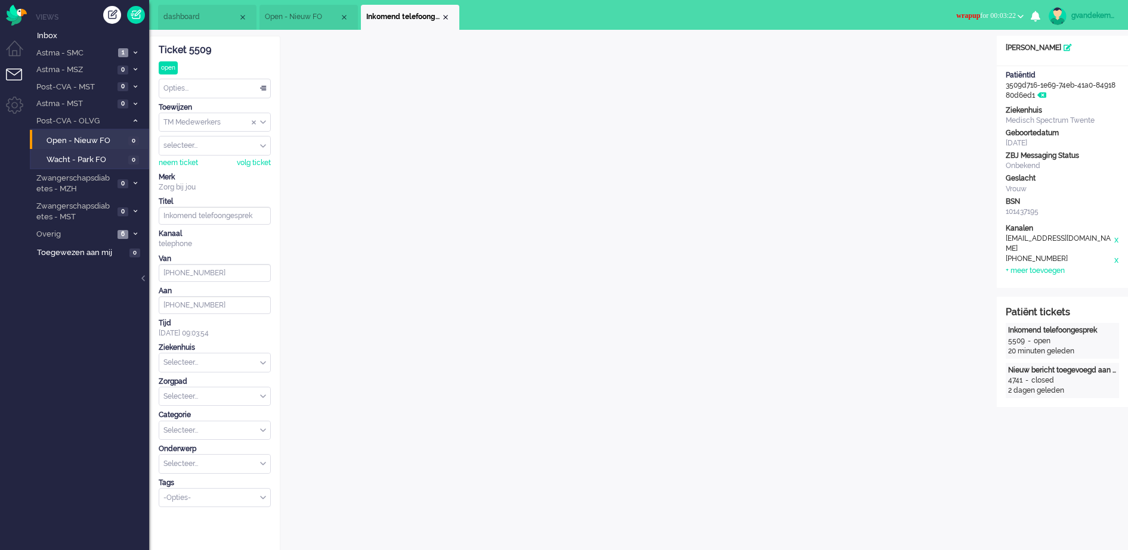
click at [265, 89] on div "Opties..." at bounding box center [214, 88] width 111 height 18
click at [183, 168] on span "Opgelost" at bounding box center [180, 173] width 30 height 10
click at [132, 234] on span at bounding box center [135, 234] width 9 height 7
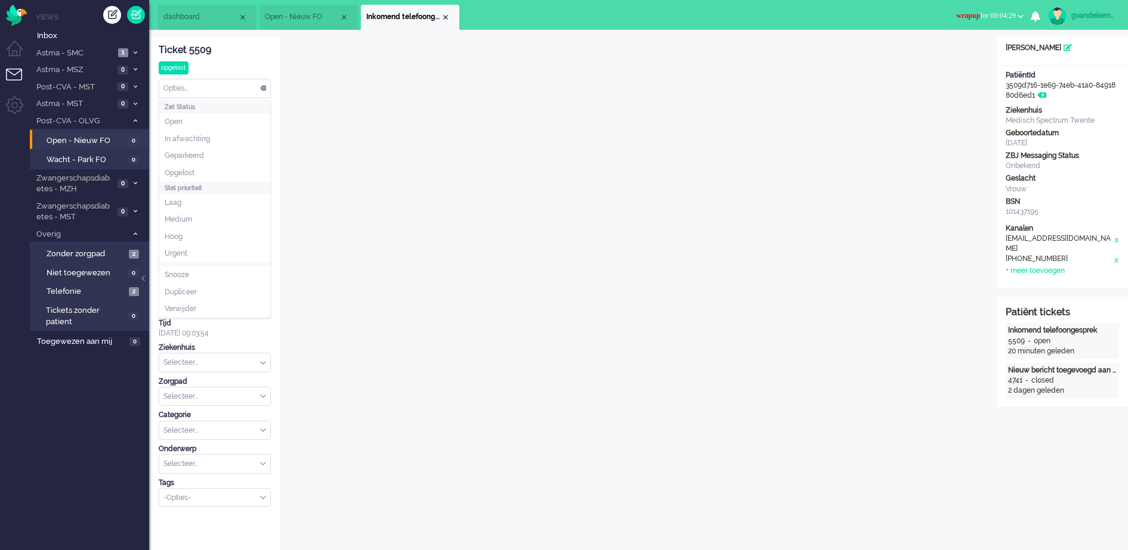
click at [258, 89] on div "Opties..." at bounding box center [214, 88] width 111 height 18
click at [205, 171] on li "Opgelost" at bounding box center [214, 173] width 111 height 17
click at [446, 20] on div "Close tab" at bounding box center [446, 18] width 10 height 10
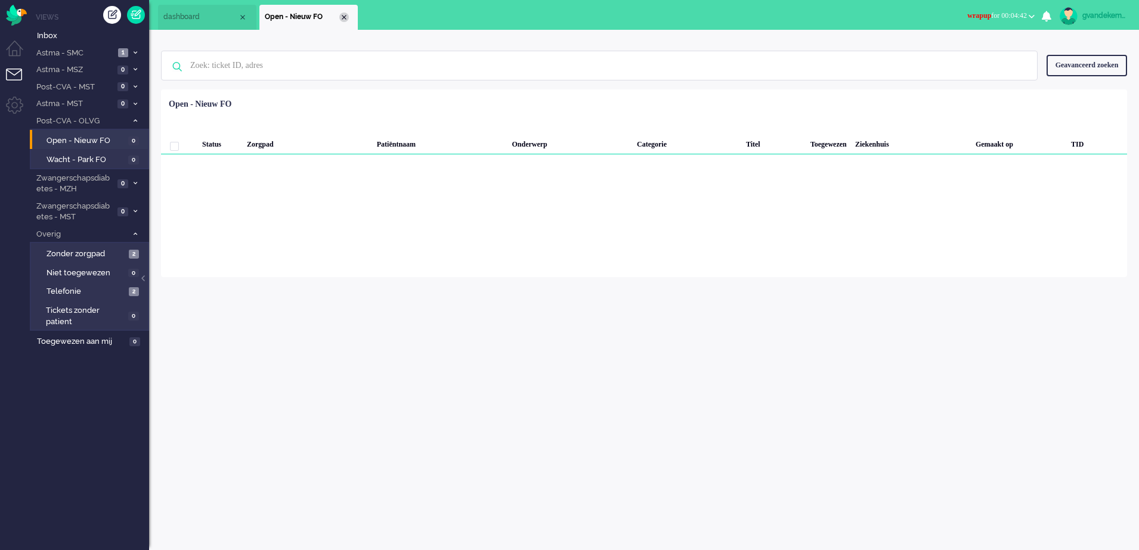
click at [346, 20] on div "Close tab" at bounding box center [344, 18] width 10 height 10
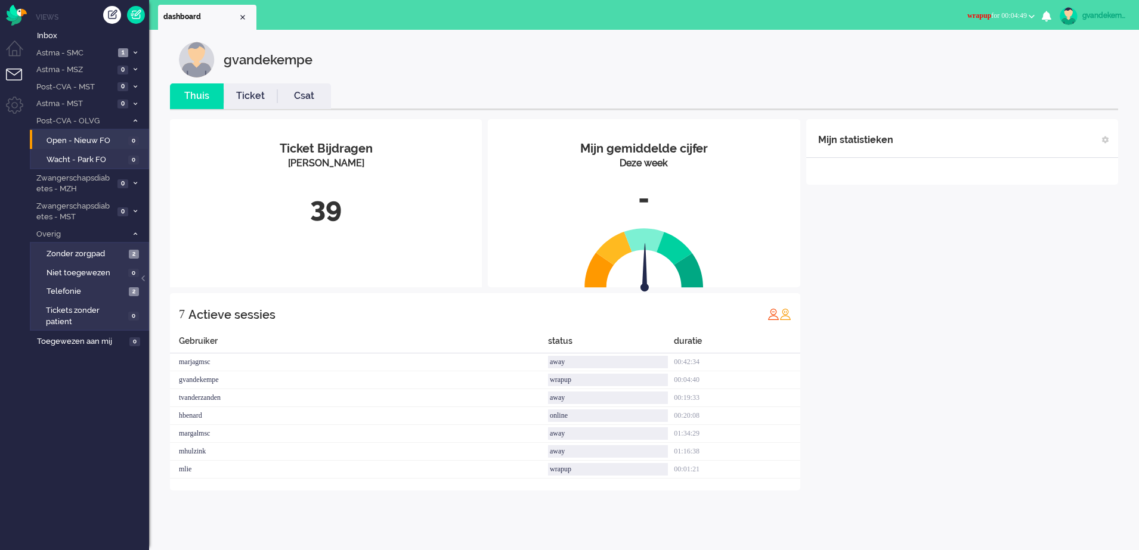
click at [1030, 15] on b "button" at bounding box center [1032, 16] width 6 height 4
click at [955, 54] on label "Online" at bounding box center [985, 53] width 94 height 10
click at [136, 119] on icon at bounding box center [136, 121] width 4 height 4
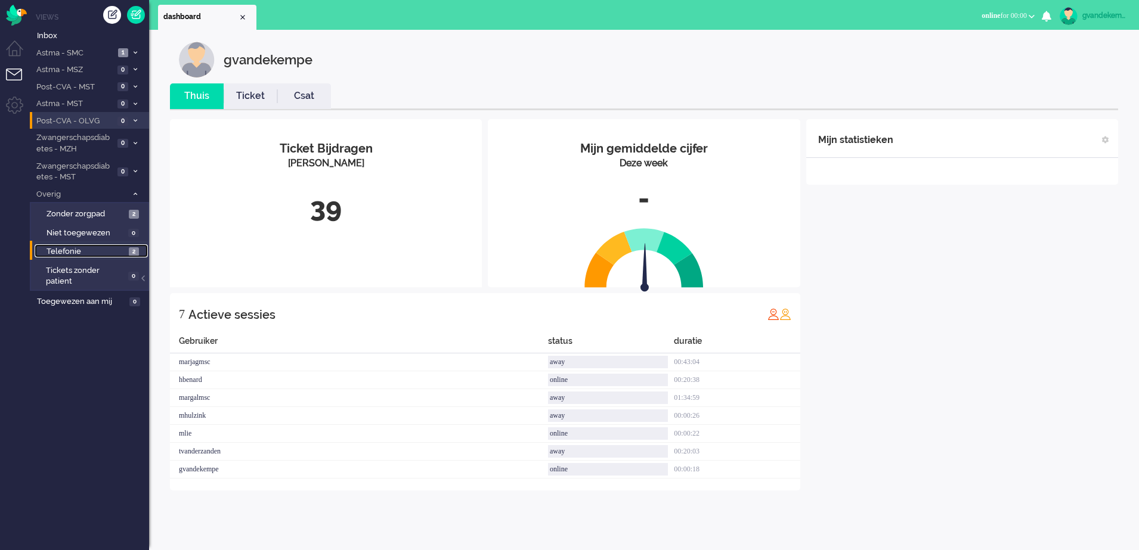
click at [120, 251] on span "Telefonie" at bounding box center [86, 251] width 79 height 11
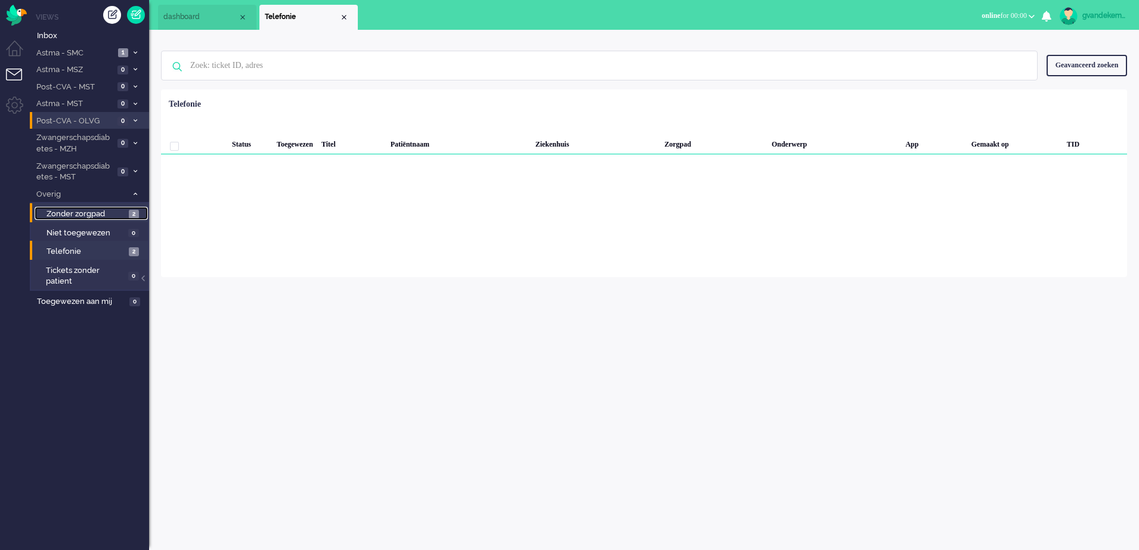
click at [115, 212] on span "Zonder zorgpad" at bounding box center [86, 214] width 79 height 11
click at [342, 18] on div "Close tab" at bounding box center [344, 18] width 10 height 10
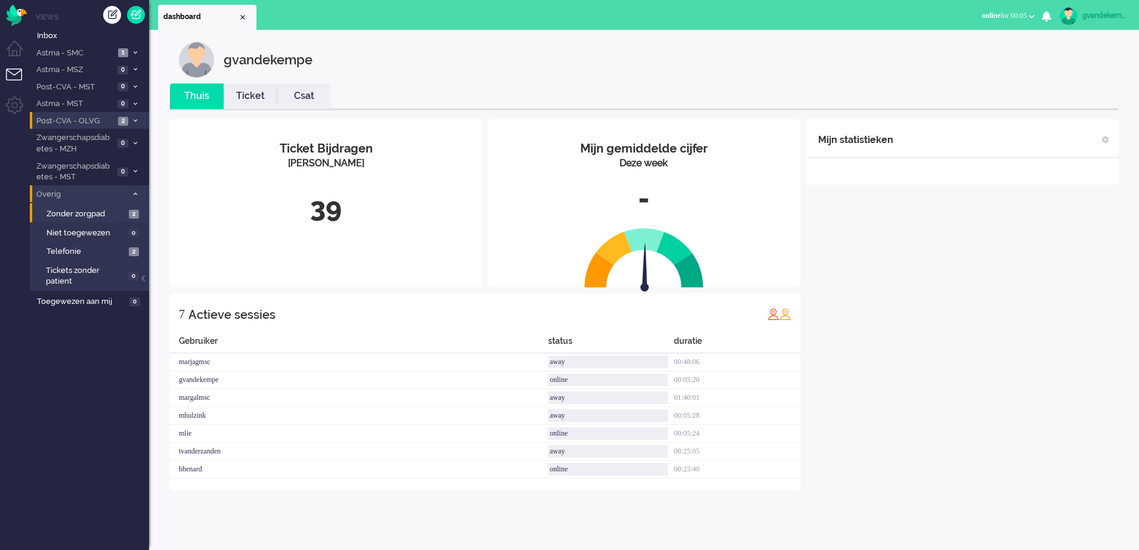
click at [134, 193] on icon at bounding box center [136, 194] width 4 height 4
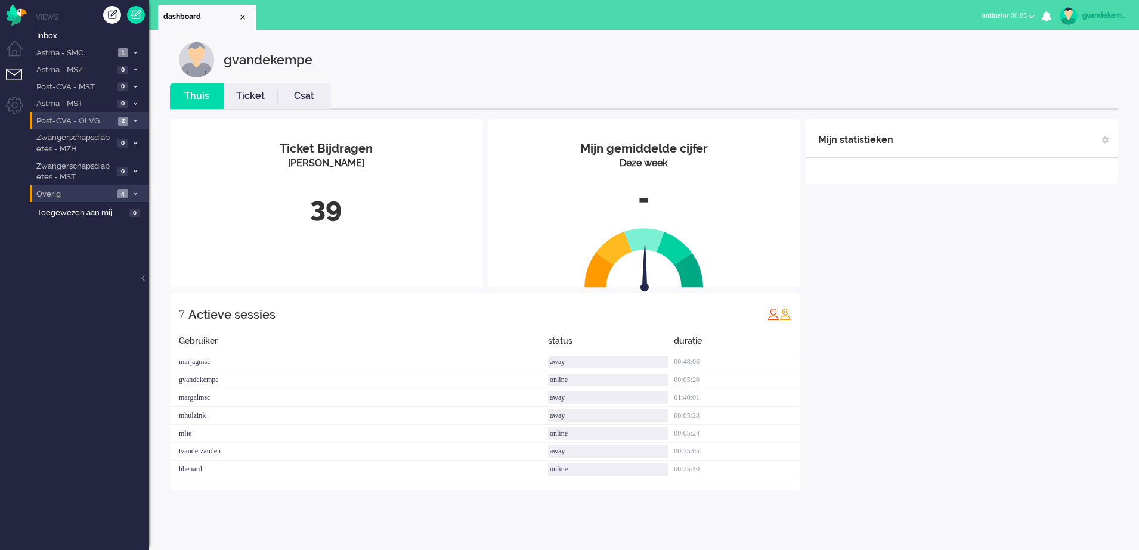
click at [108, 122] on span "Post-CVA - OLVG" at bounding box center [75, 121] width 80 height 11
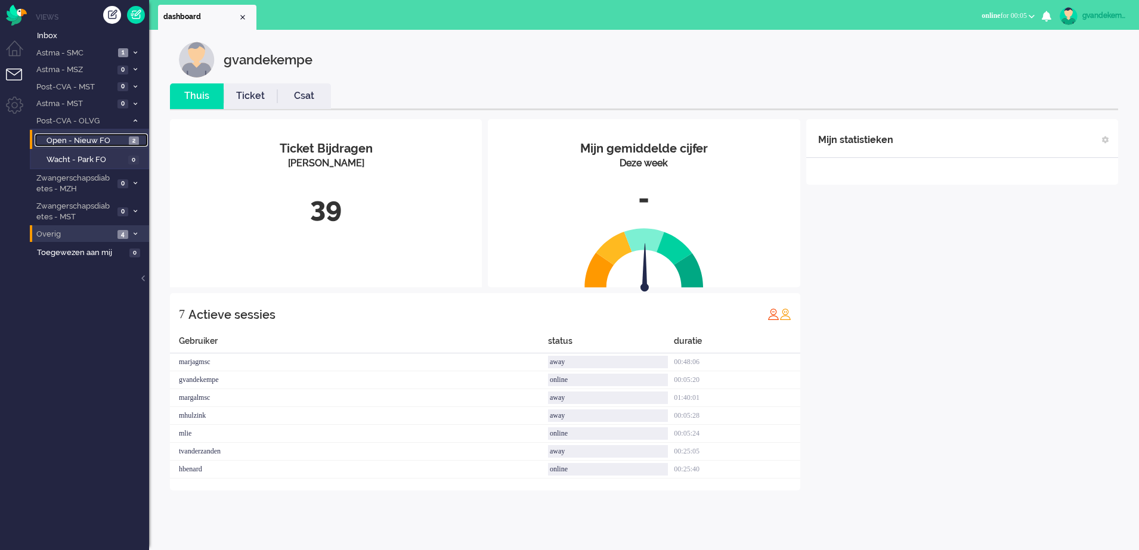
click at [106, 142] on span "Open - Nieuw FO" at bounding box center [86, 140] width 79 height 11
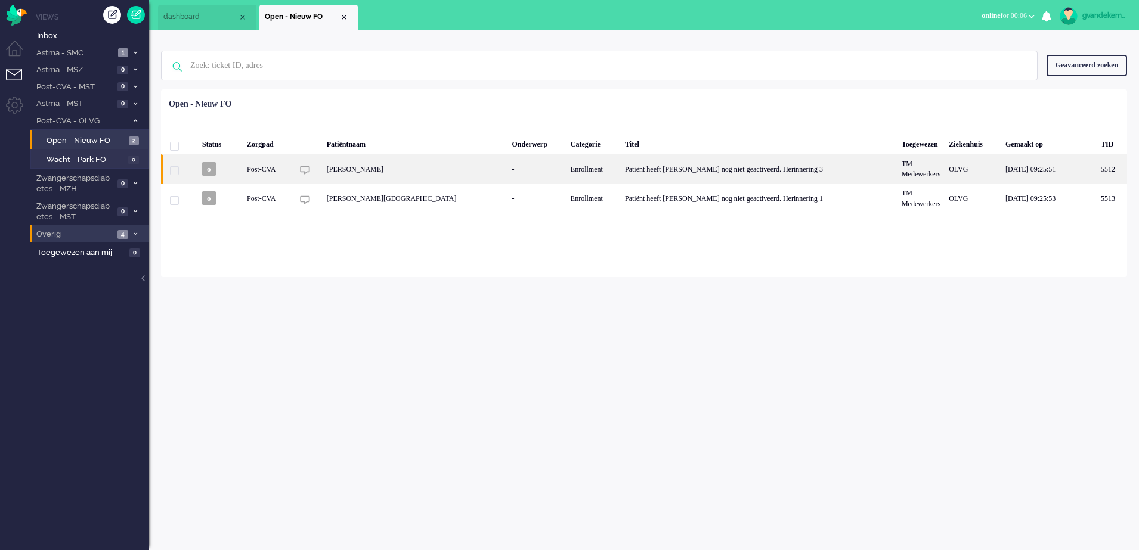
click at [640, 170] on div "Patiënt heeft [PERSON_NAME] nog niet geactiveerd. Herinnering 3" at bounding box center [759, 168] width 277 height 29
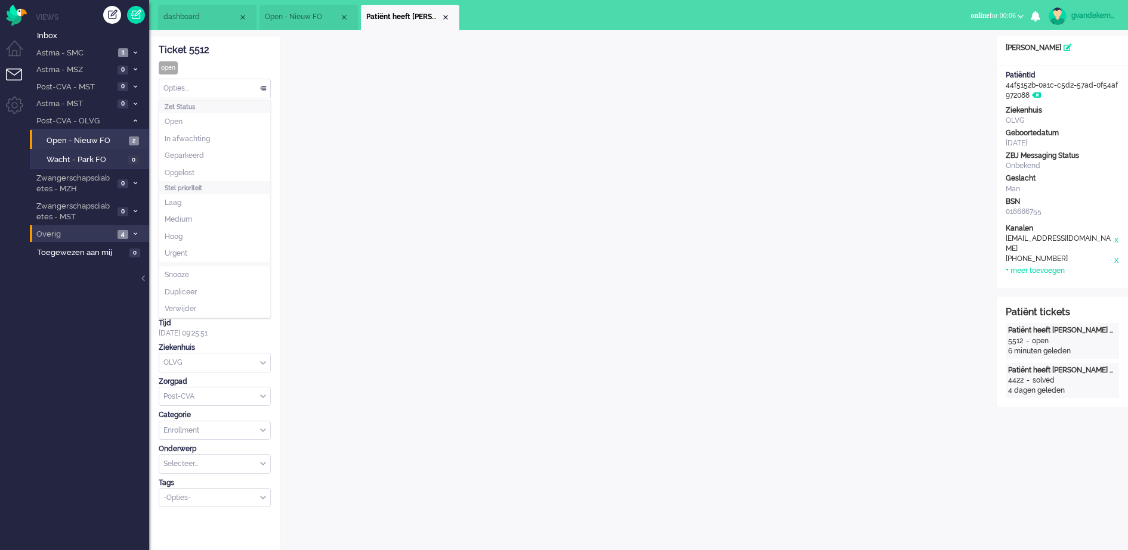
click at [263, 88] on div "Opties..." at bounding box center [214, 88] width 111 height 18
click at [197, 175] on li "Opgelost" at bounding box center [214, 173] width 111 height 17
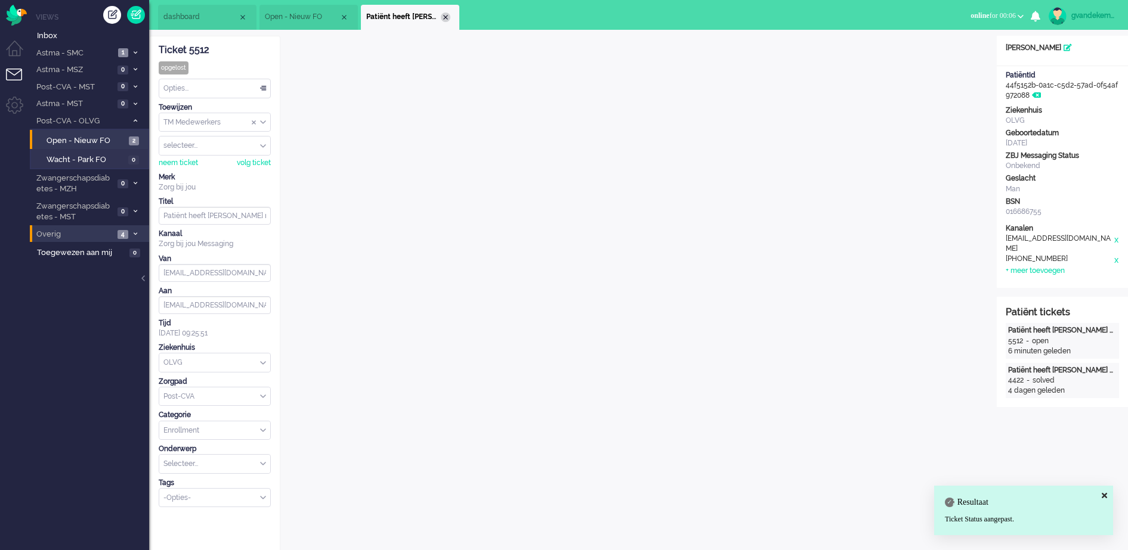
click at [443, 14] on div "Close tab" at bounding box center [446, 18] width 10 height 10
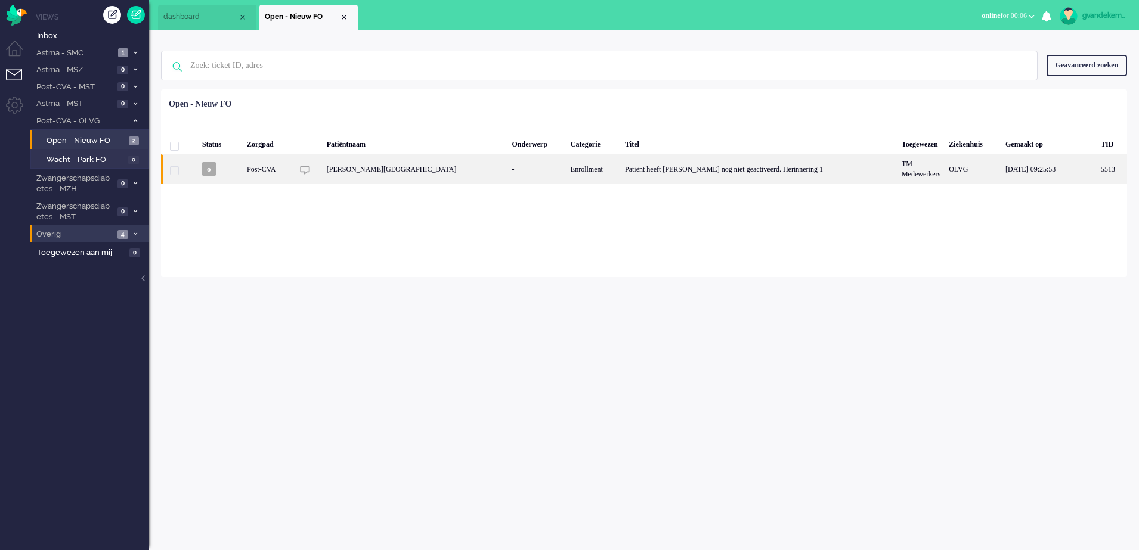
click at [360, 205] on div "Loading... Status Zorgpad Patiëntnaam Onderwerp Categorie Titel Toegewezen Ziek…" at bounding box center [644, 183] width 966 height 188
click at [414, 168] on div "[PERSON_NAME][GEOGRAPHIC_DATA]" at bounding box center [415, 168] width 185 height 29
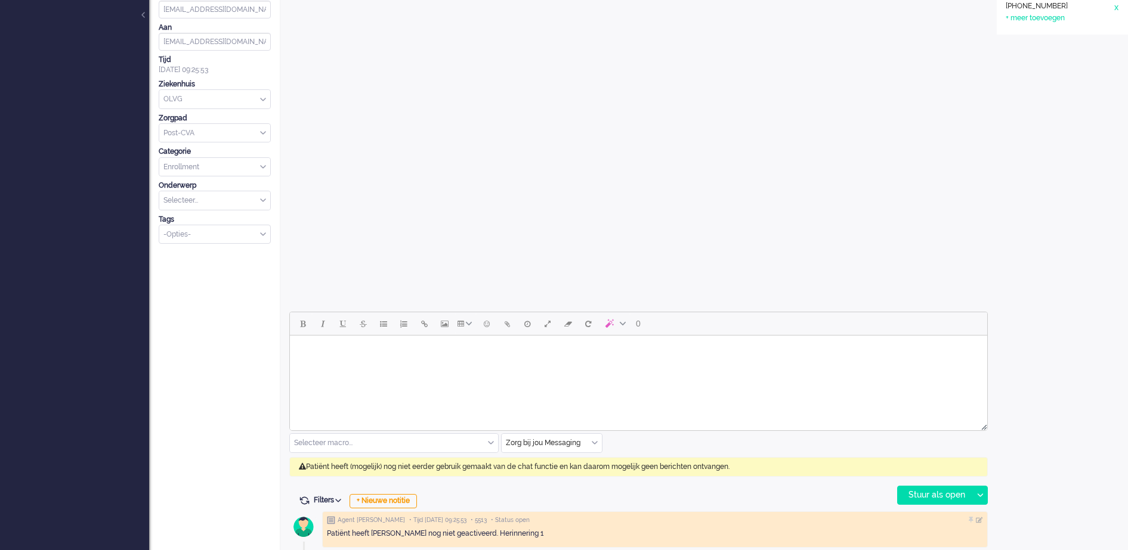
scroll to position [270, 0]
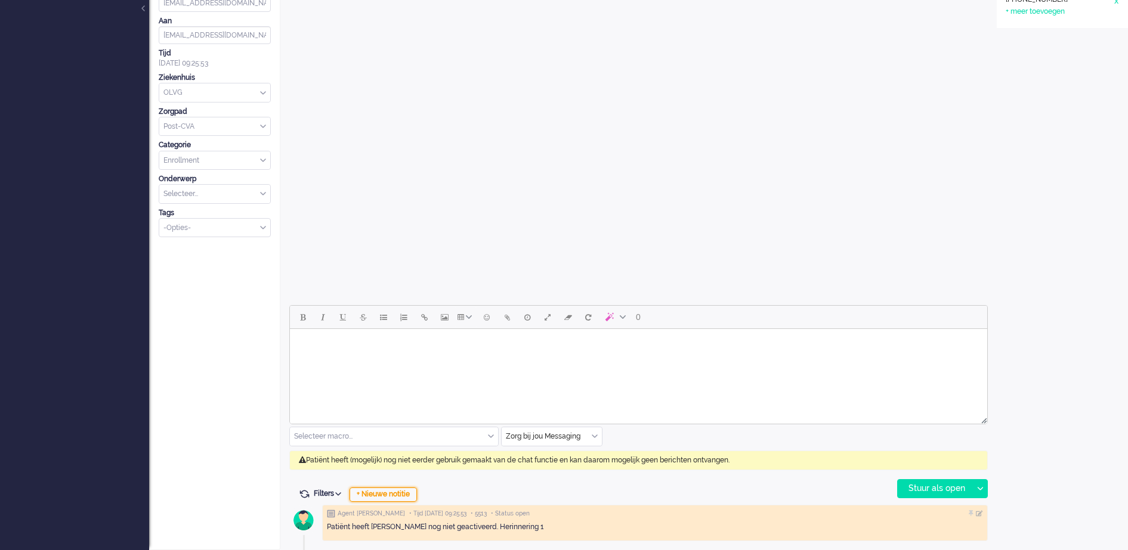
click at [411, 495] on div "+ Nieuwe notitie" at bounding box center [382, 495] width 67 height 14
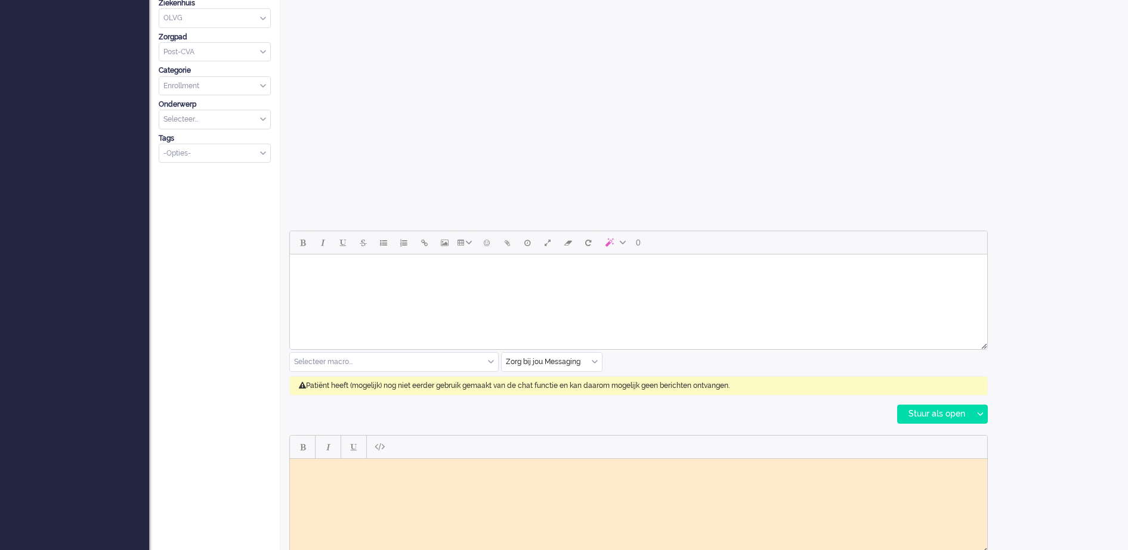
scroll to position [421, 0]
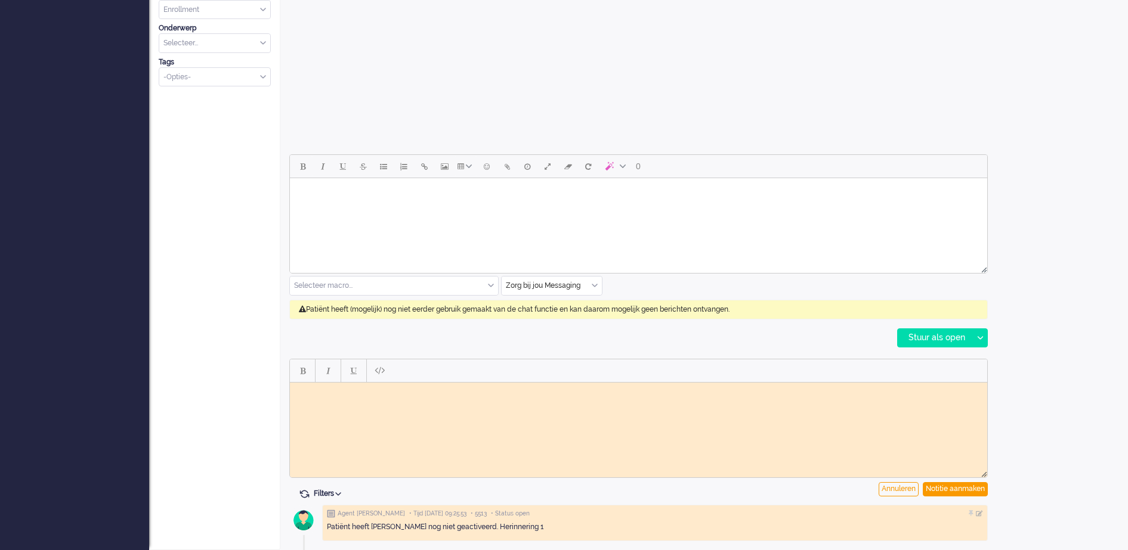
click at [527, 401] on html at bounding box center [638, 391] width 697 height 18
paste body "Rich Text Area. Press ALT-0 for help."
click at [973, 488] on div "Notitie aanmaken" at bounding box center [955, 489] width 65 height 14
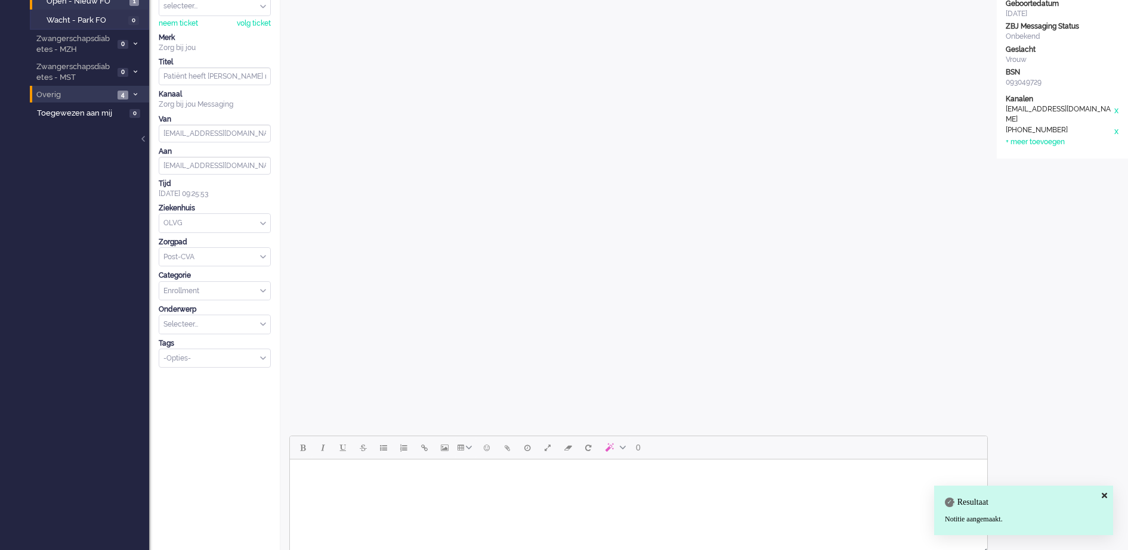
scroll to position [0, 0]
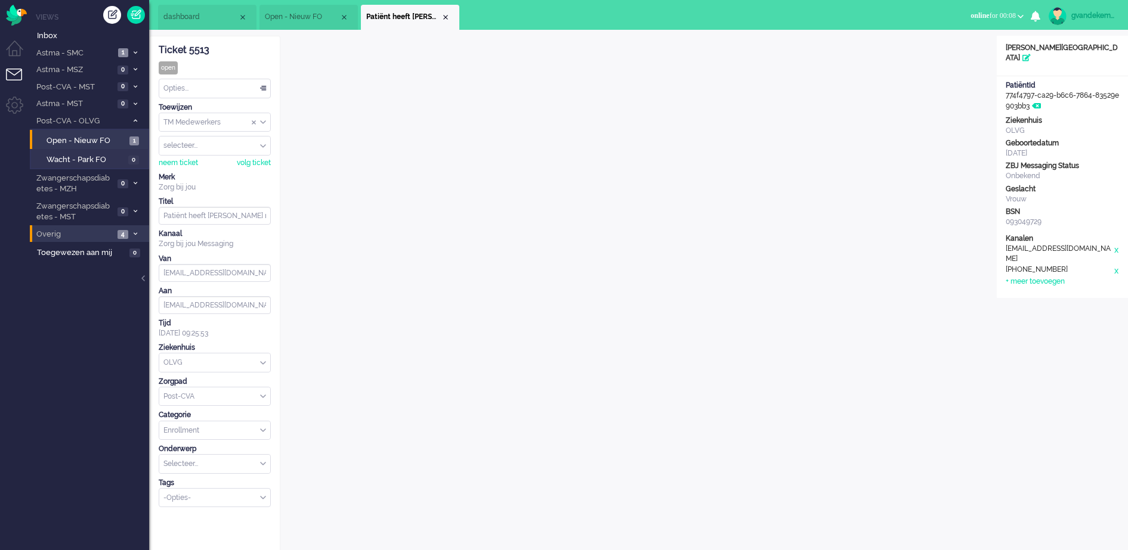
click at [262, 90] on div "Opties..." at bounding box center [214, 88] width 111 height 18
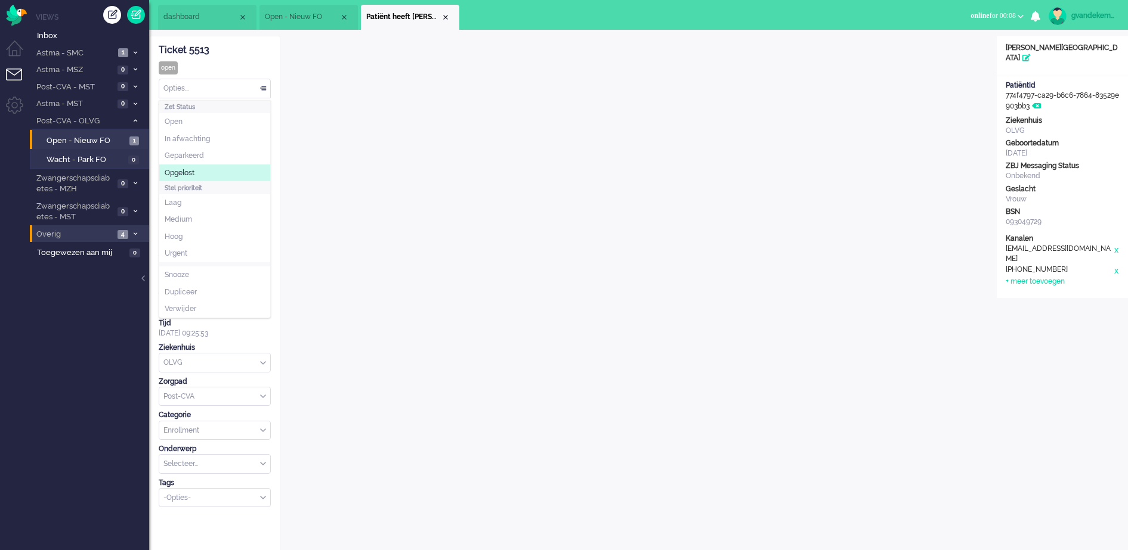
click at [196, 174] on li "Opgelost" at bounding box center [214, 173] width 111 height 17
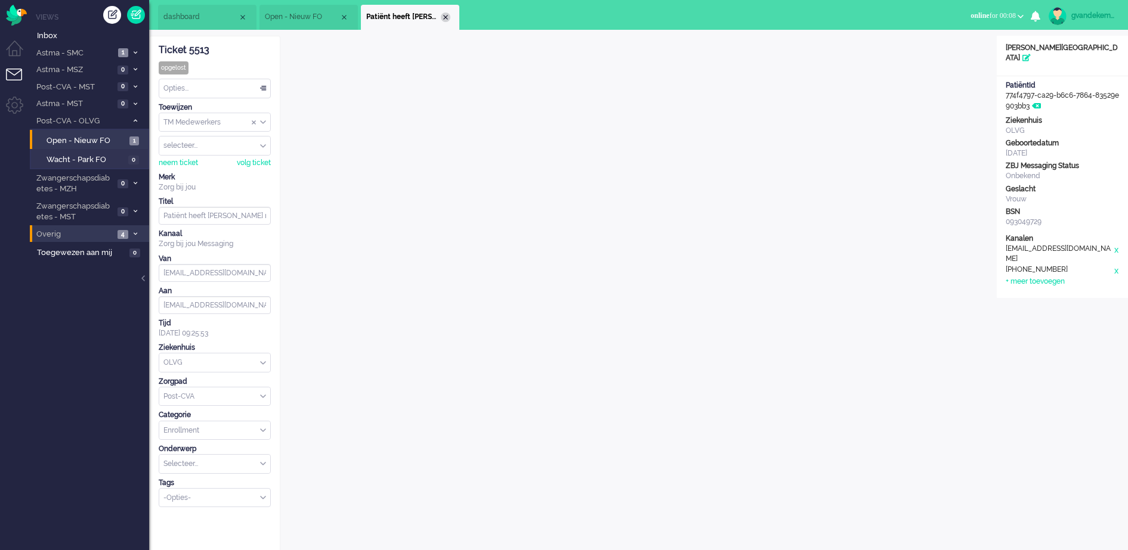
click at [445, 17] on div "Close tab" at bounding box center [446, 18] width 10 height 10
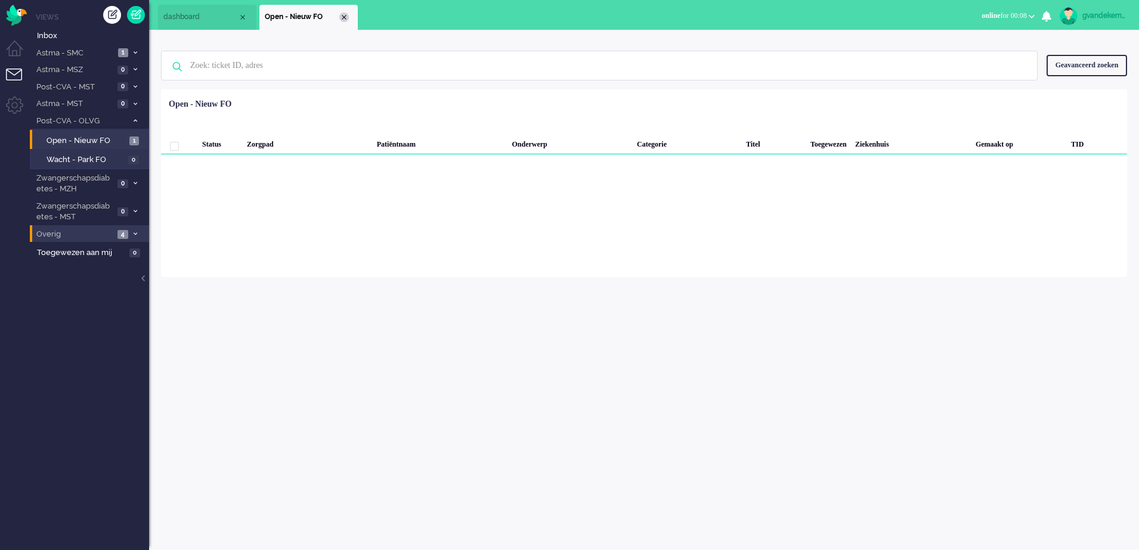
click at [341, 17] on div "Close tab" at bounding box center [344, 18] width 10 height 10
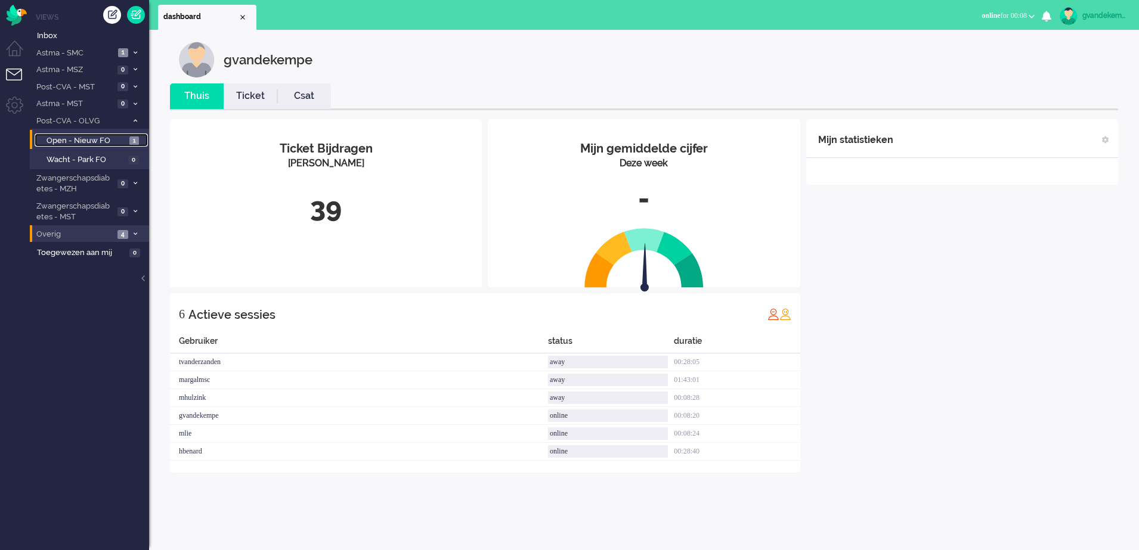
click at [101, 141] on span "Open - Nieuw FO" at bounding box center [87, 140] width 80 height 11
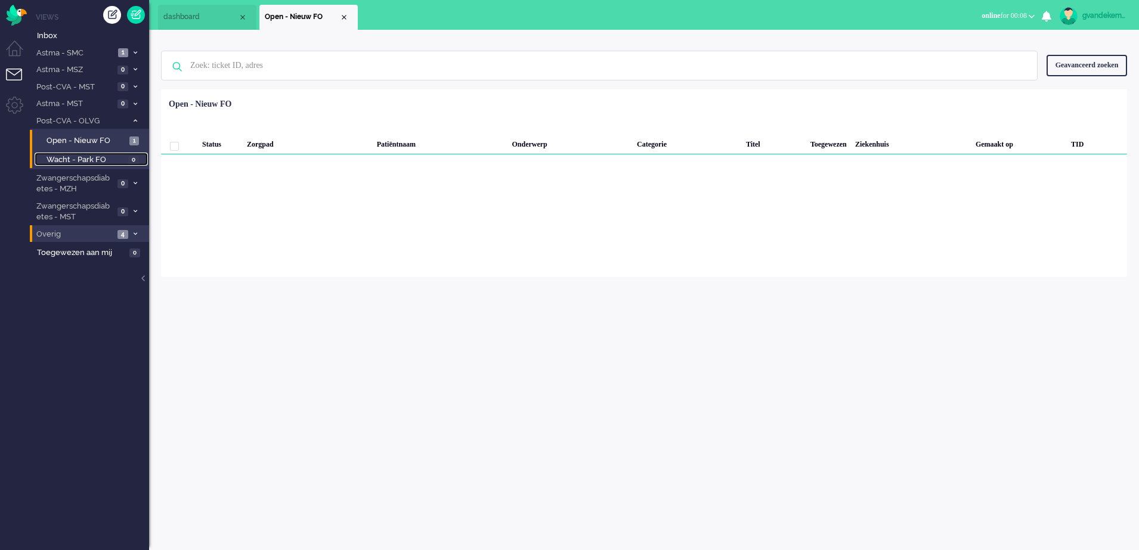
click at [94, 159] on span "Wacht - Park FO" at bounding box center [86, 159] width 79 height 11
click at [134, 120] on icon at bounding box center [136, 121] width 4 height 4
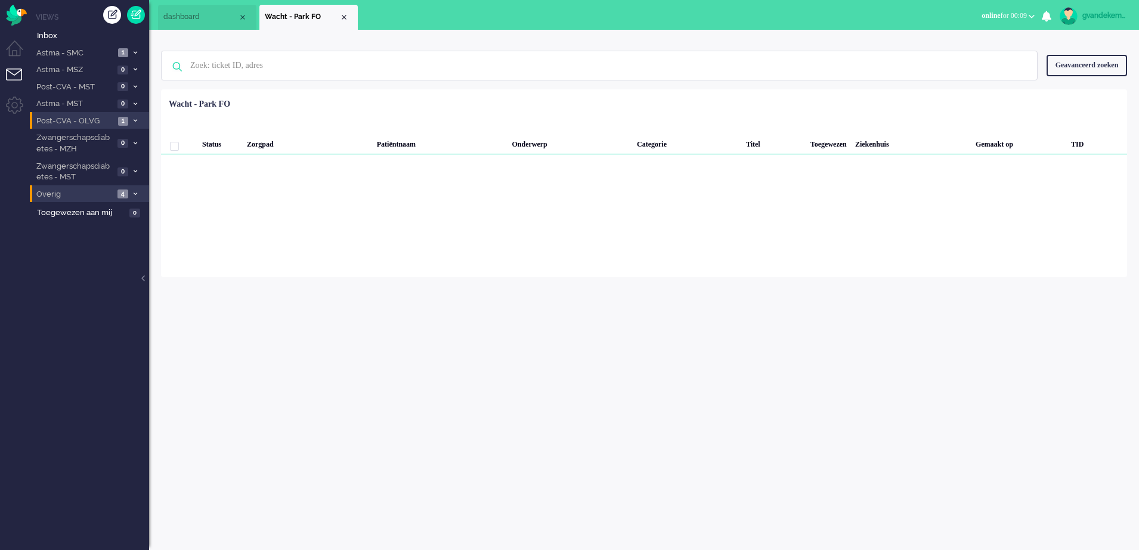
click at [88, 119] on span "Post-CVA - OLVG" at bounding box center [75, 121] width 80 height 11
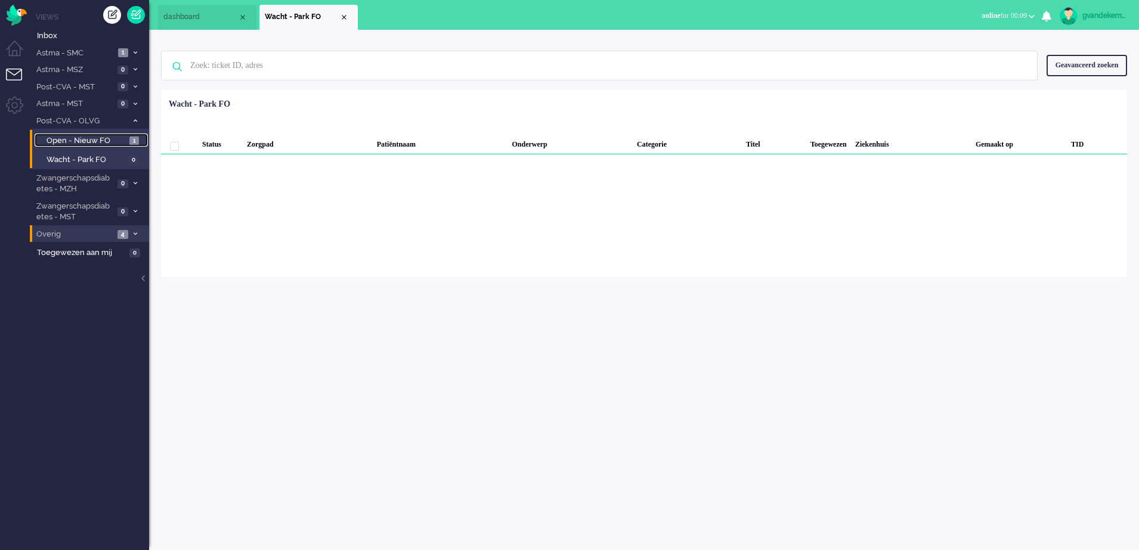
click at [129, 138] on span "1" at bounding box center [134, 141] width 10 height 9
click at [345, 15] on div "Close tab" at bounding box center [344, 18] width 10 height 10
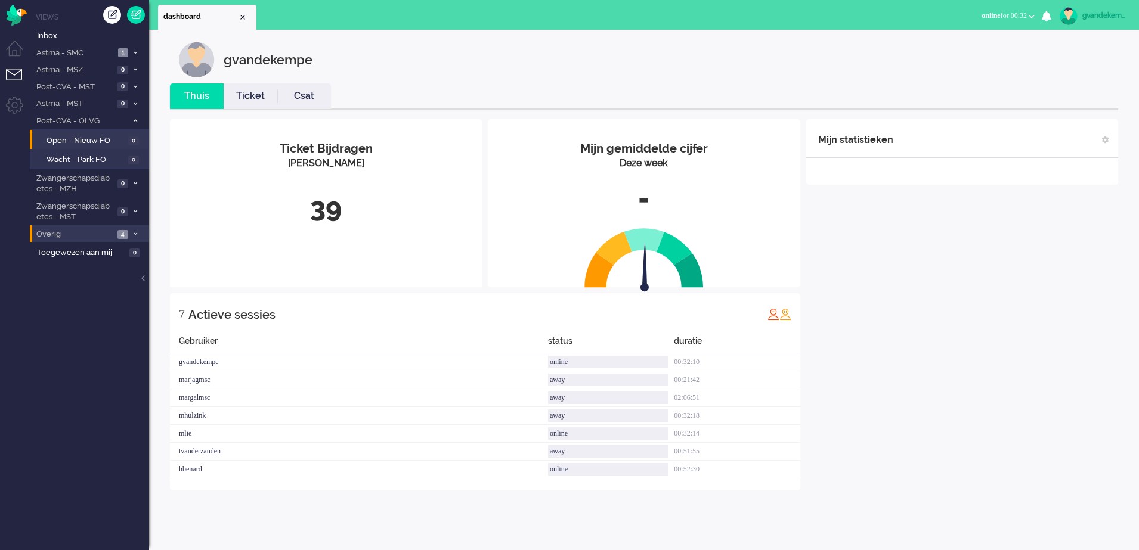
click at [1031, 17] on b "button" at bounding box center [1032, 16] width 6 height 4
click at [964, 333] on div "Mijn statistieken + Statistieken toevoegen Bel tijd (gemiddelde dag) Wrapup tij…" at bounding box center [962, 313] width 312 height 389
click at [1106, 14] on div "gvandekempe" at bounding box center [1104, 16] width 45 height 12
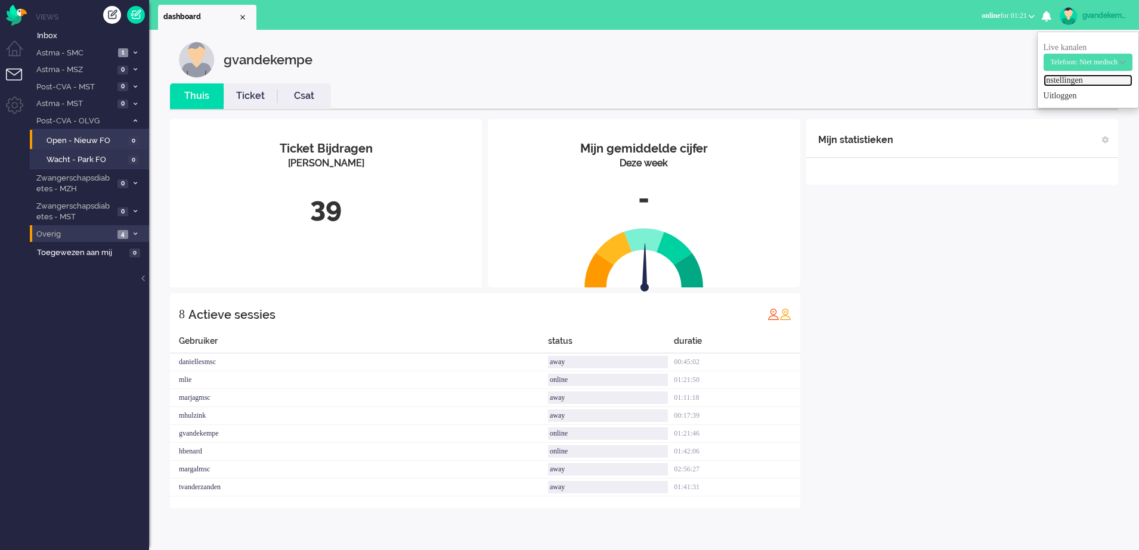
click at [1066, 85] on link "Instellingen" at bounding box center [1088, 81] width 89 height 12
select select "nl"
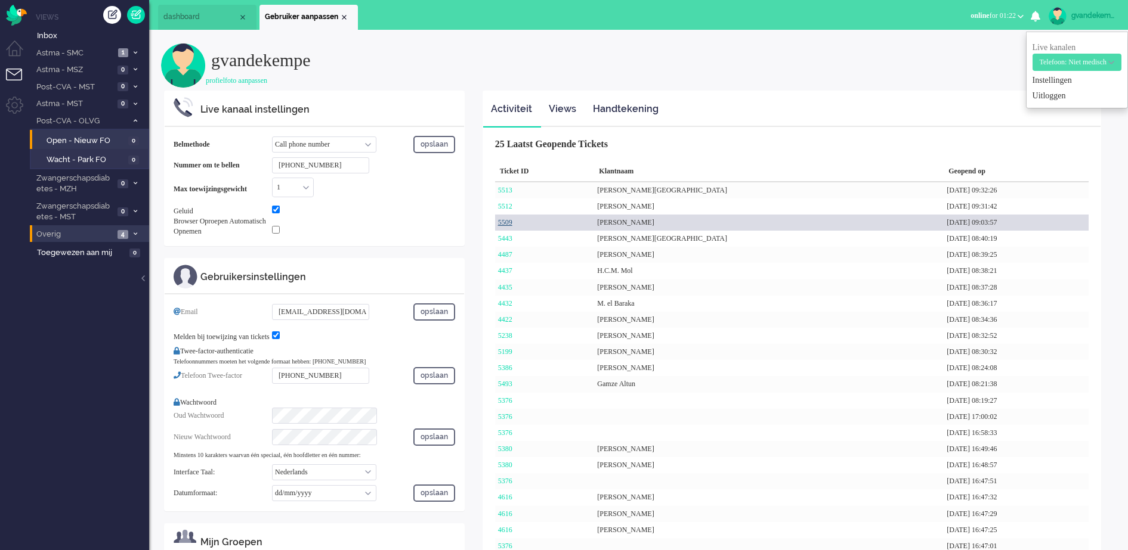
click at [509, 220] on link "5509" at bounding box center [505, 222] width 14 height 8
click at [512, 225] on link "5509" at bounding box center [505, 222] width 14 height 8
drag, startPoint x: 512, startPoint y: 225, endPoint x: 499, endPoint y: 224, distance: 12.5
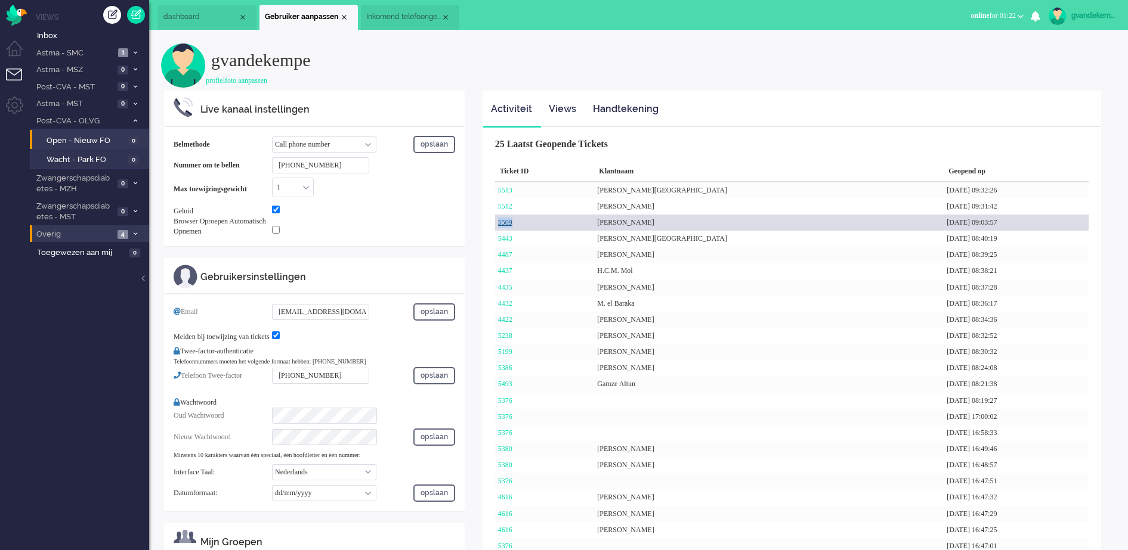
click at [499, 224] on link "5509" at bounding box center [505, 222] width 14 height 8
click at [505, 224] on link "5509" at bounding box center [505, 222] width 14 height 8
click at [512, 225] on link "5509" at bounding box center [505, 222] width 14 height 8
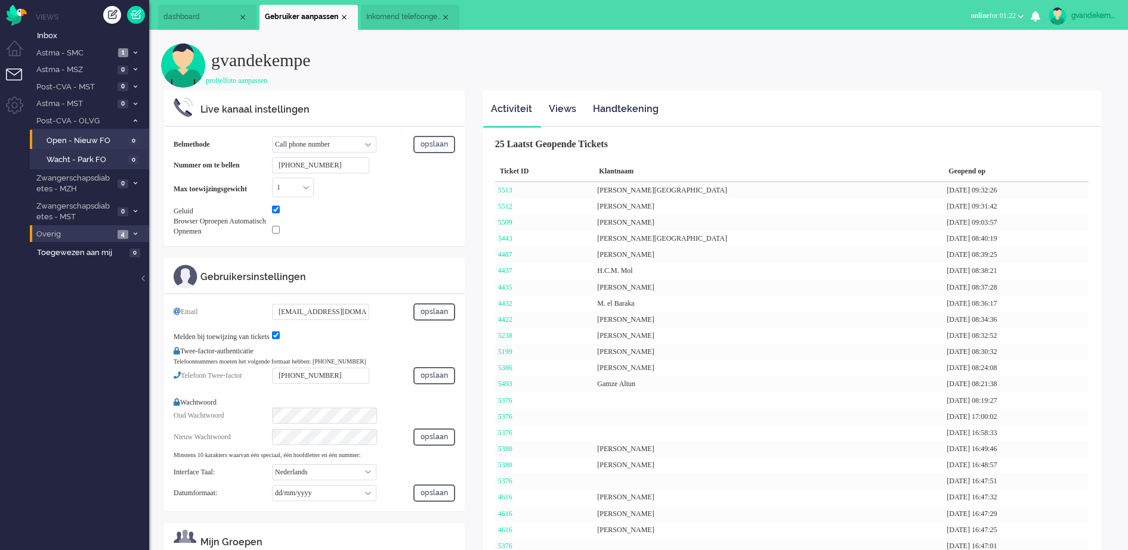
click at [395, 18] on span "Inkomend telefoongesprek" at bounding box center [403, 17] width 75 height 10
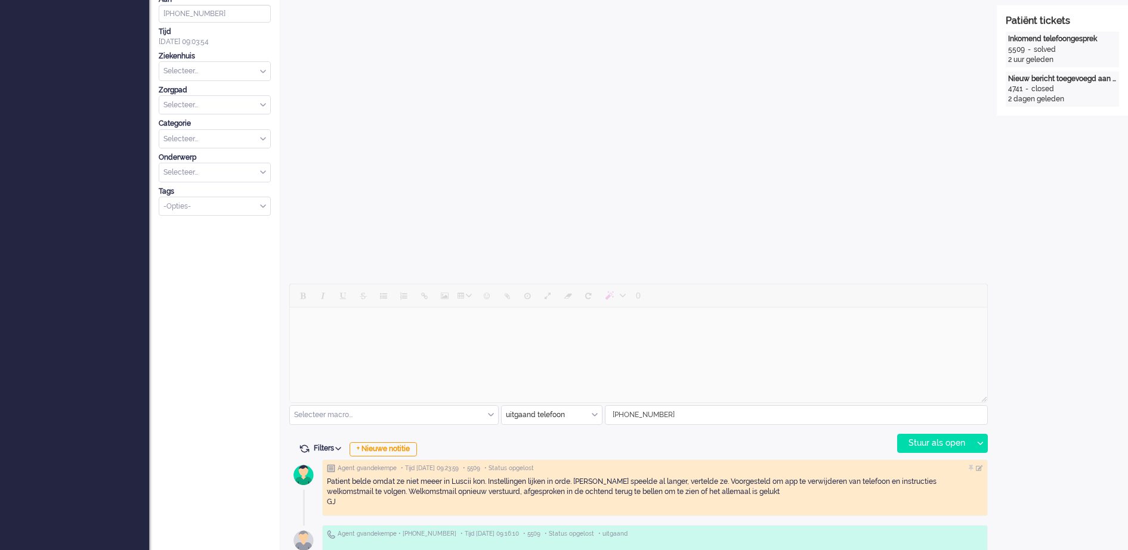
scroll to position [298, 0]
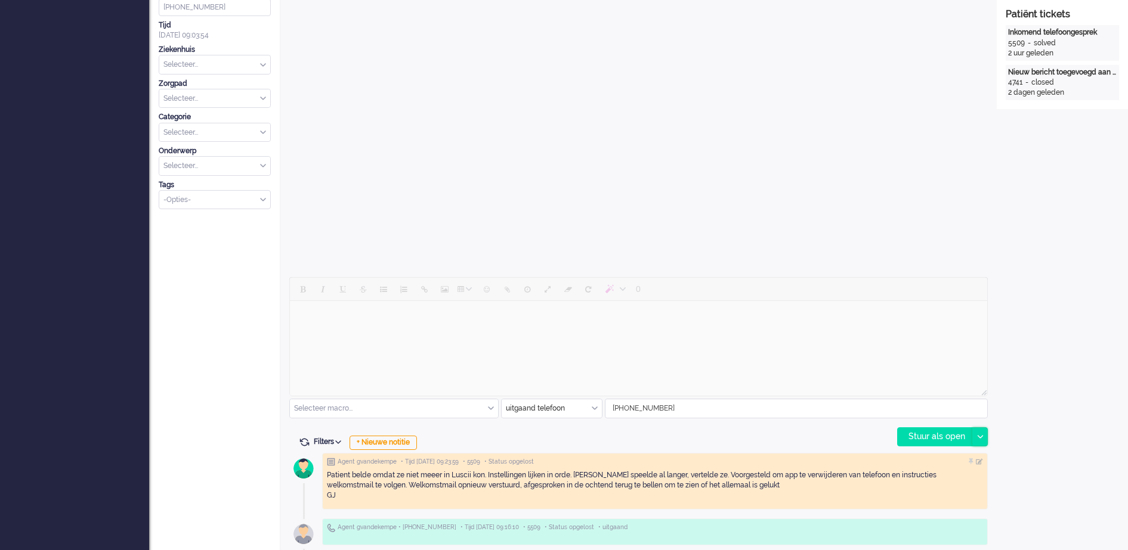
click at [977, 435] on icon at bounding box center [980, 437] width 6 height 4
click at [1030, 392] on div "Open custom software Patiëntnaam [PERSON_NAME] PatiëntId 3509d716-1e69-74eb-41a…" at bounding box center [1061, 284] width 131 height 1092
click at [937, 436] on div "Stuur als open" at bounding box center [934, 437] width 75 height 18
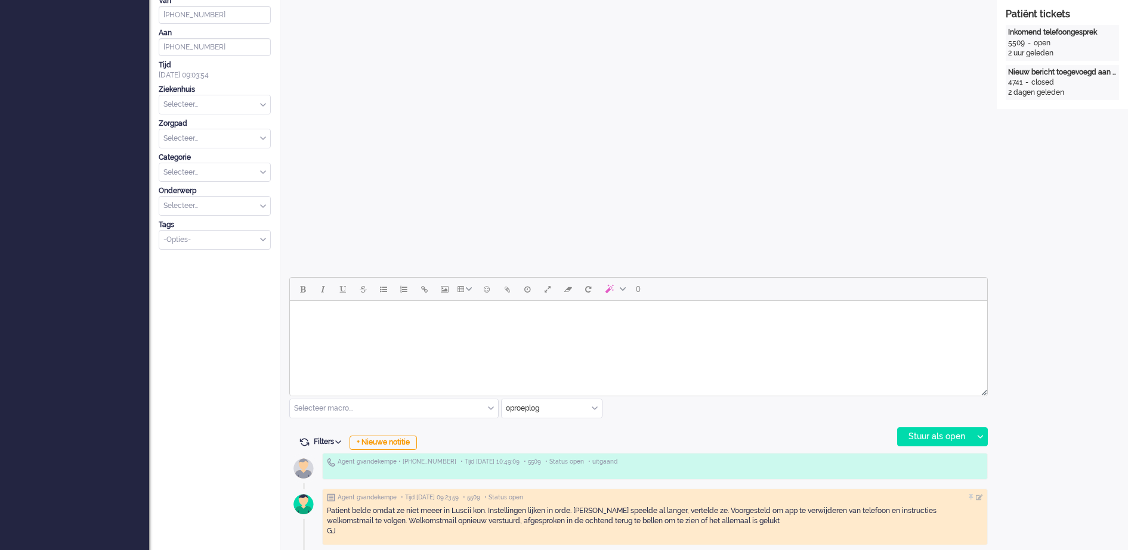
scroll to position [0, 0]
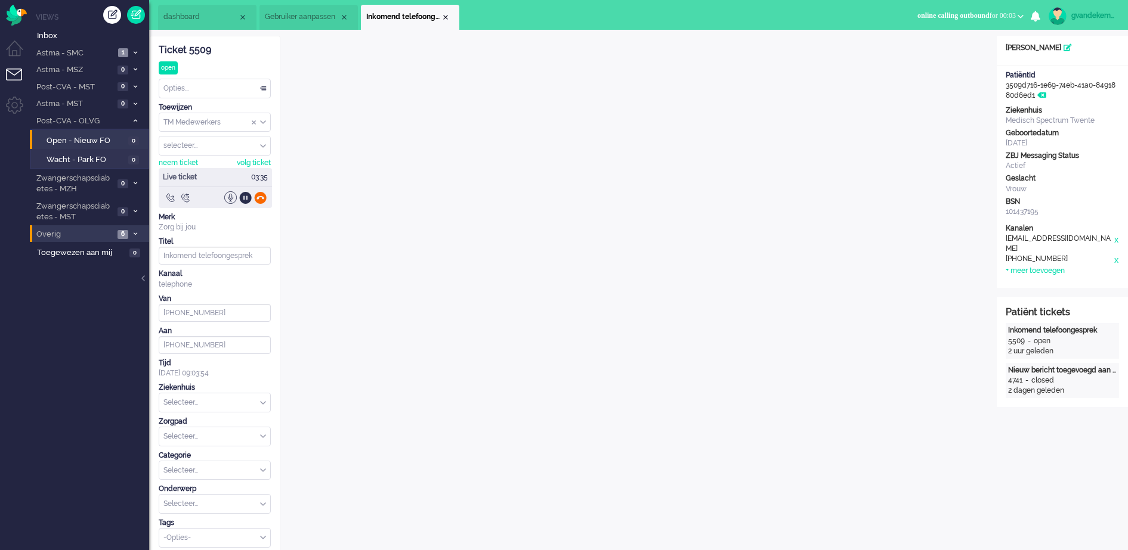
click at [262, 199] on div at bounding box center [260, 197] width 13 height 13
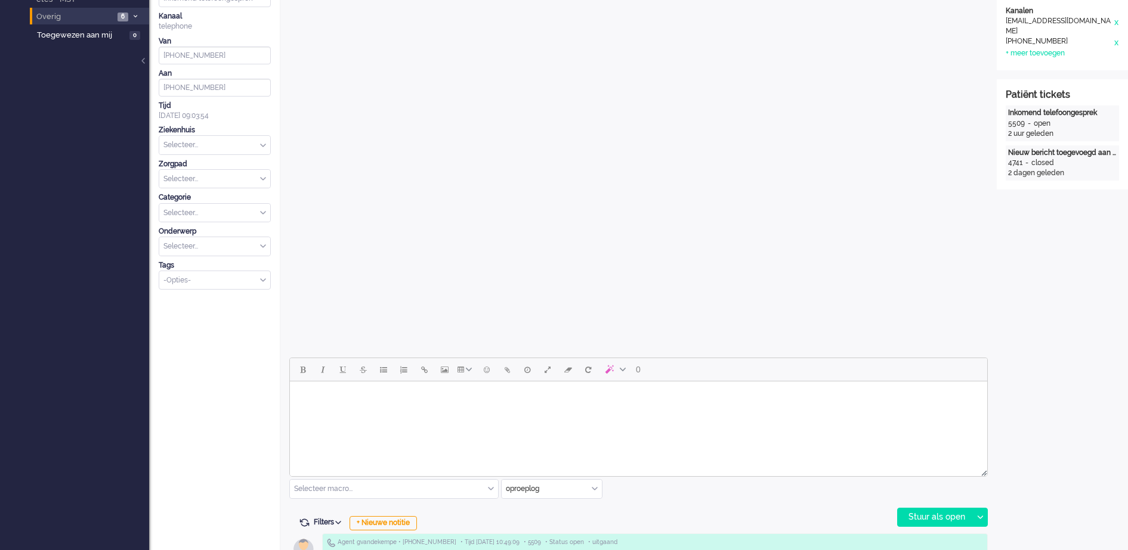
scroll to position [373, 0]
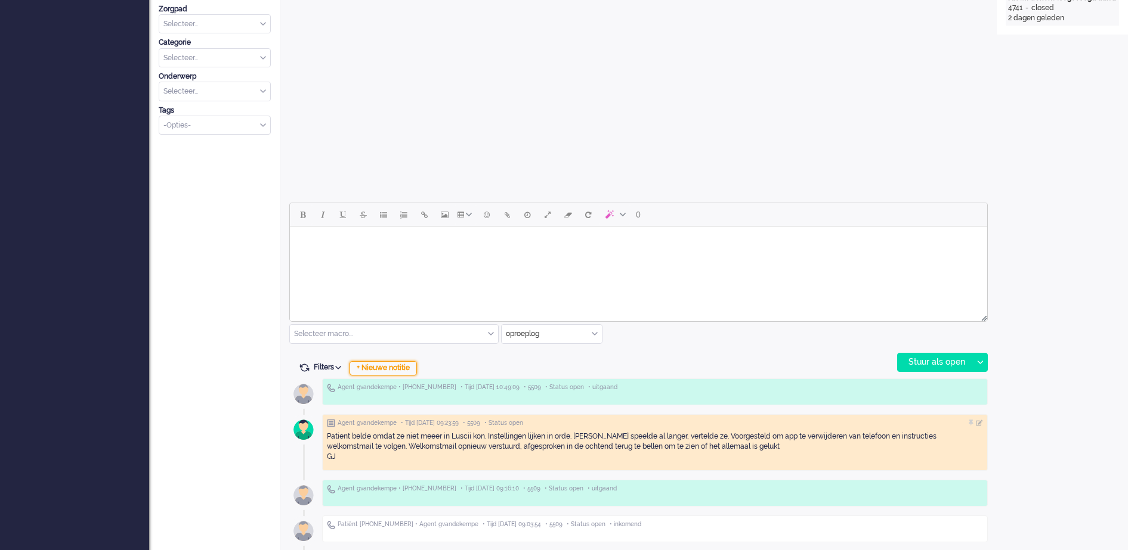
click at [397, 370] on div "+ Nieuwe notitie" at bounding box center [382, 368] width 67 height 14
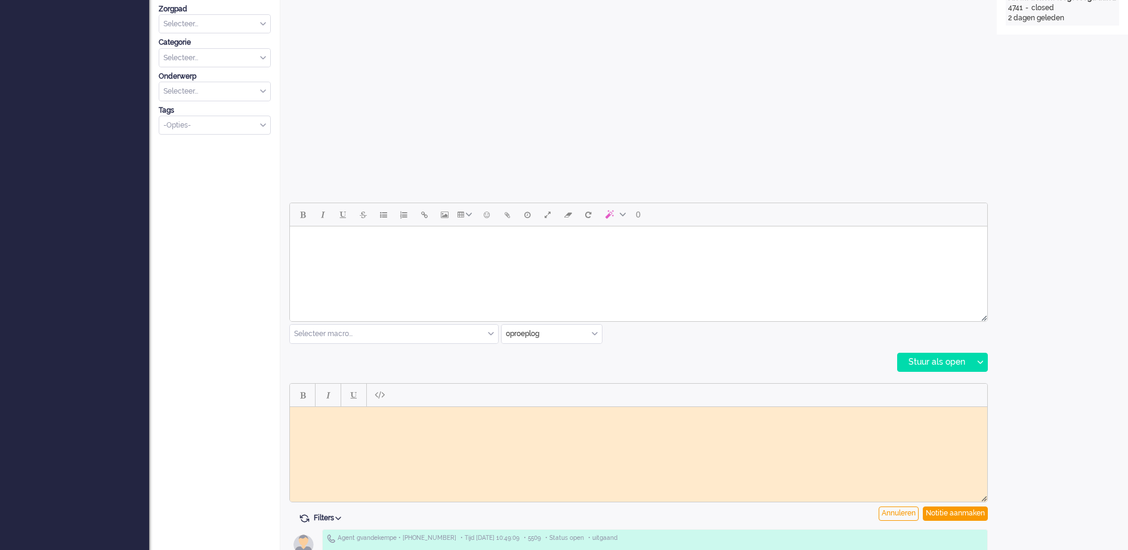
scroll to position [0, 0]
click at [558, 424] on html at bounding box center [638, 416] width 697 height 18
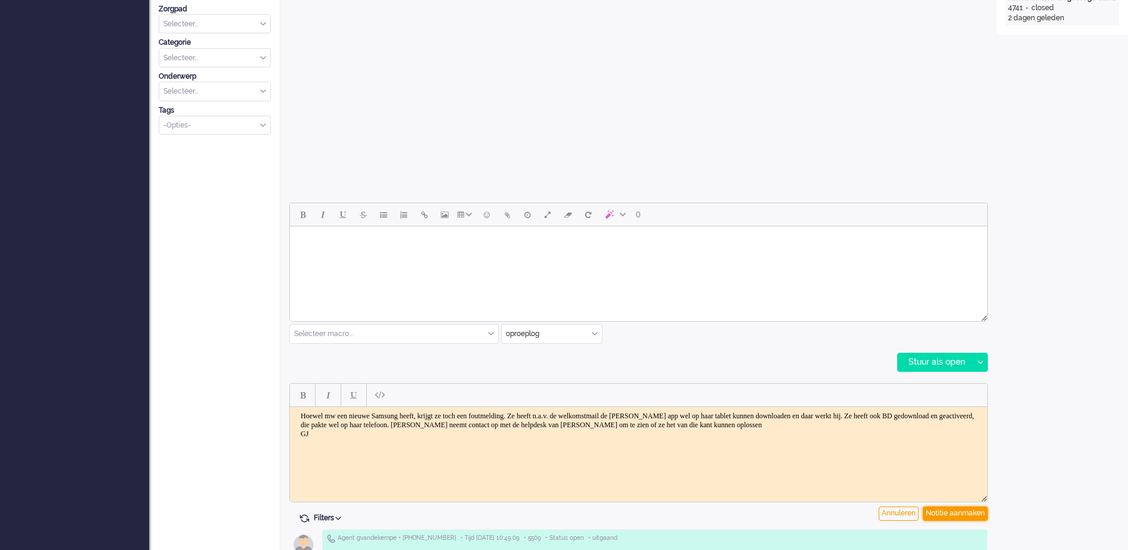
click at [949, 516] on div "Notitie aanmaken" at bounding box center [955, 514] width 65 height 14
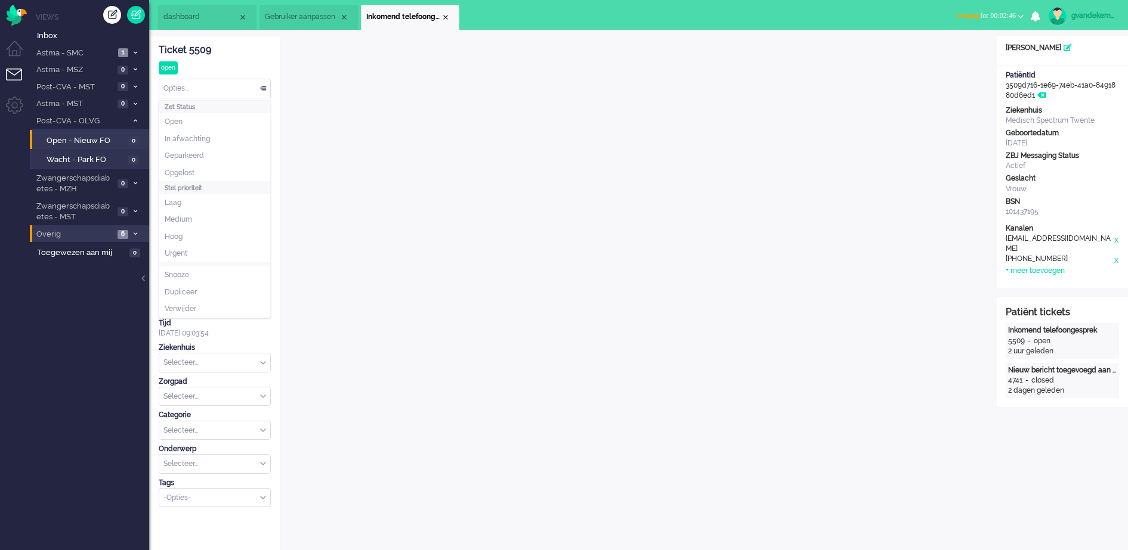
click at [265, 86] on div "Opties..." at bounding box center [214, 88] width 111 height 18
click at [194, 171] on span "Opgelost" at bounding box center [180, 173] width 30 height 10
click at [445, 16] on div "Close tab" at bounding box center [446, 18] width 10 height 10
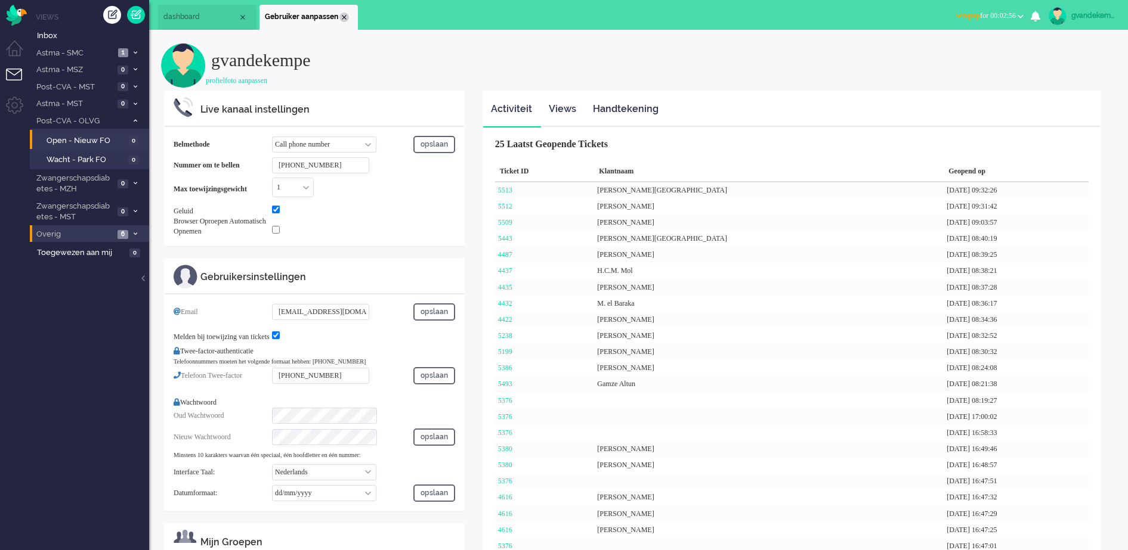
click at [342, 16] on div "Close tab" at bounding box center [344, 18] width 10 height 10
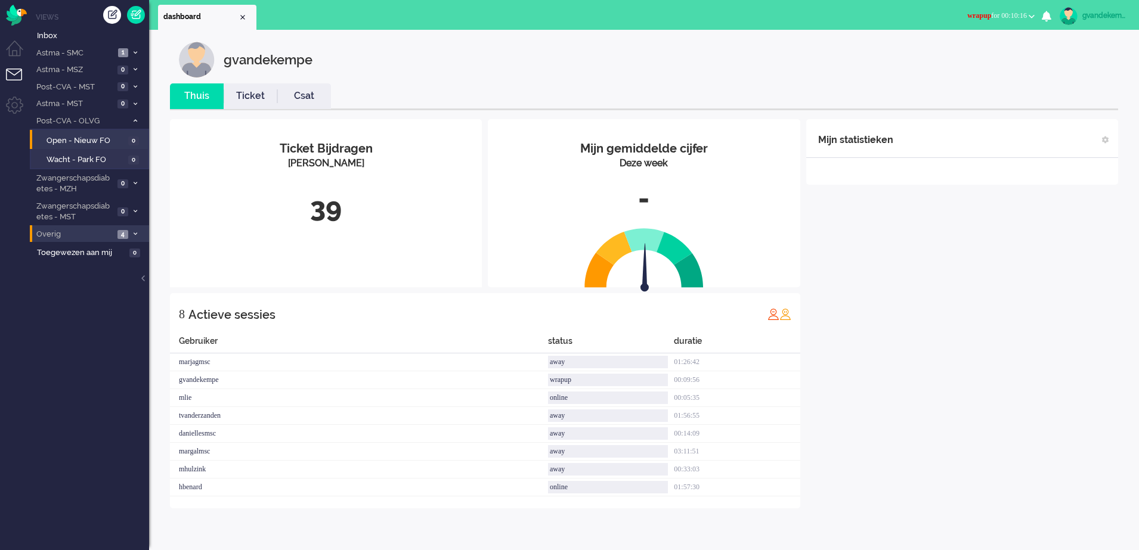
click at [1029, 15] on b "button" at bounding box center [1032, 16] width 6 height 4
click at [942, 52] on label "Online" at bounding box center [985, 53] width 94 height 10
click at [1007, 381] on div "Mijn statistieken + Statistieken toevoegen Bel tijd (gemiddelde dag) Wrapup tij…" at bounding box center [962, 313] width 312 height 389
click at [1104, 11] on div "gvandekempe" at bounding box center [1104, 16] width 45 height 12
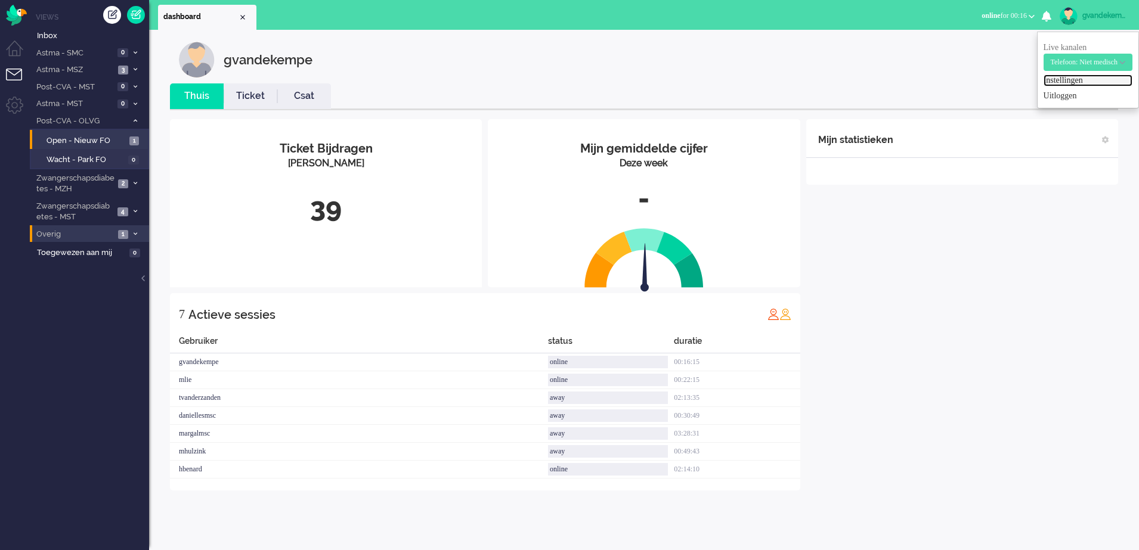
click at [1065, 80] on link "Instellingen" at bounding box center [1088, 81] width 89 height 12
select select
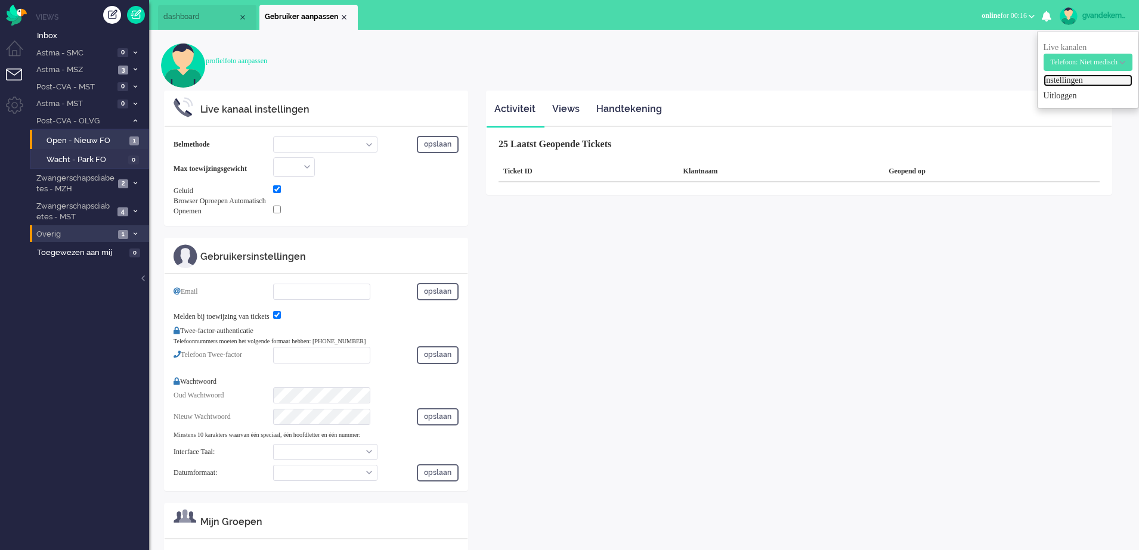
select select "inbound-new"
type input "[PHONE_NUMBER]"
checkbox input "true"
type input "[EMAIL_ADDRESS][DOMAIN_NAME]"
checkbox input "true"
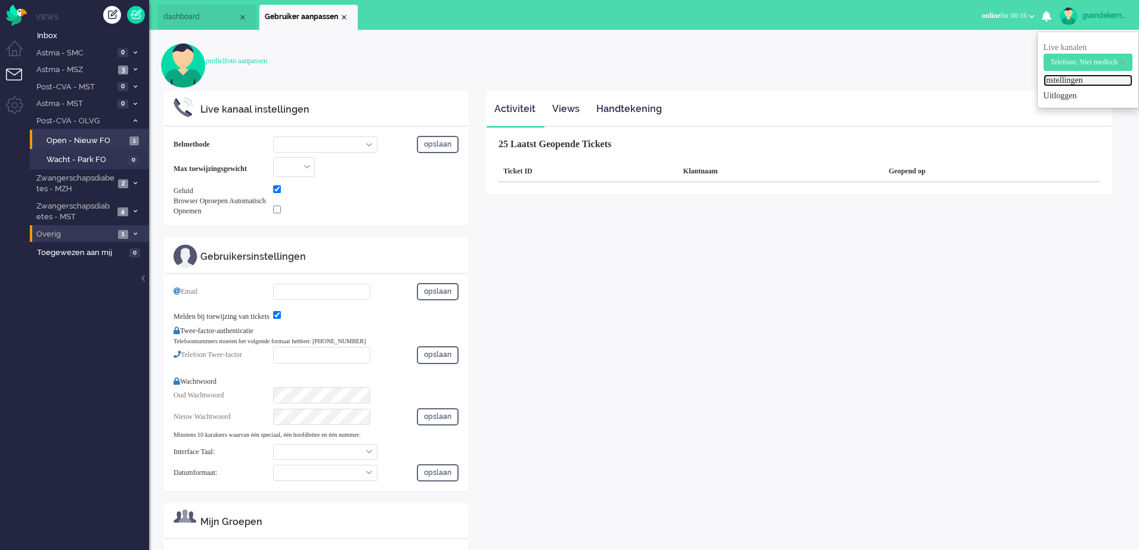
type input "[PHONE_NUMBER]"
select select "nl"
select select "en_GB"
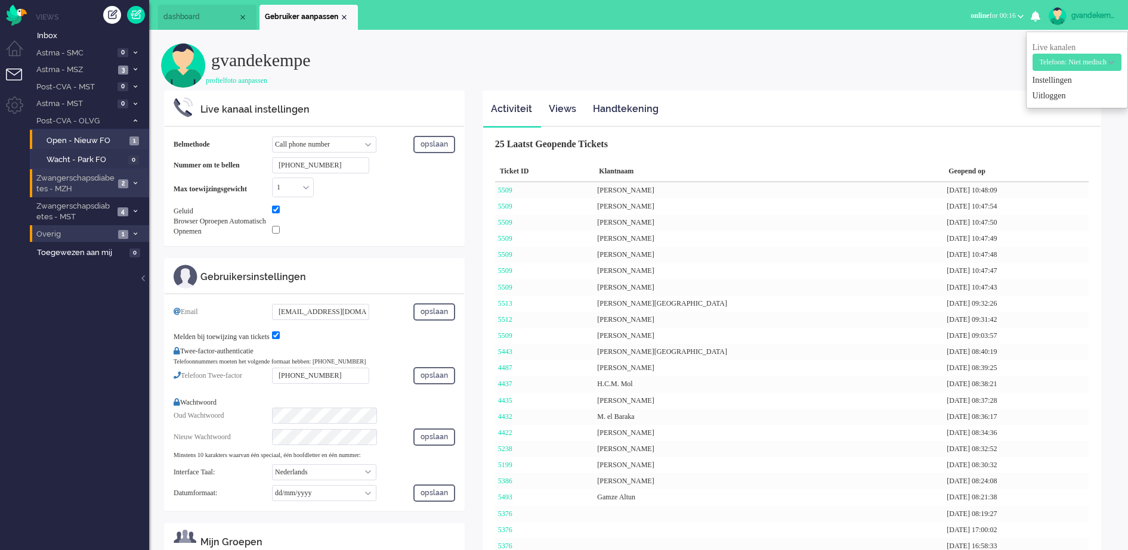
click at [128, 180] on span "2" at bounding box center [123, 183] width 10 height 9
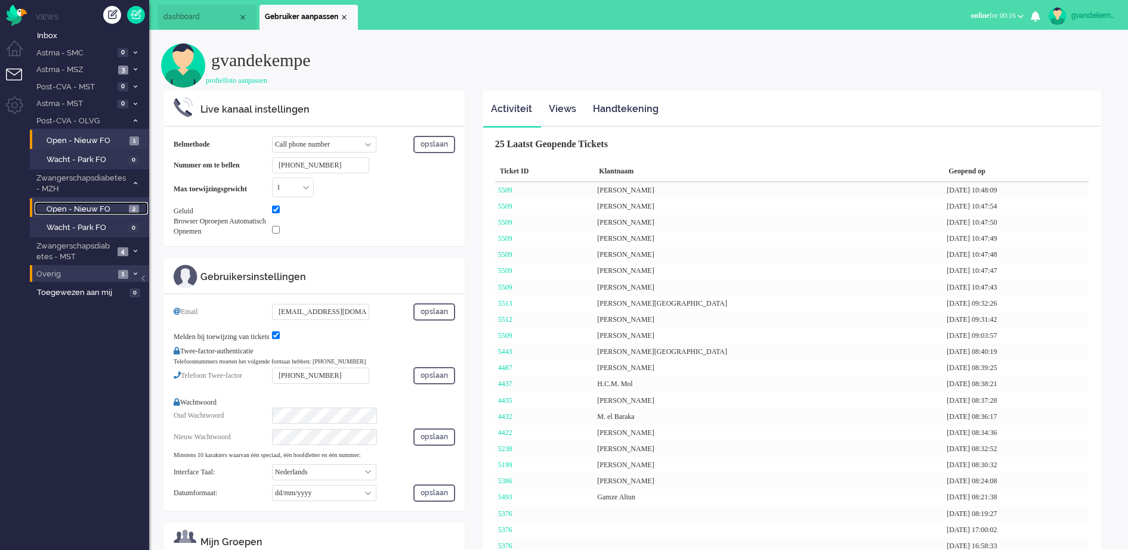
click at [105, 205] on span "Open - Nieuw FO" at bounding box center [86, 209] width 79 height 11
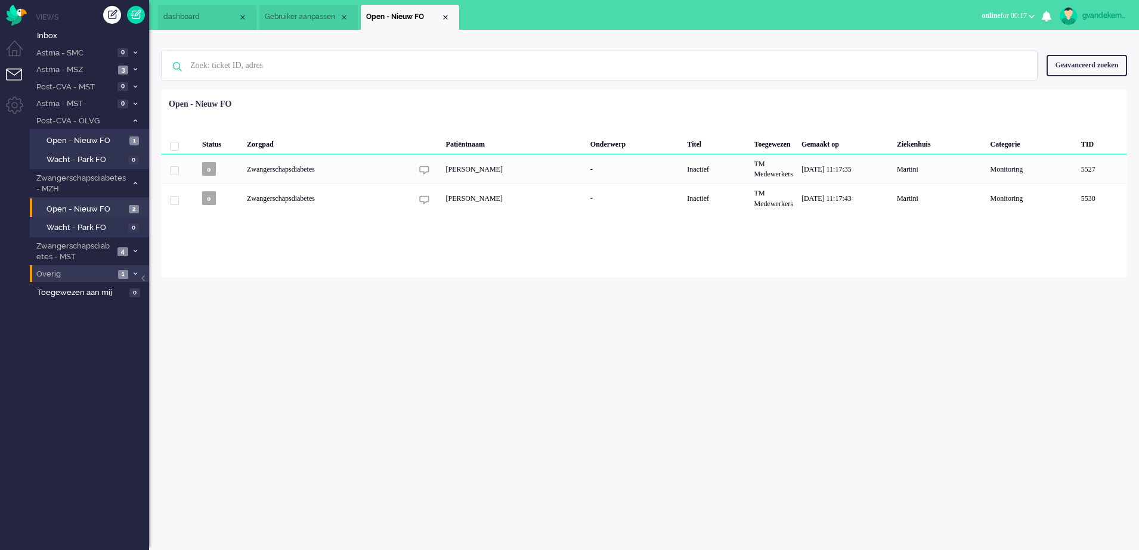
click at [1100, 13] on div "gvandekempe" at bounding box center [1104, 16] width 45 height 12
click at [1065, 76] on link "Instellingen" at bounding box center [1088, 81] width 89 height 12
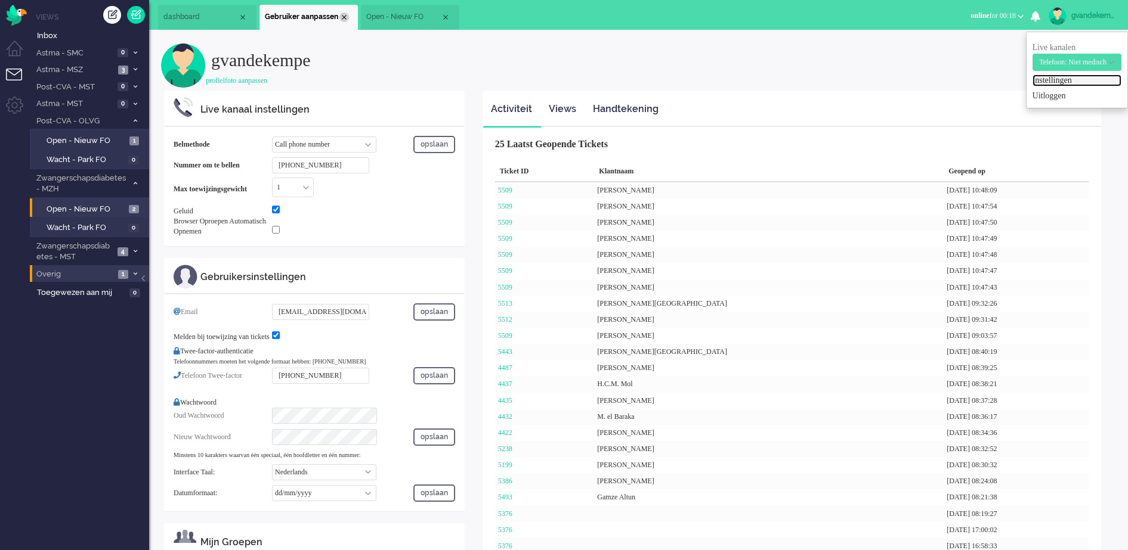
click at [345, 17] on div "Close tab" at bounding box center [344, 18] width 10 height 10
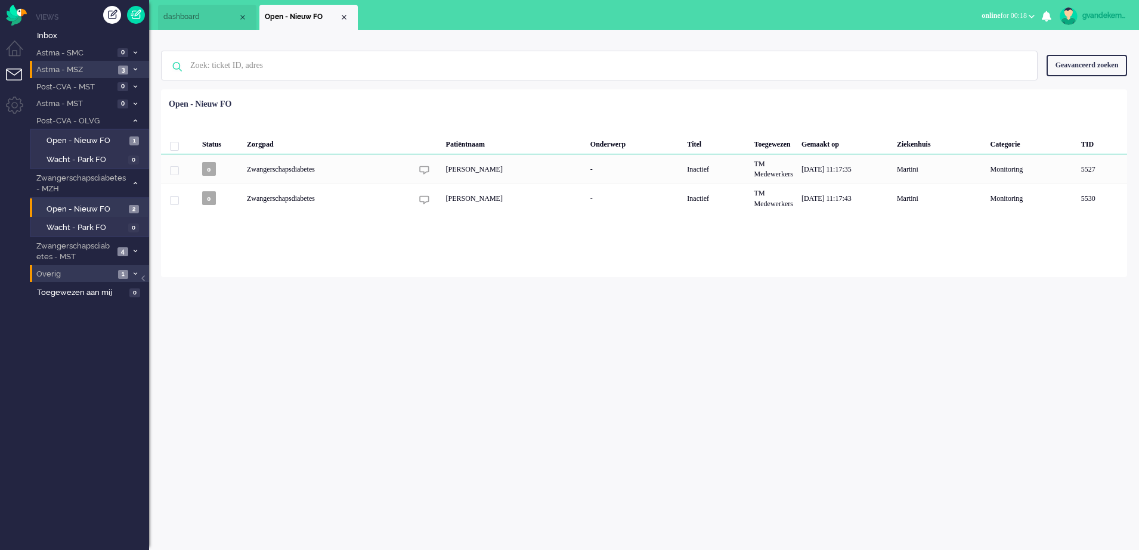
click at [136, 70] on icon at bounding box center [136, 69] width 4 height 4
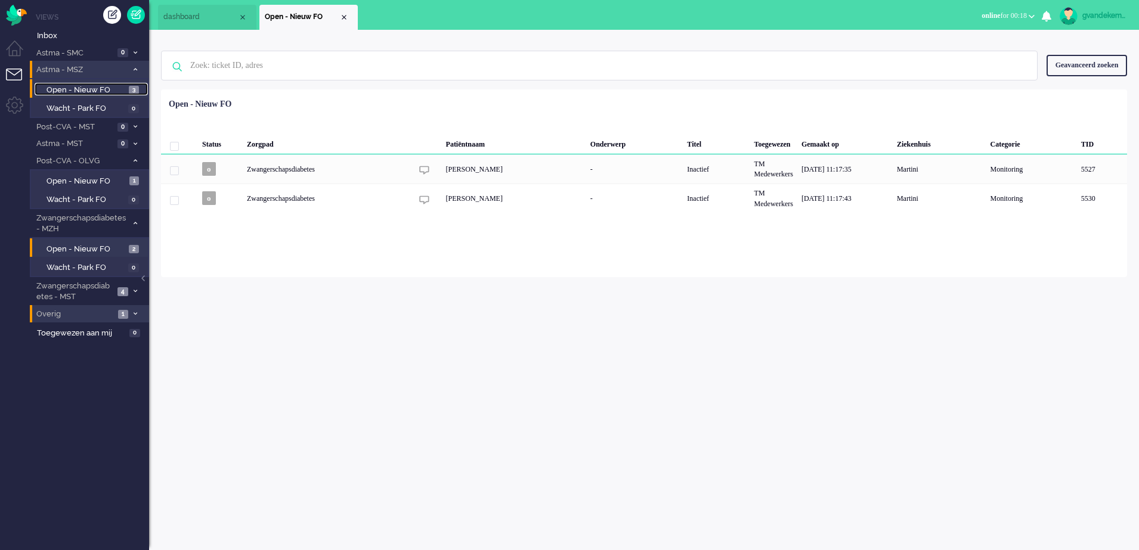
click at [116, 90] on span "Open - Nieuw FO" at bounding box center [86, 90] width 79 height 11
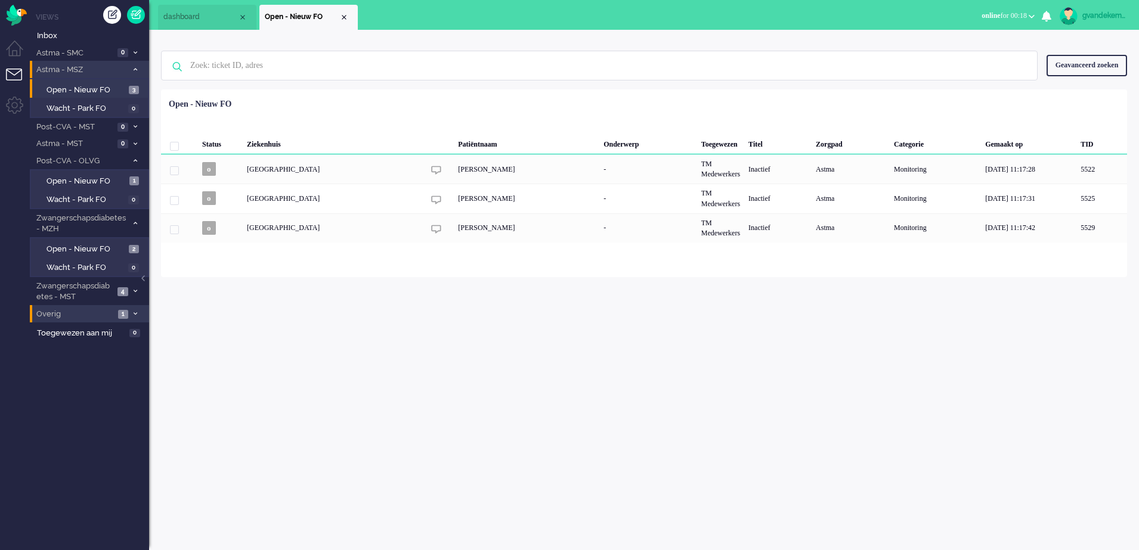
click at [1097, 64] on div "Geavanceerd zoeken" at bounding box center [1087, 65] width 81 height 21
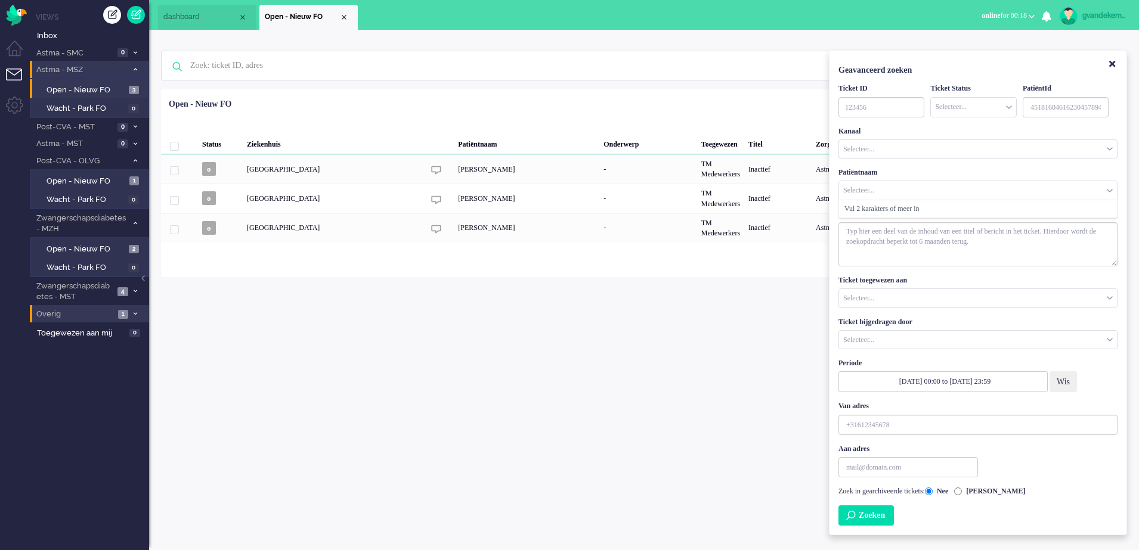
click at [867, 187] on input "Customer Name" at bounding box center [978, 190] width 278 height 18
type input "braun"
click at [887, 516] on button "Zoeken" at bounding box center [865, 516] width 55 height 20
click at [1110, 65] on icon "Close" at bounding box center [1112, 64] width 6 height 9
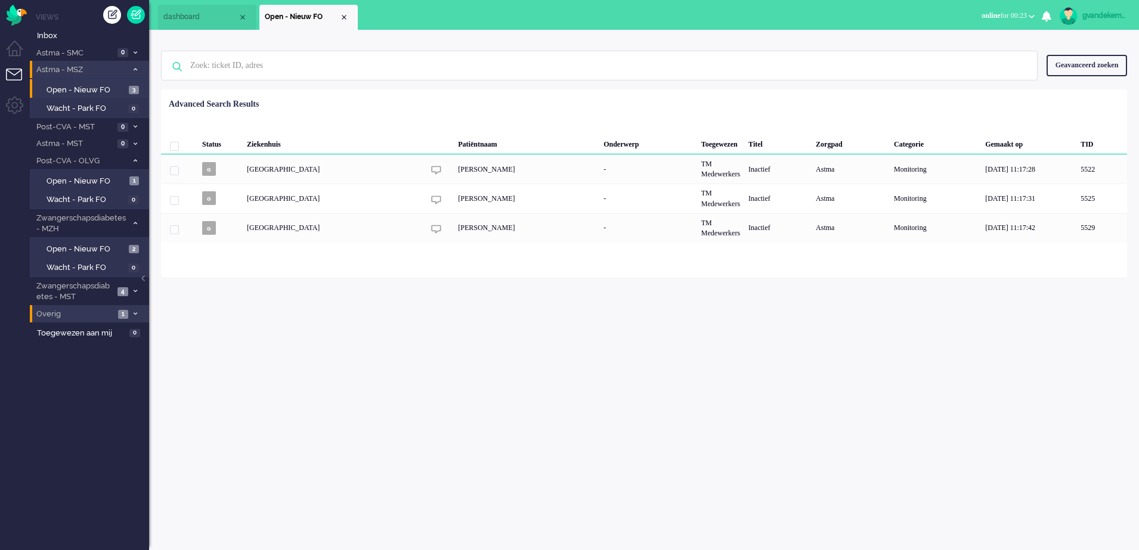
click at [813, 441] on div "gvandekempe Thuis Ticket Csat Mijn gemiddelde cijfer Deze week - Ticket Bijdrag…" at bounding box center [644, 290] width 990 height 521
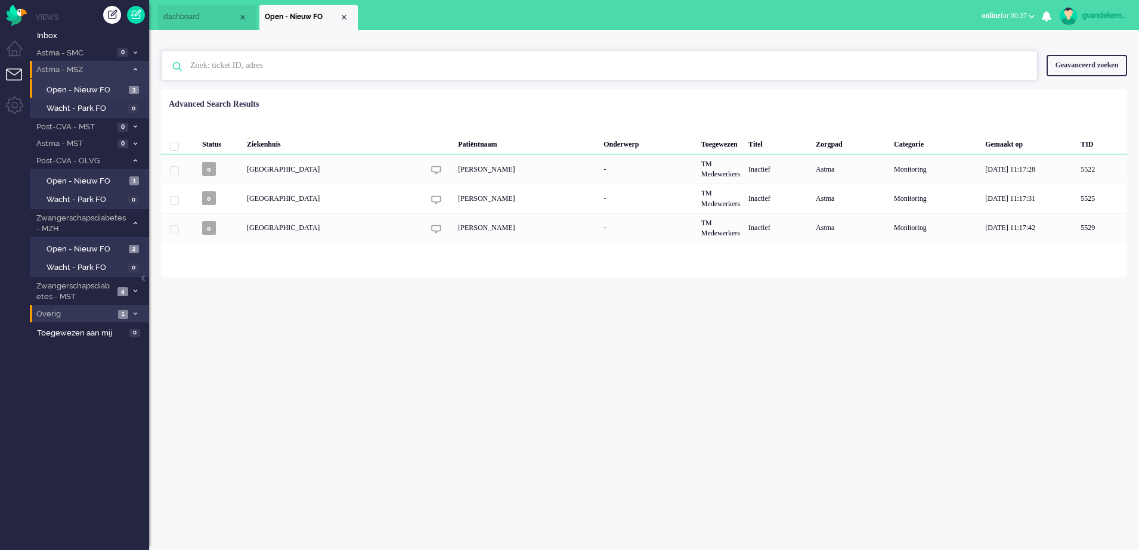
click at [209, 61] on input "text" at bounding box center [601, 65] width 840 height 29
type input "5200"
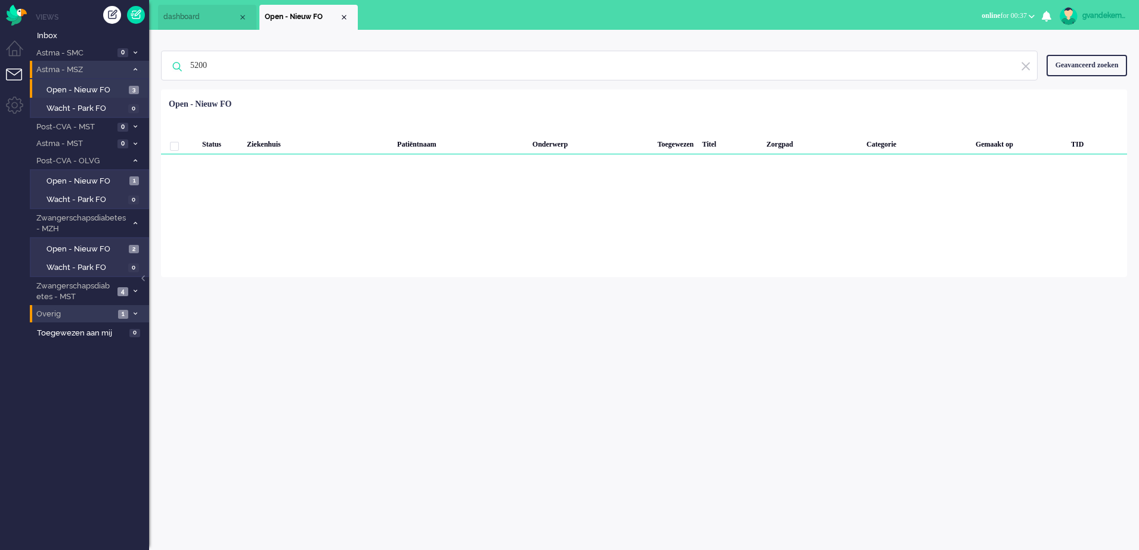
click at [1073, 72] on div "Geavanceerd zoeken" at bounding box center [1087, 65] width 81 height 21
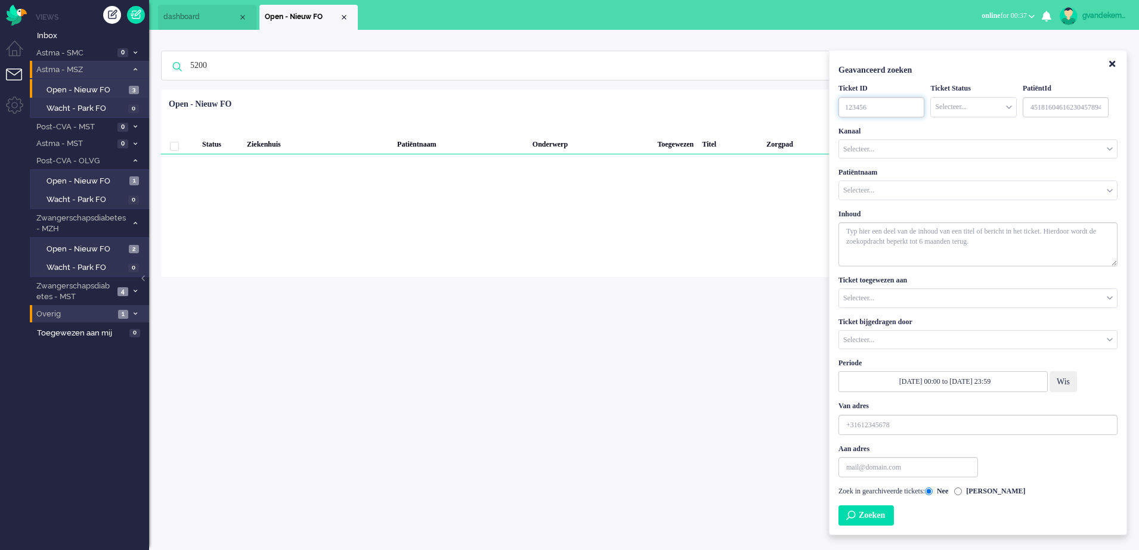
click at [873, 110] on input "TicketID" at bounding box center [881, 107] width 86 height 20
type input "5200"
click at [880, 515] on button "Zoeken" at bounding box center [865, 516] width 55 height 20
click at [1110, 62] on icon "Close" at bounding box center [1112, 64] width 6 height 9
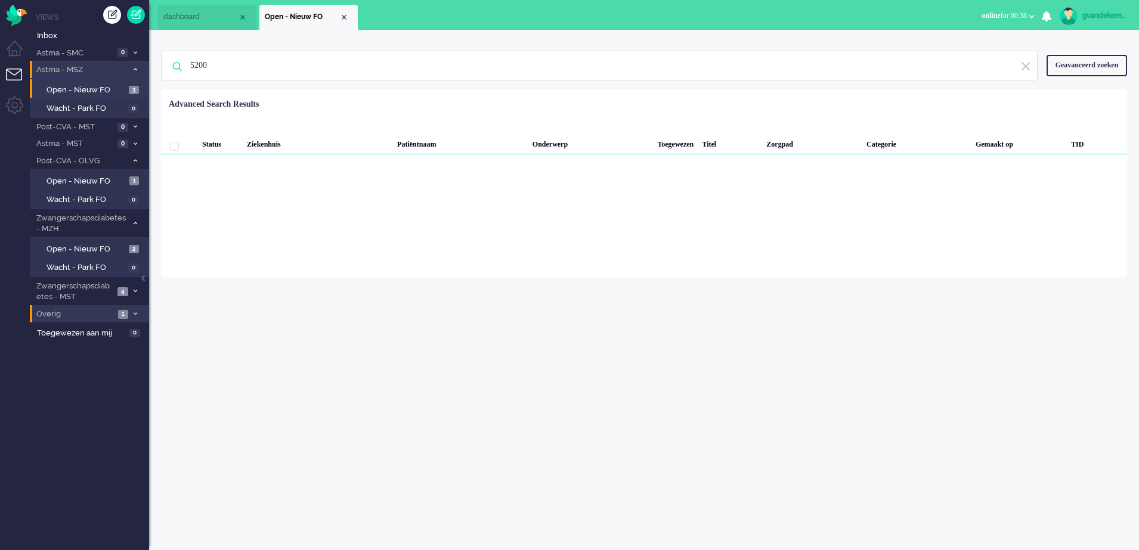
click at [1024, 64] on img at bounding box center [1025, 66] width 11 height 11
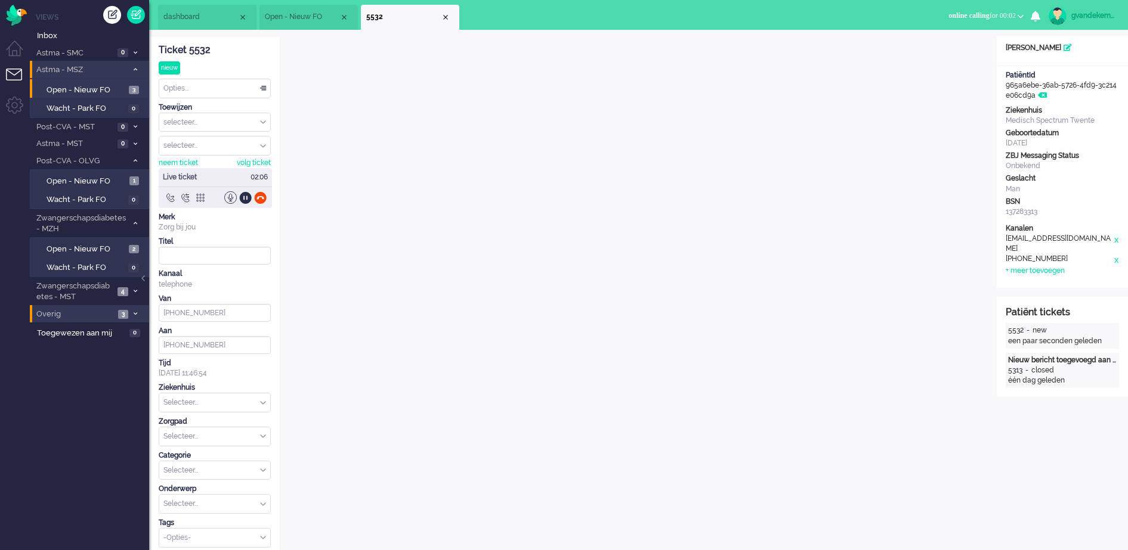
type input "[PHONE_NUMBER]"
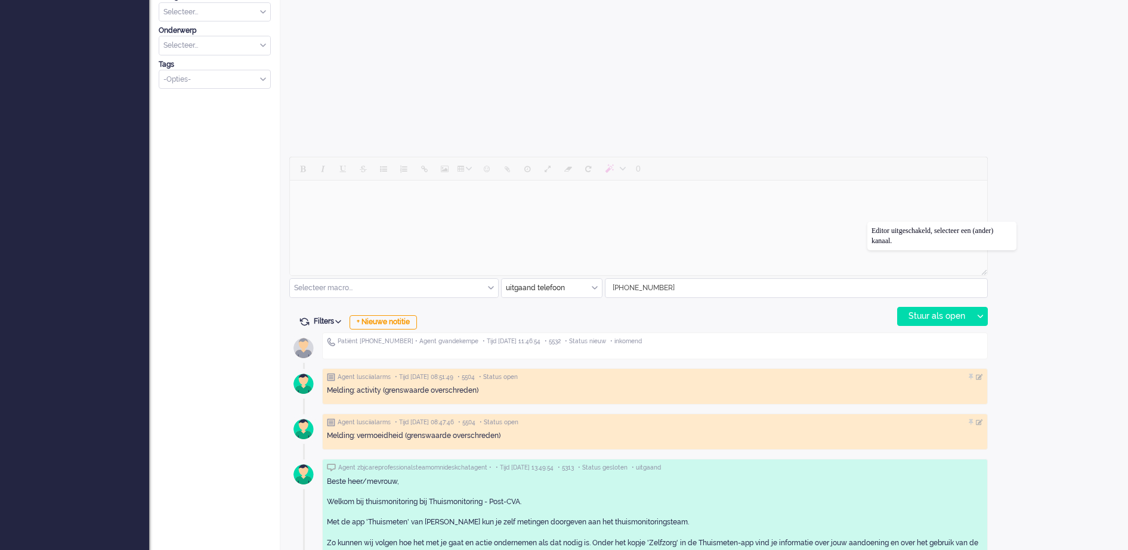
scroll to position [447, 0]
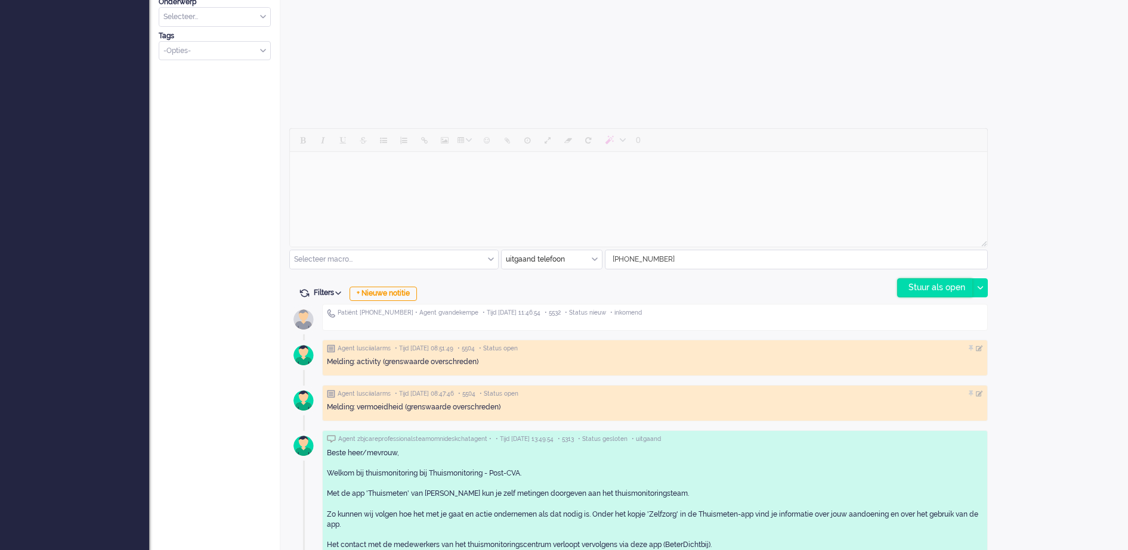
click at [924, 287] on div "Stuur als open" at bounding box center [934, 288] width 75 height 18
type input "Inkomend telefoongesprek"
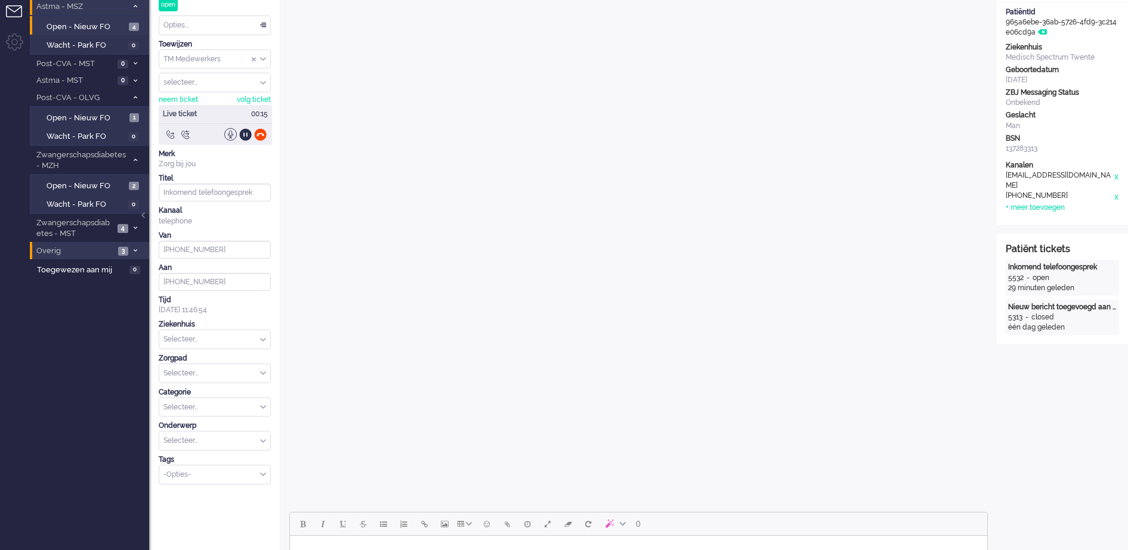
scroll to position [149, 0]
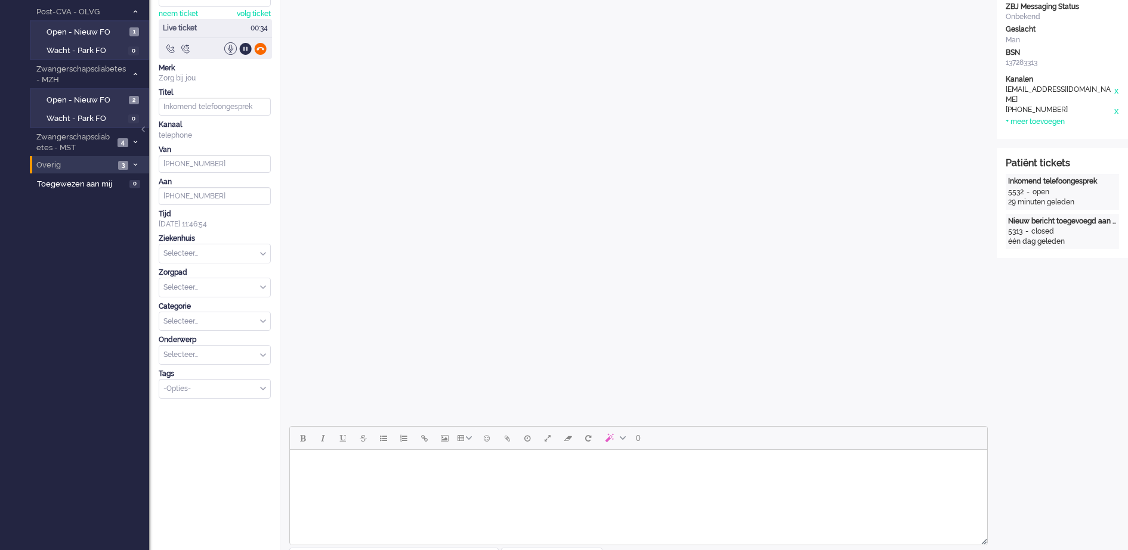
click at [261, 51] on div at bounding box center [260, 48] width 13 height 13
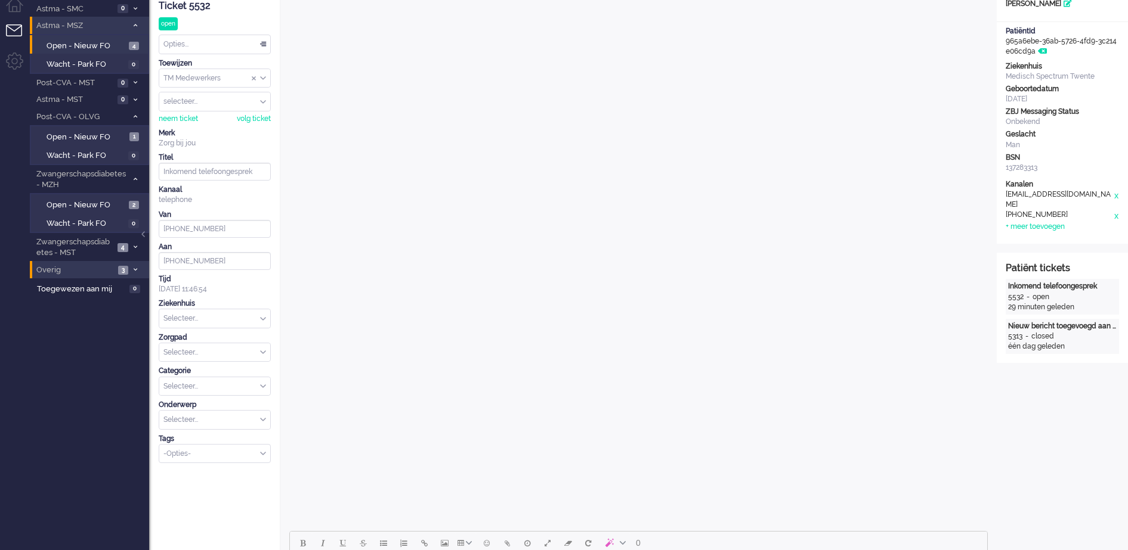
scroll to position [0, 0]
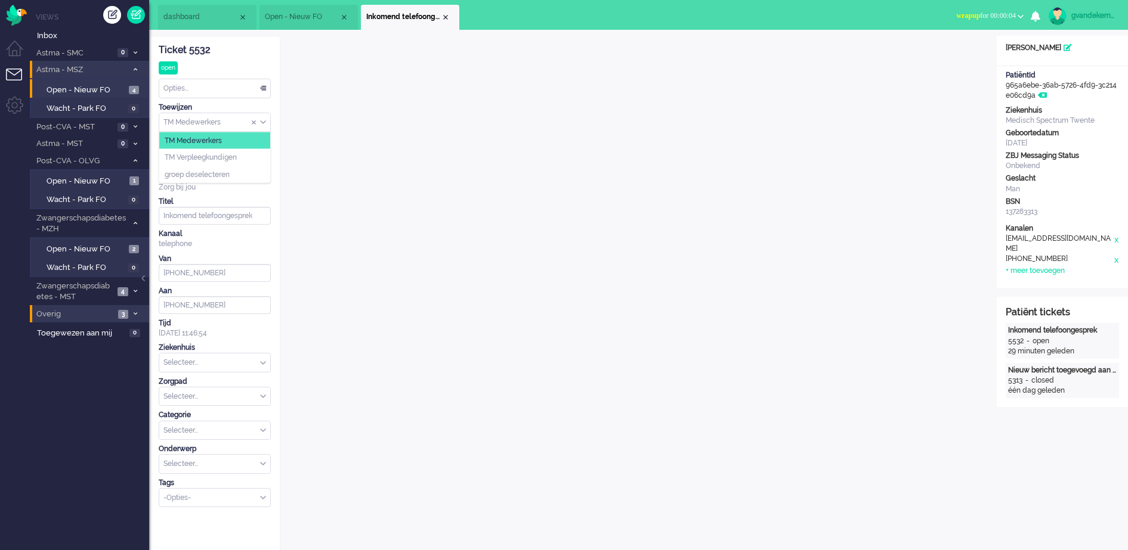
click at [263, 120] on div "TM Medewerkers" at bounding box center [214, 122] width 111 height 18
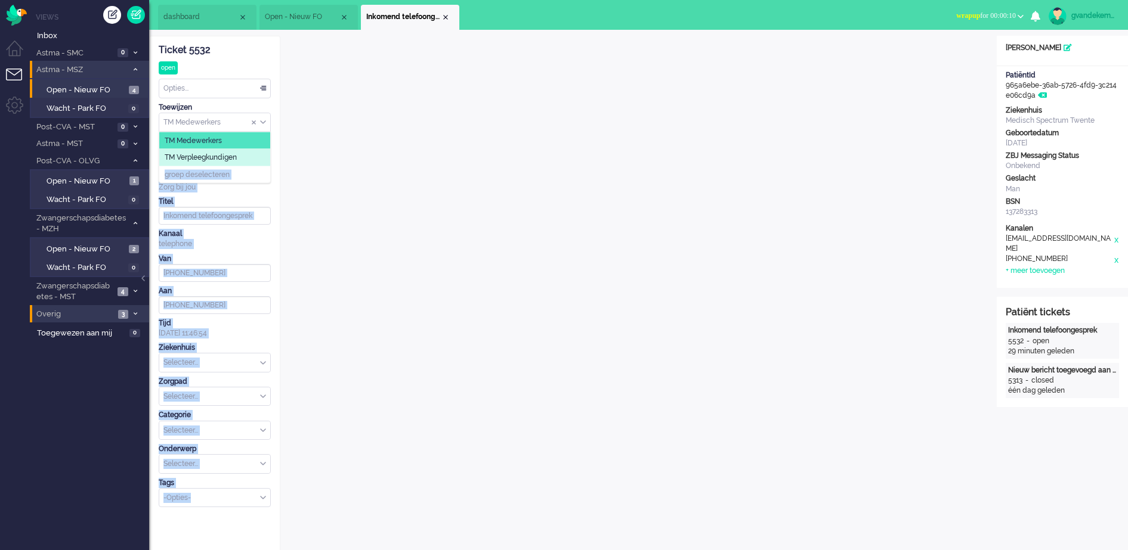
drag, startPoint x: 242, startPoint y: 159, endPoint x: 289, endPoint y: 192, distance: 57.7
click at [227, 218] on div "Ticket 5532 open Kijkend Opties... Zet Status Open In afwachting Geparkeerd Opg…" at bounding box center [215, 271] width 112 height 471
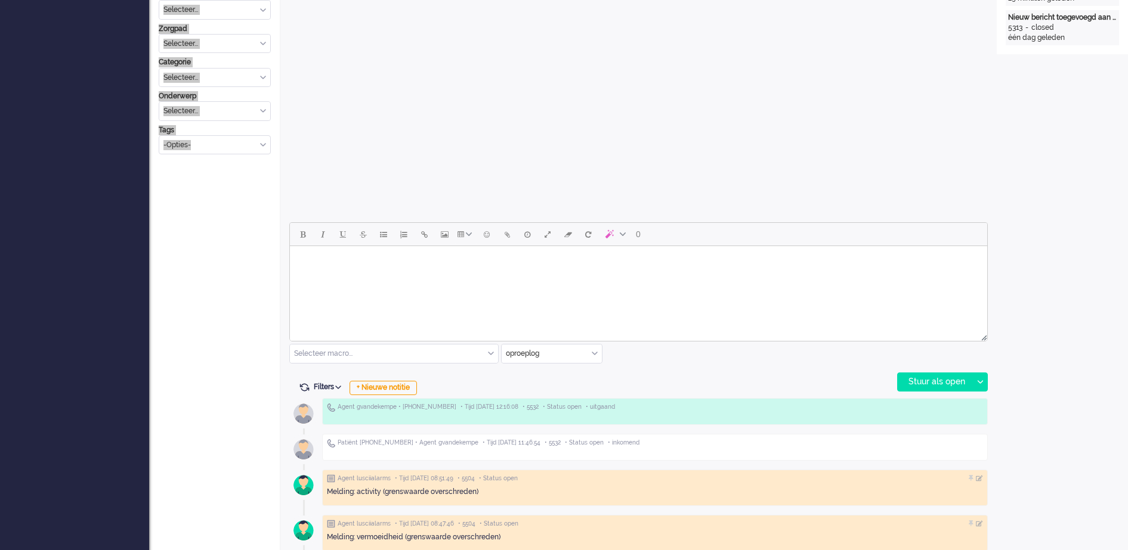
scroll to position [373, 0]
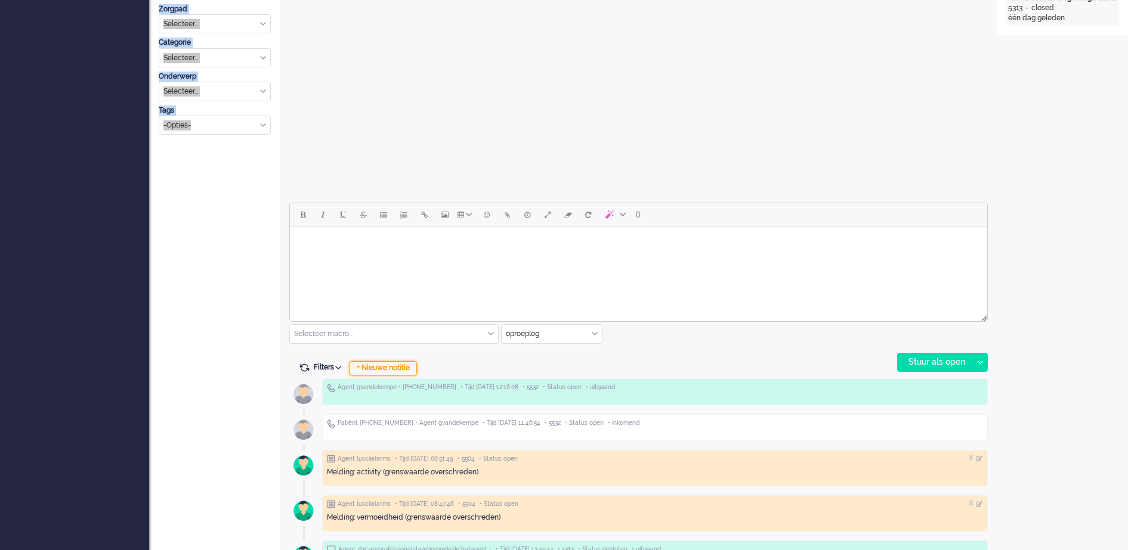
click at [400, 366] on div "+ Nieuwe notitie" at bounding box center [382, 368] width 67 height 14
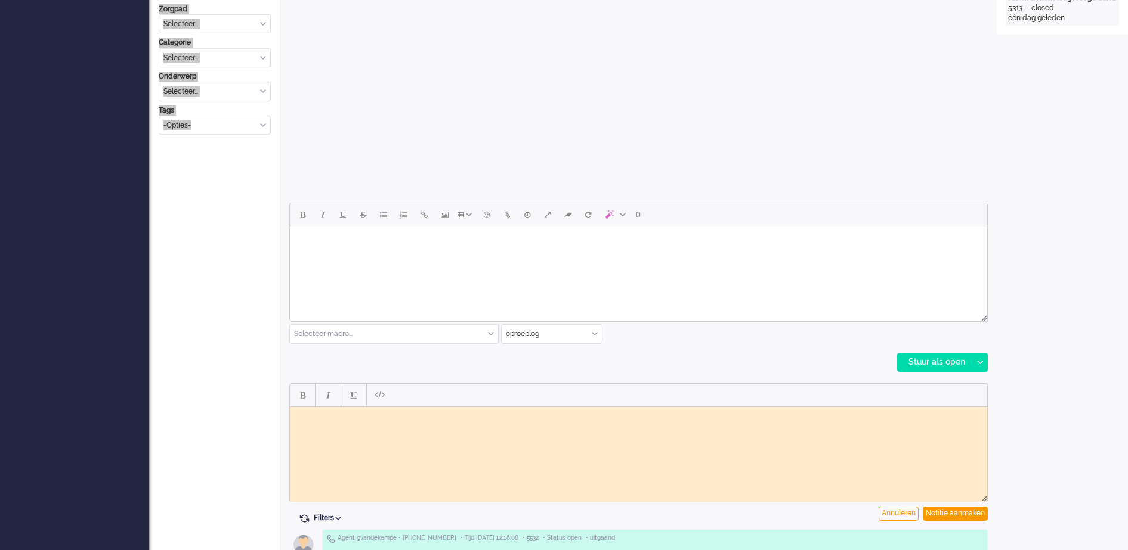
scroll to position [0, 0]
click at [496, 425] on html at bounding box center [638, 416] width 697 height 18
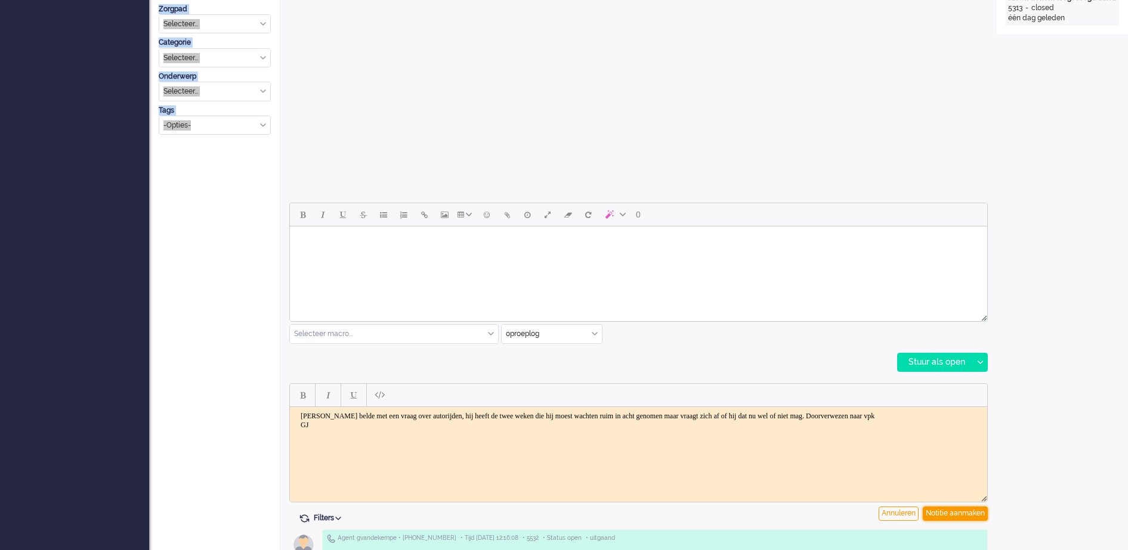
click at [939, 513] on div "Notitie aanmaken" at bounding box center [955, 514] width 65 height 14
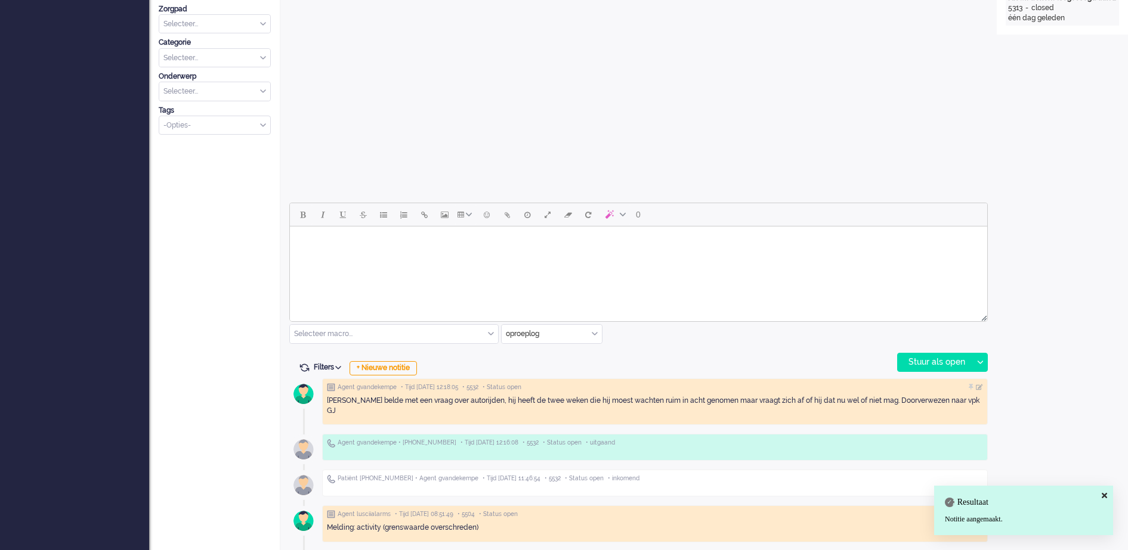
click at [1037, 219] on div "Open custom software Patiëntnaam [PERSON_NAME] olthof PatiëntId 965a6ebe-36ab-5…" at bounding box center [1061, 250] width 131 height 1174
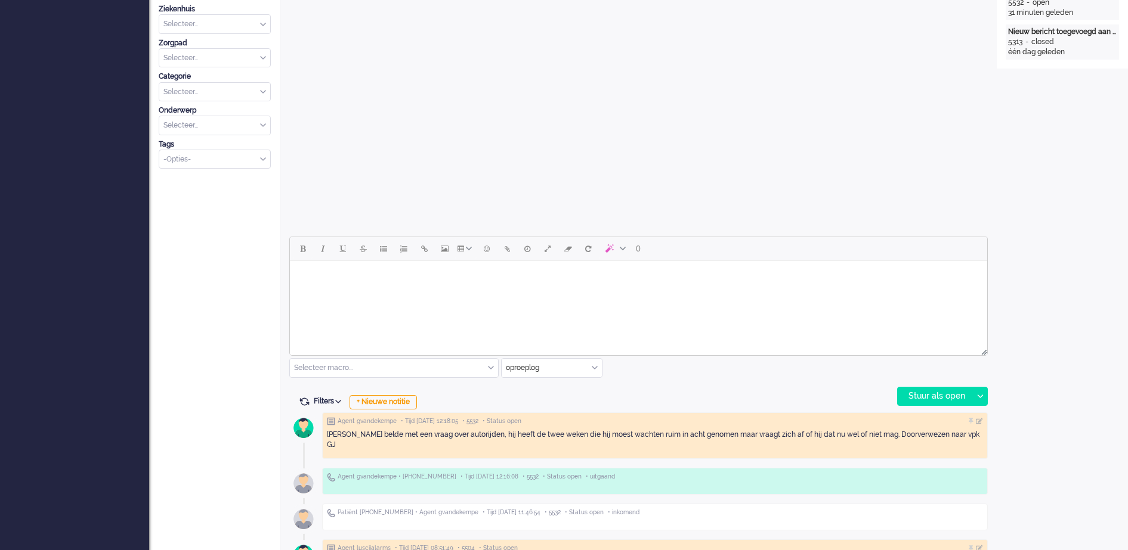
scroll to position [373, 0]
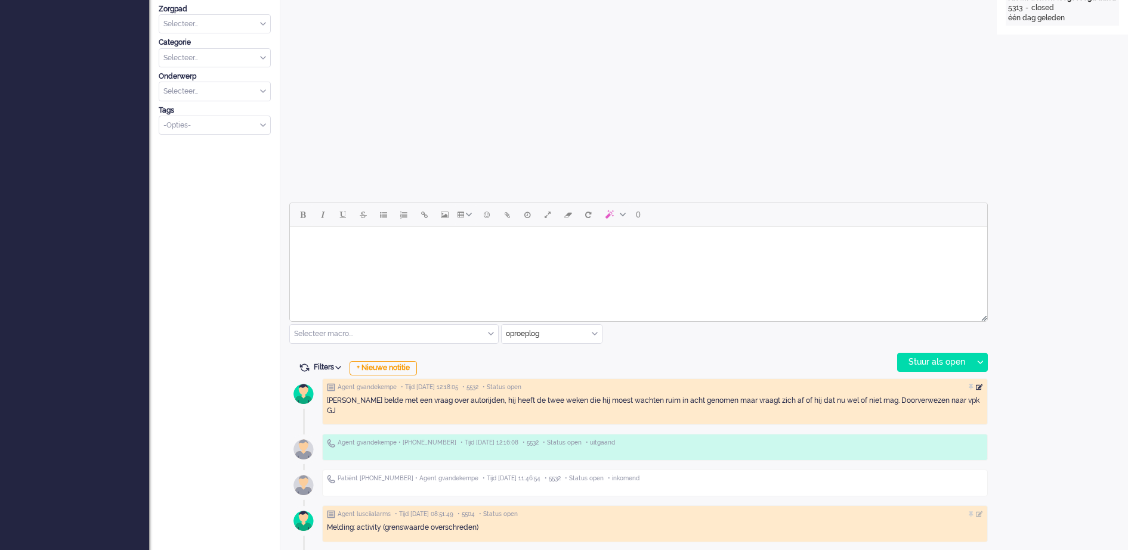
click at [978, 390] on div at bounding box center [979, 387] width 7 height 7
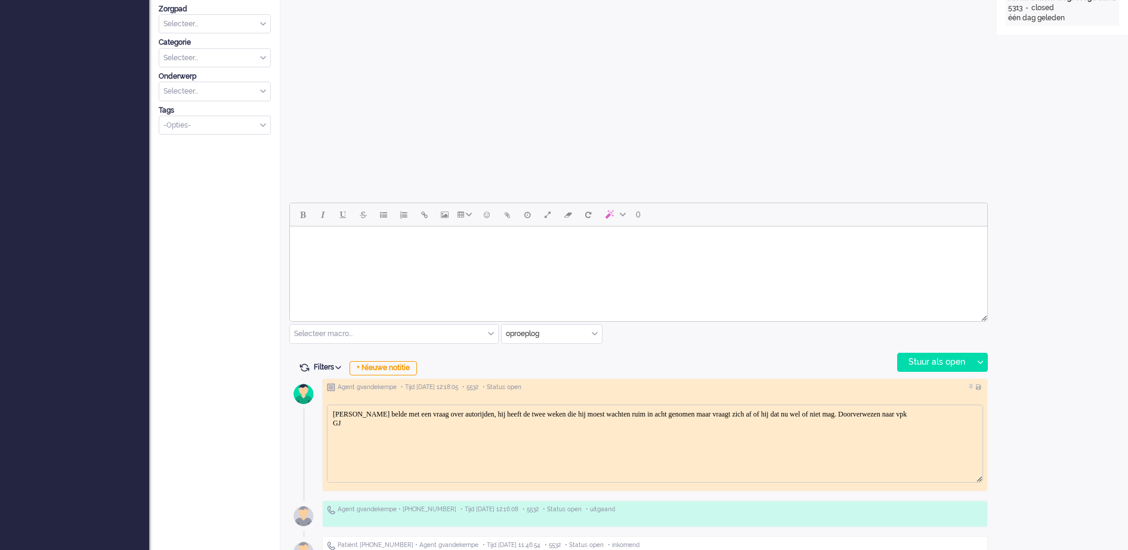
scroll to position [0, 0]
click at [917, 414] on body "[PERSON_NAME] belde met een vraag over autorijden, hij heeft de twee weken die …" at bounding box center [654, 419] width 645 height 18
drag, startPoint x: 920, startPoint y: 413, endPoint x: 348, endPoint y: 423, distance: 571.4
click at [348, 423] on body "[PERSON_NAME] belde met een vraag over autorijden, hij heeft de twee weken die …" at bounding box center [654, 419] width 645 height 18
click at [781, 423] on body "[PERSON_NAME] belde met een vraag over autorijden, hij heeft de twee weken die …" at bounding box center [654, 423] width 645 height 27
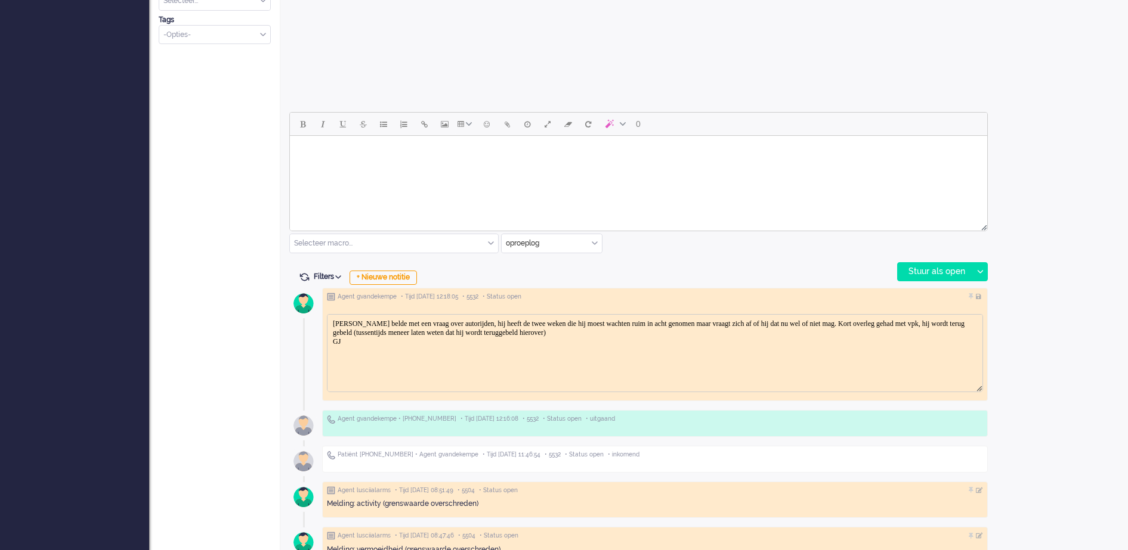
scroll to position [522, 0]
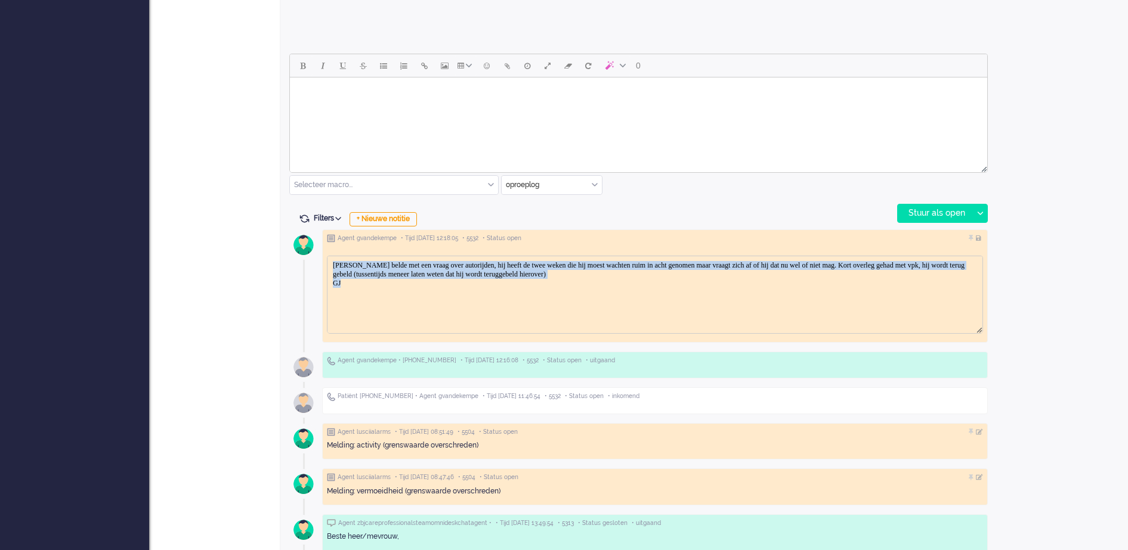
drag, startPoint x: 389, startPoint y: 281, endPoint x: 334, endPoint y: 260, distance: 59.5
click at [334, 261] on body "[PERSON_NAME] belde met een vraag over autorijden, hij heeft de twee weken die …" at bounding box center [654, 274] width 645 height 27
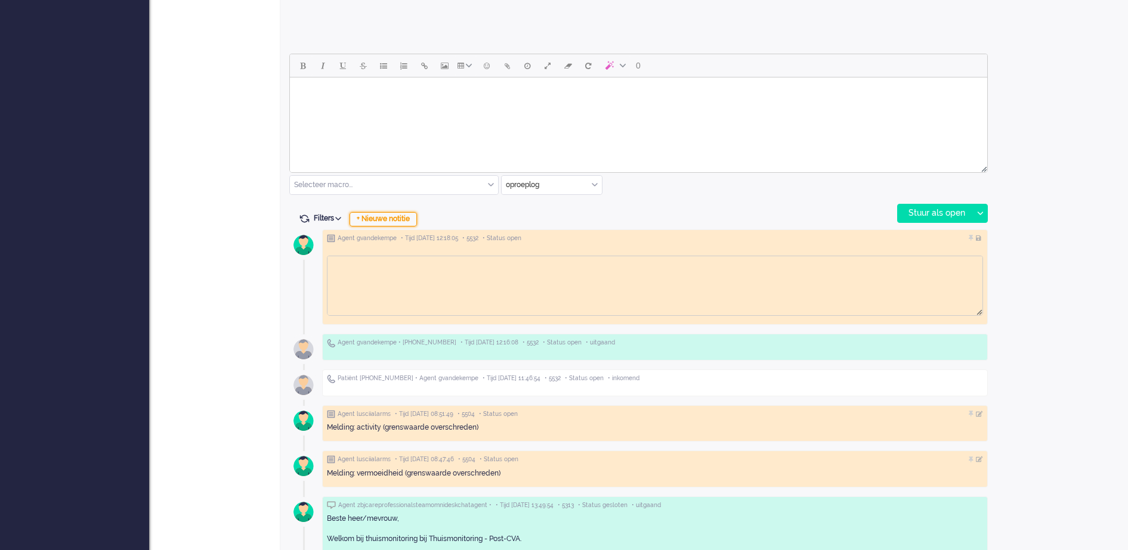
click at [413, 219] on div "+ Nieuwe notitie" at bounding box center [382, 219] width 67 height 14
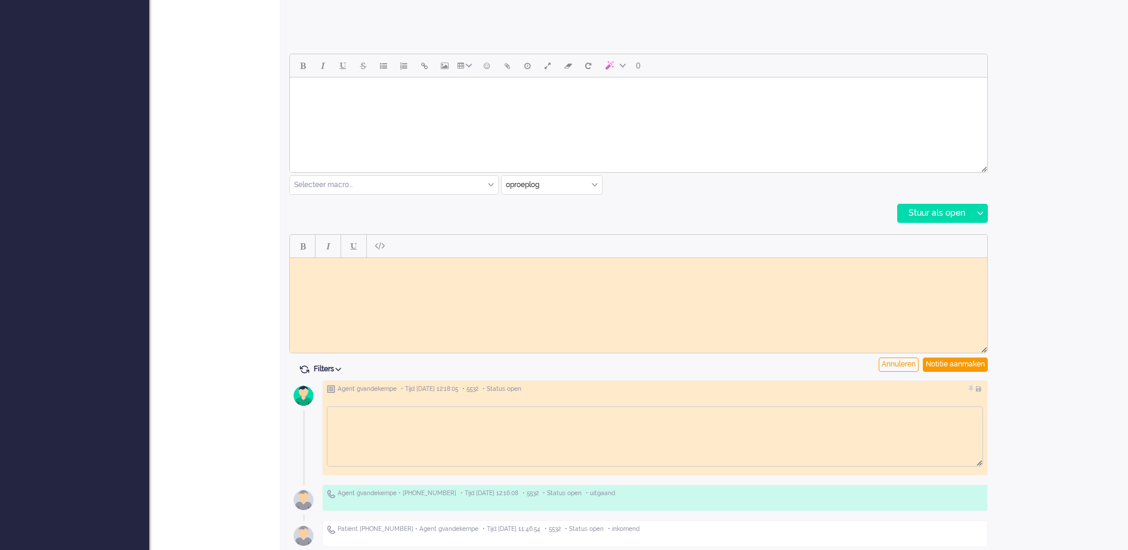
scroll to position [0, 0]
click at [434, 267] on body "Rich Text Area. Press ALT-0 for help." at bounding box center [639, 266] width 688 height 9
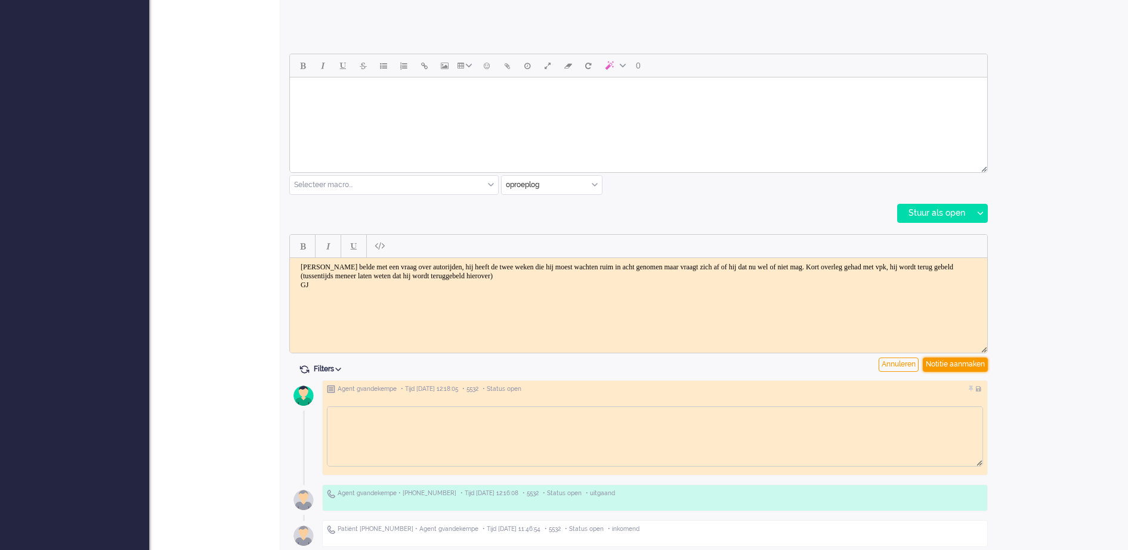
click at [945, 367] on div "Notitie aanmaken" at bounding box center [955, 365] width 65 height 14
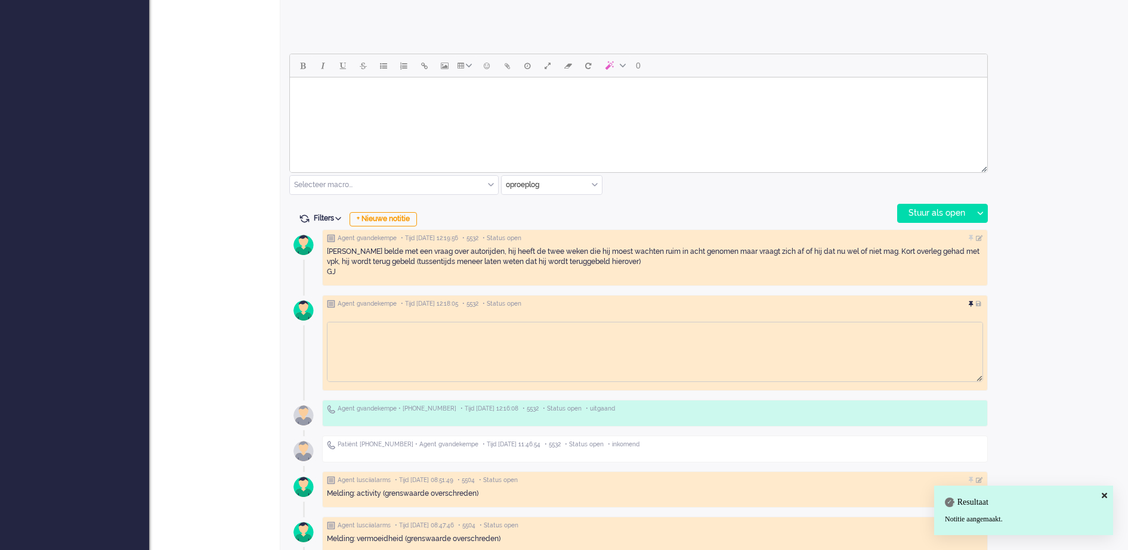
click at [972, 306] on div at bounding box center [971, 304] width 7 height 7
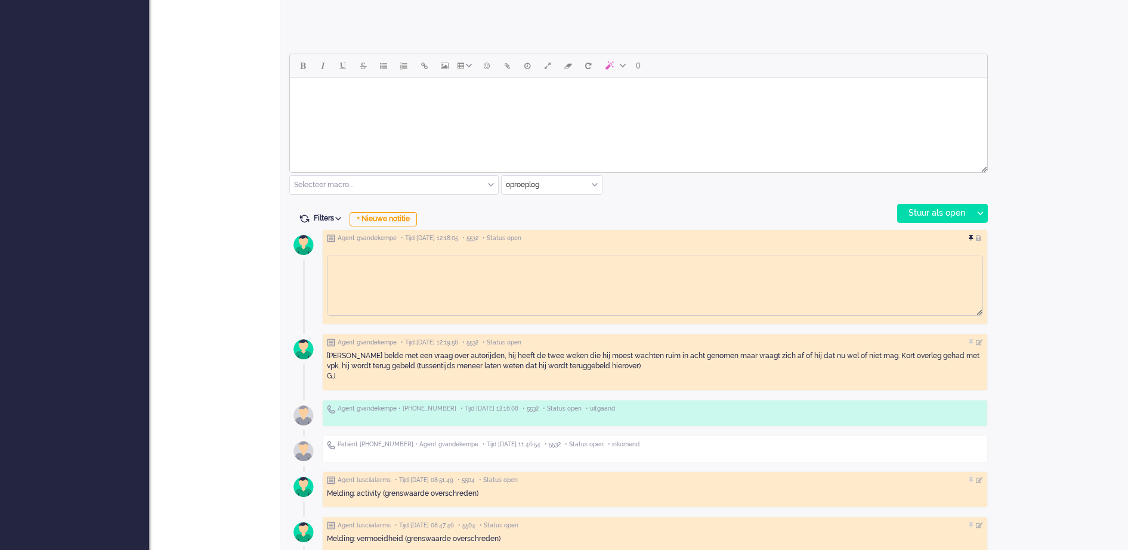
click at [970, 239] on div at bounding box center [971, 238] width 7 height 7
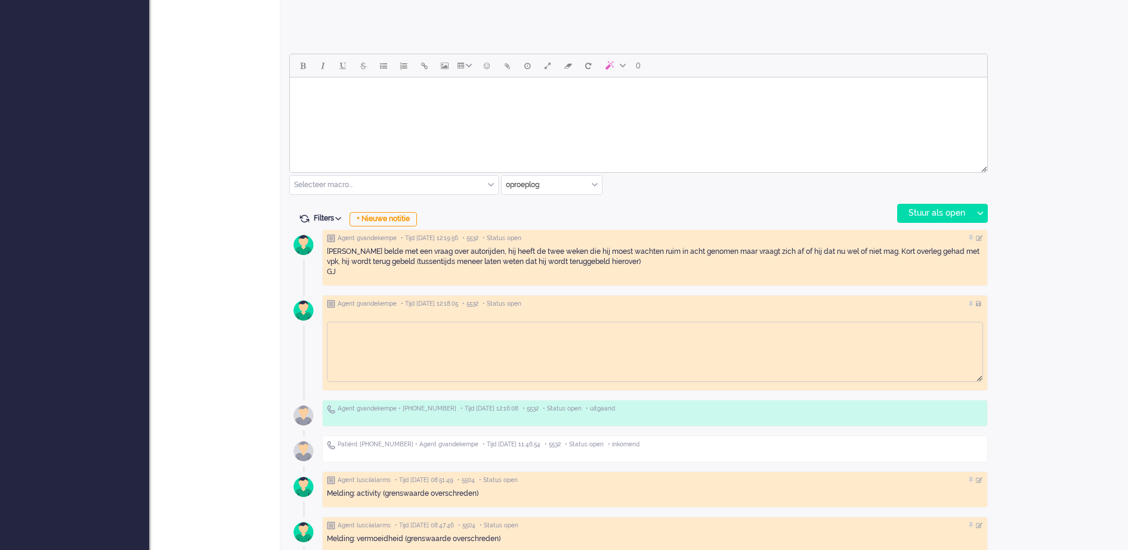
drag, startPoint x: 979, startPoint y: 305, endPoint x: 1039, endPoint y: 332, distance: 65.9
click at [1039, 332] on div "Open custom software Patiëntnaam [PERSON_NAME] olthof PatiëntId 965a6ebe-36ab-5…" at bounding box center [1061, 158] width 131 height 1289
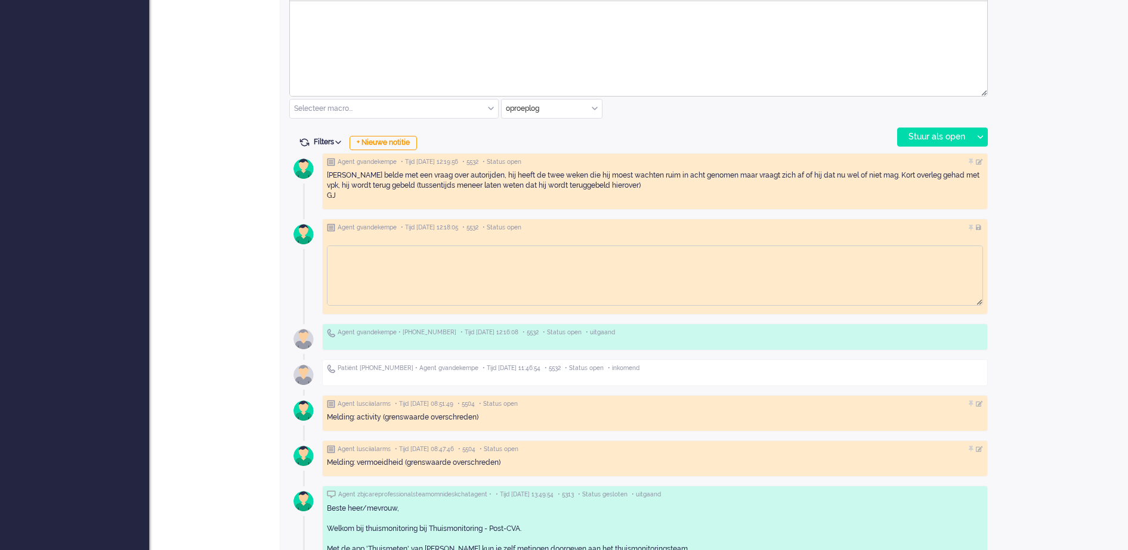
scroll to position [596, 0]
click at [331, 232] on img at bounding box center [331, 229] width 8 height 8
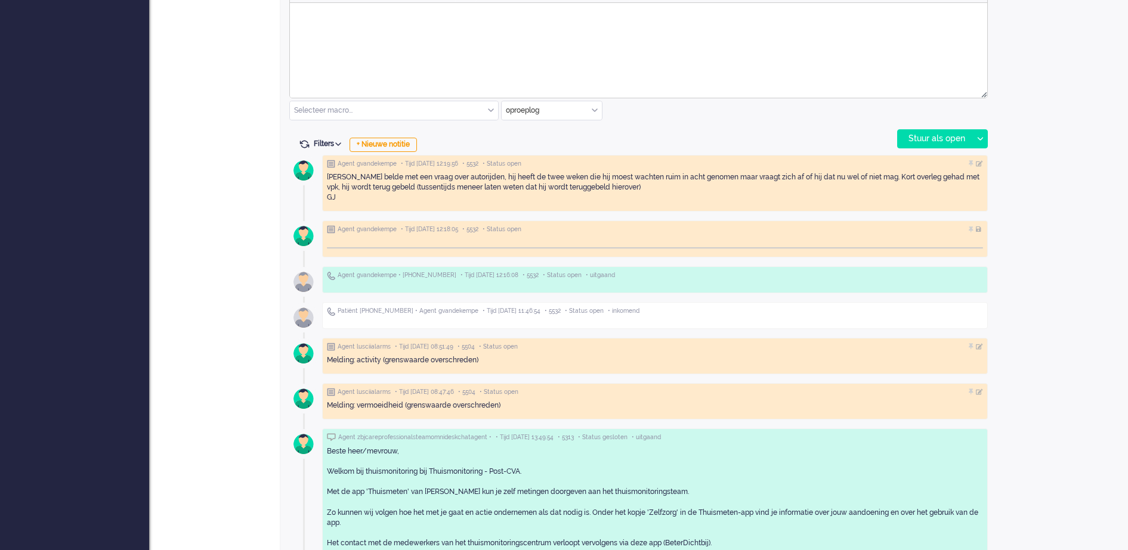
drag, startPoint x: 973, startPoint y: 299, endPoint x: 897, endPoint y: 231, distance: 101.8
click at [1079, 221] on div "Open custom software Patiëntnaam [PERSON_NAME] olthof PatiëntId 965a6ebe-36ab-5…" at bounding box center [1061, 54] width 131 height 1230
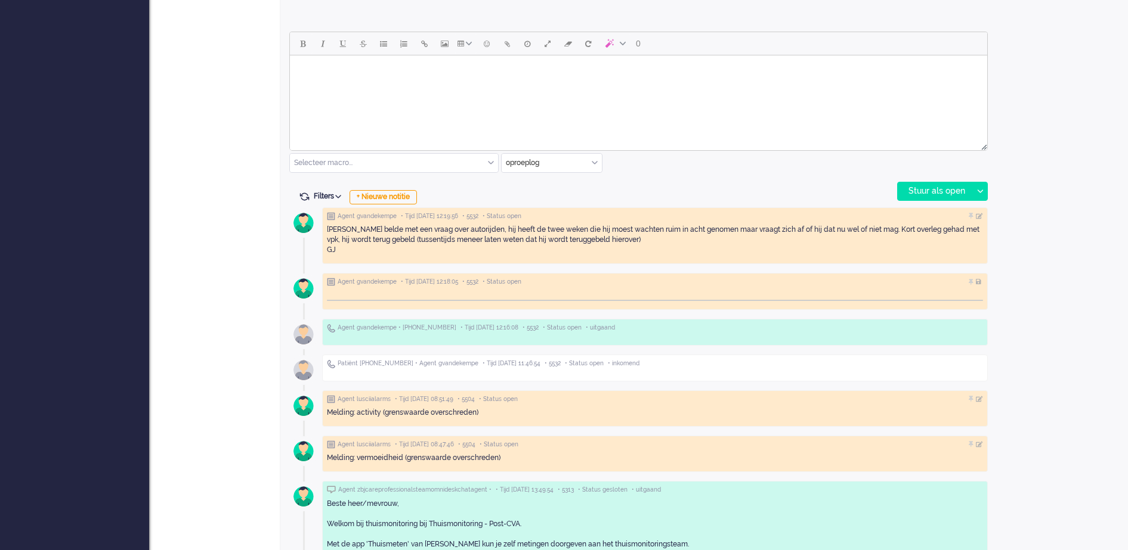
scroll to position [0, 0]
